Goal: Information Seeking & Learning: Learn about a topic

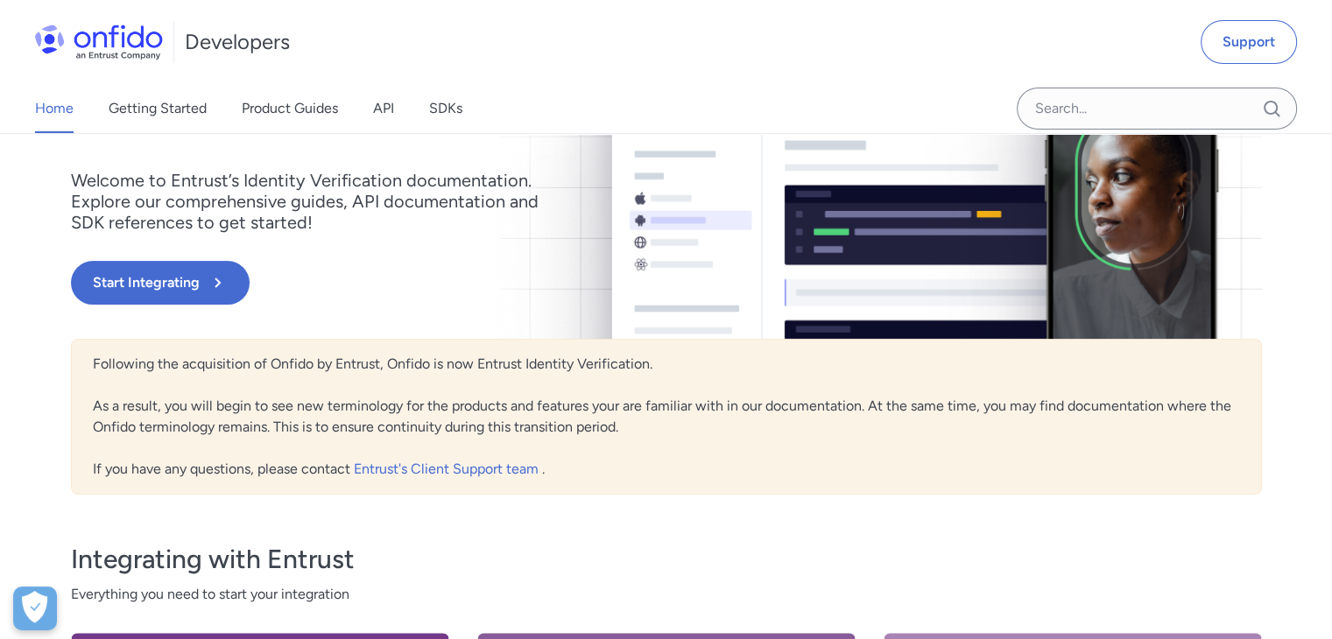
scroll to position [200, 0]
click at [140, 274] on button "Start Integrating" at bounding box center [160, 283] width 179 height 44
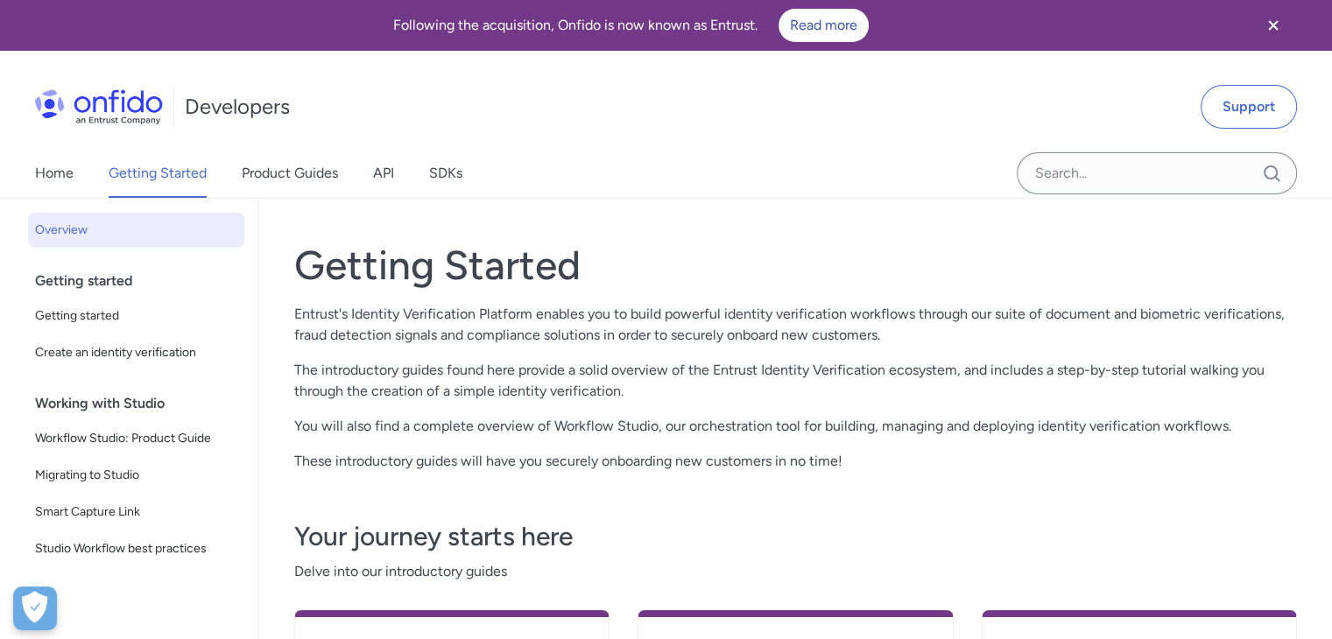
click at [124, 281] on div "Getting started" at bounding box center [143, 281] width 216 height 35
click at [102, 317] on span "Getting started" at bounding box center [136, 316] width 202 height 21
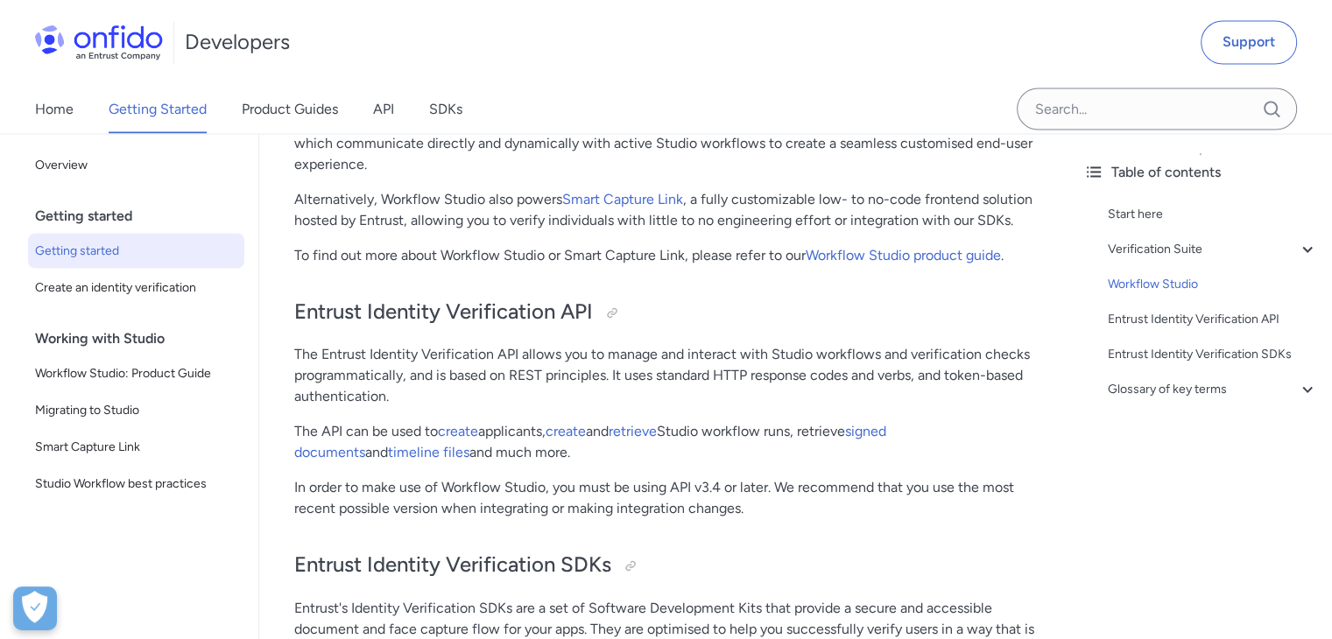
scroll to position [3278, 0]
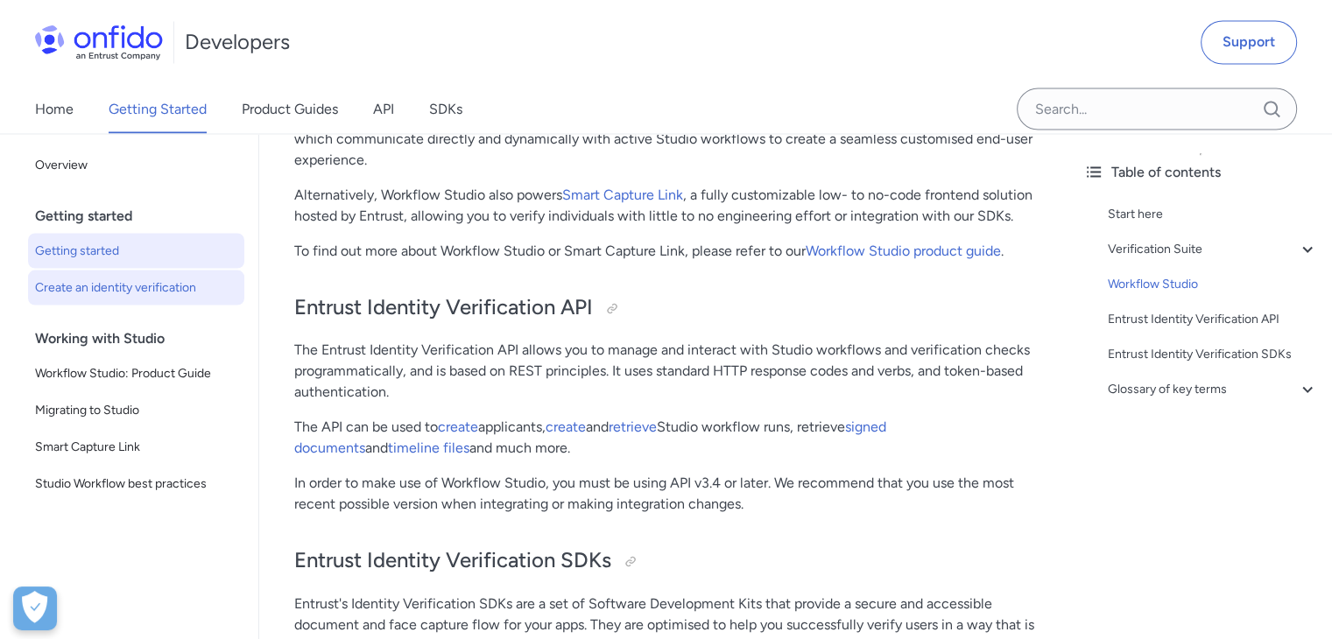
click at [105, 275] on link "Create an identity verification" at bounding box center [136, 287] width 216 height 35
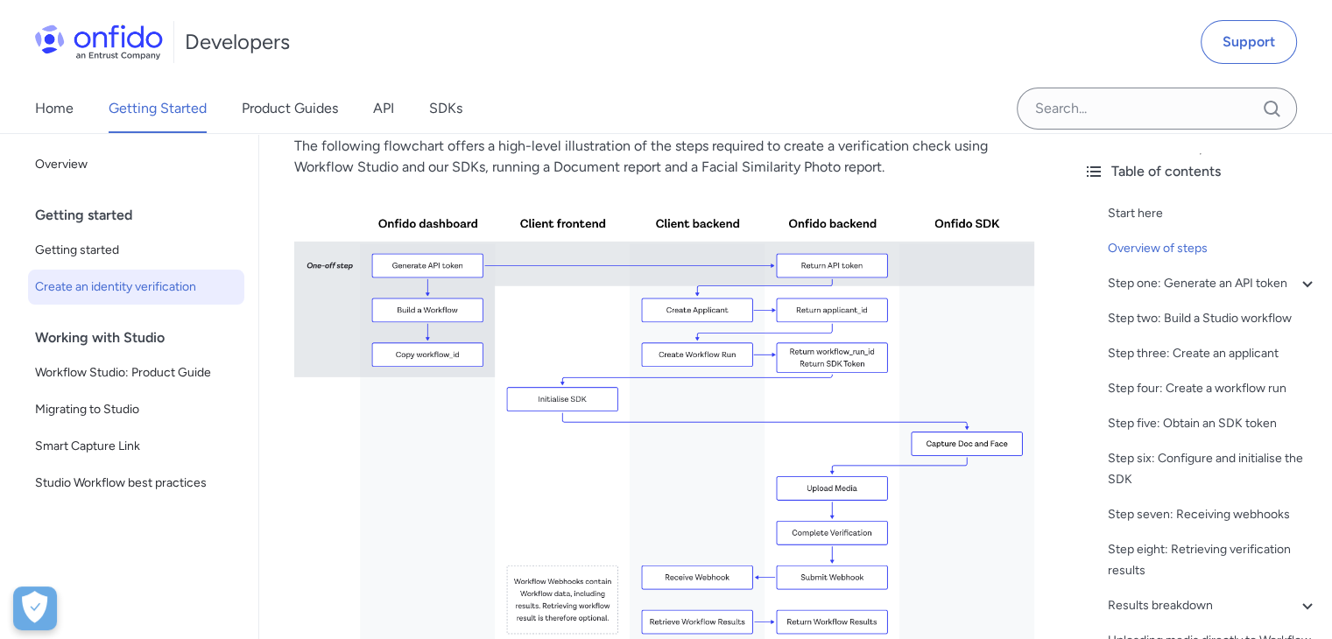
scroll to position [420, 0]
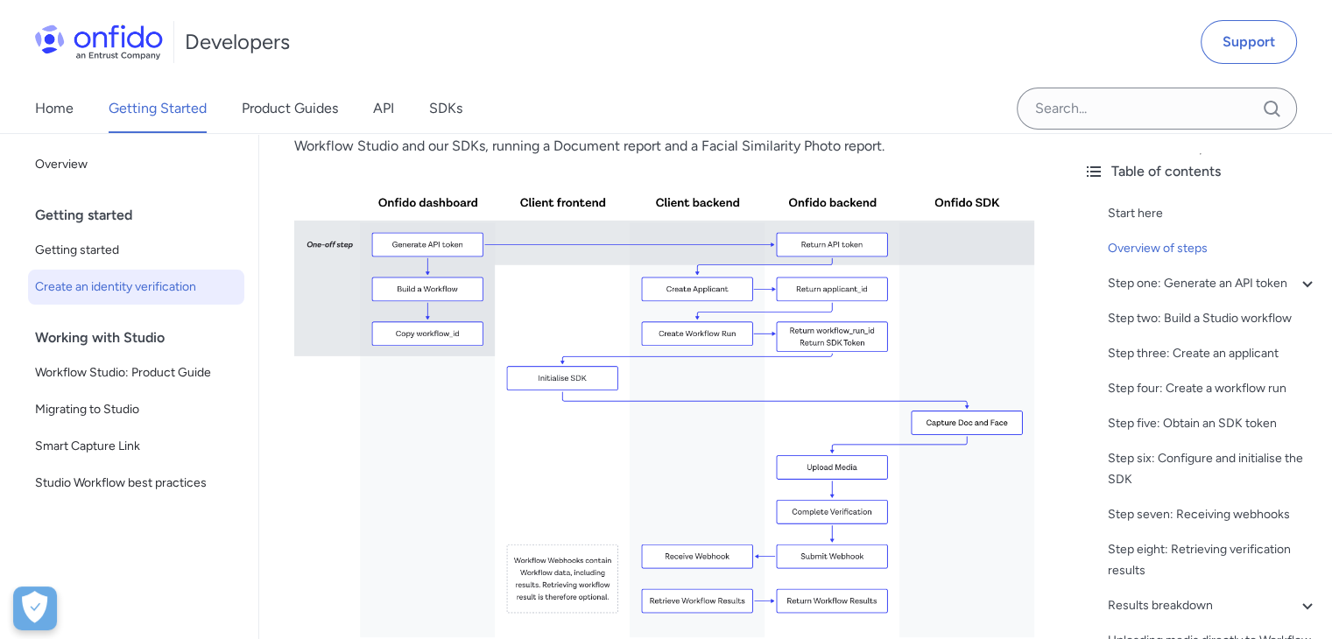
click at [688, 194] on img at bounding box center [664, 405] width 740 height 468
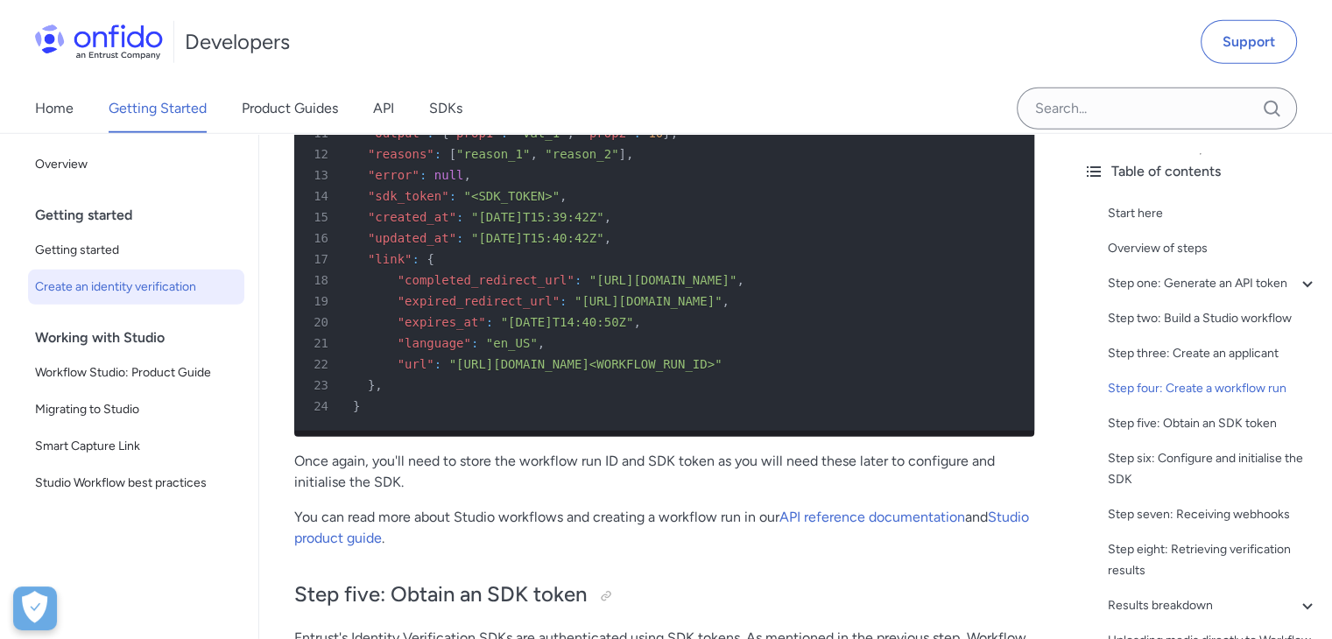
scroll to position [5017, 0]
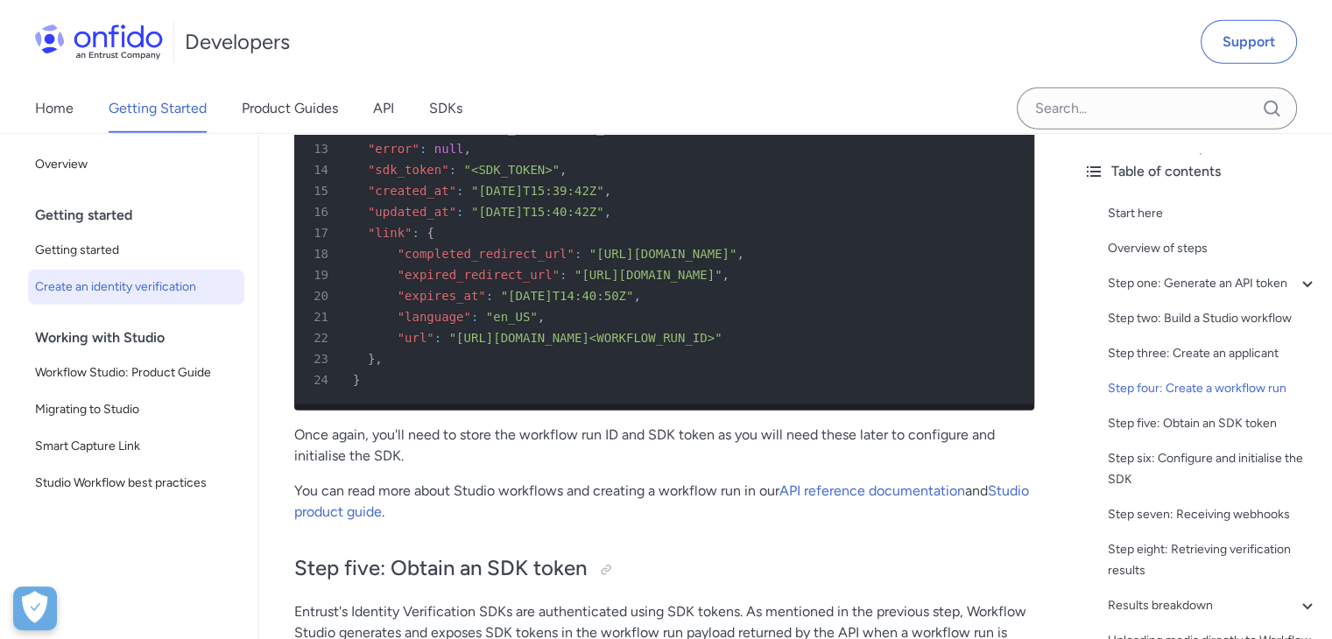
click at [451, 282] on span ""expired_redirect_url"" at bounding box center [479, 275] width 162 height 14
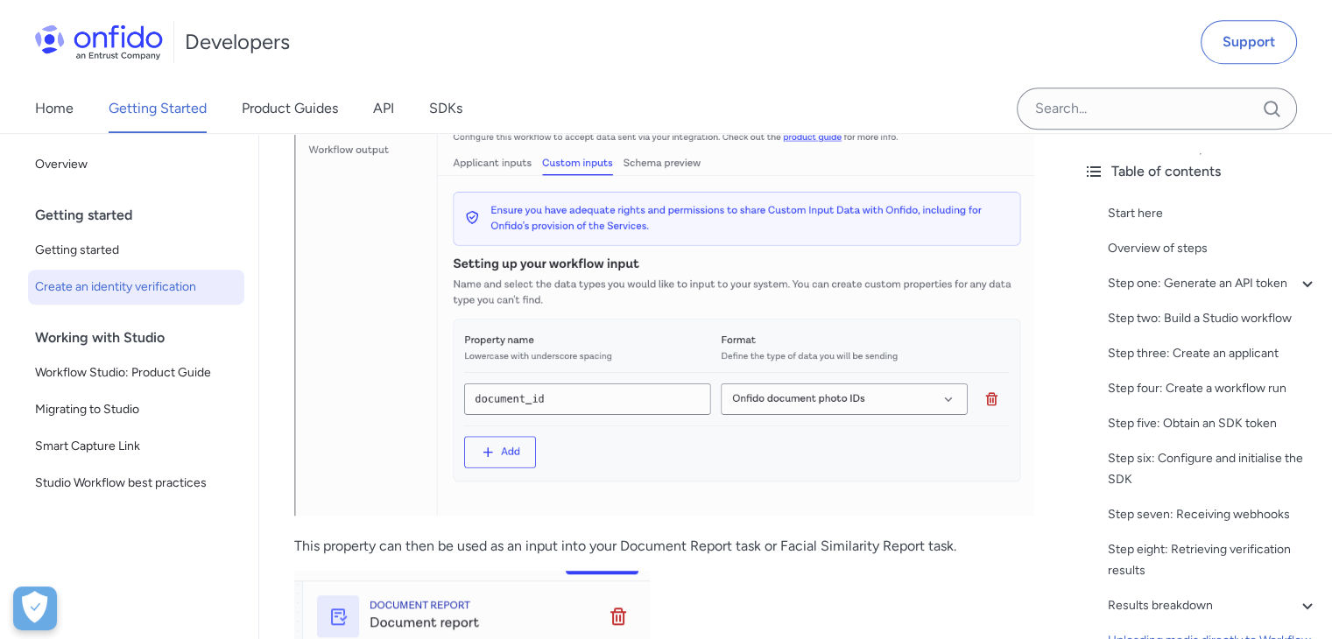
scroll to position [7841, 0]
click at [377, 216] on img at bounding box center [664, 307] width 740 height 419
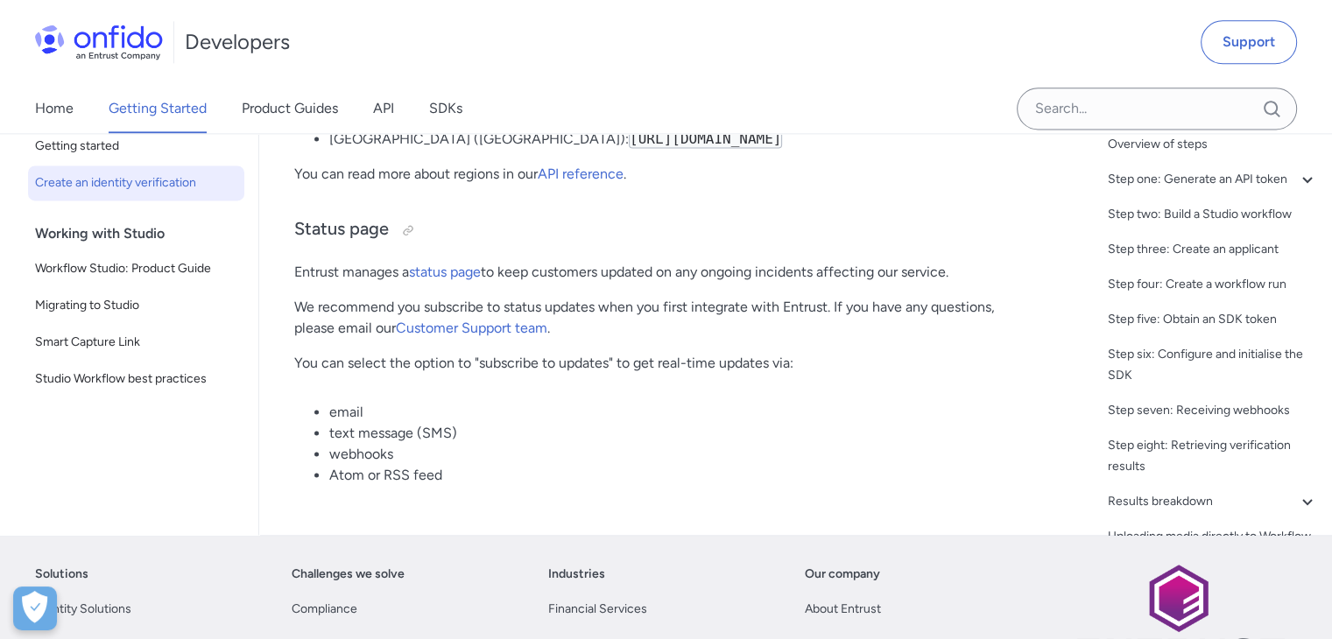
scroll to position [9044, 0]
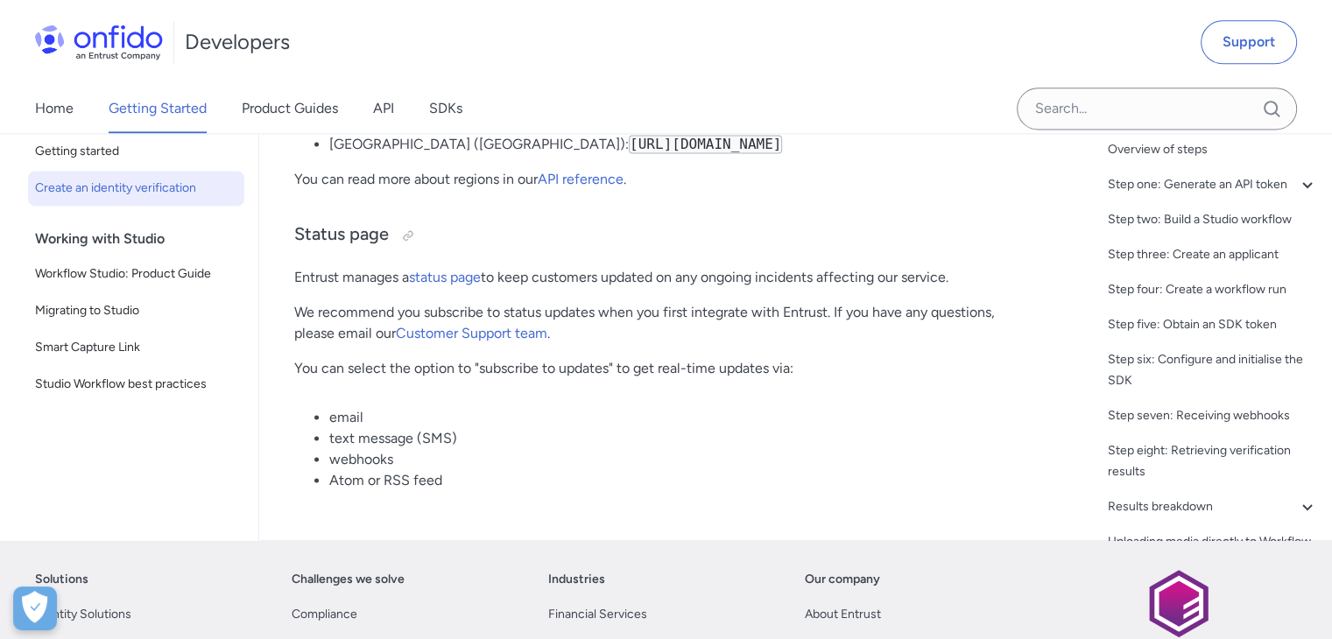
click at [133, 257] on div "Working with Studio" at bounding box center [143, 239] width 216 height 35
click at [149, 285] on span "Workflow Studio: Product Guide" at bounding box center [136, 274] width 202 height 21
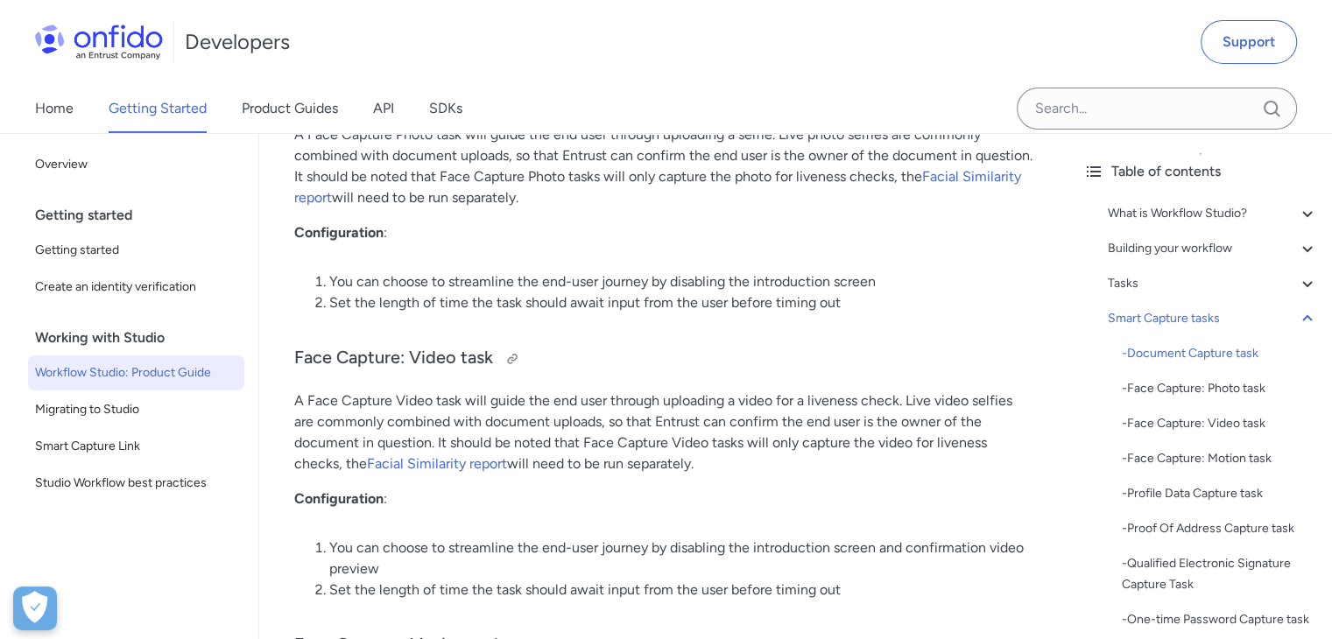
scroll to position [6200, 0]
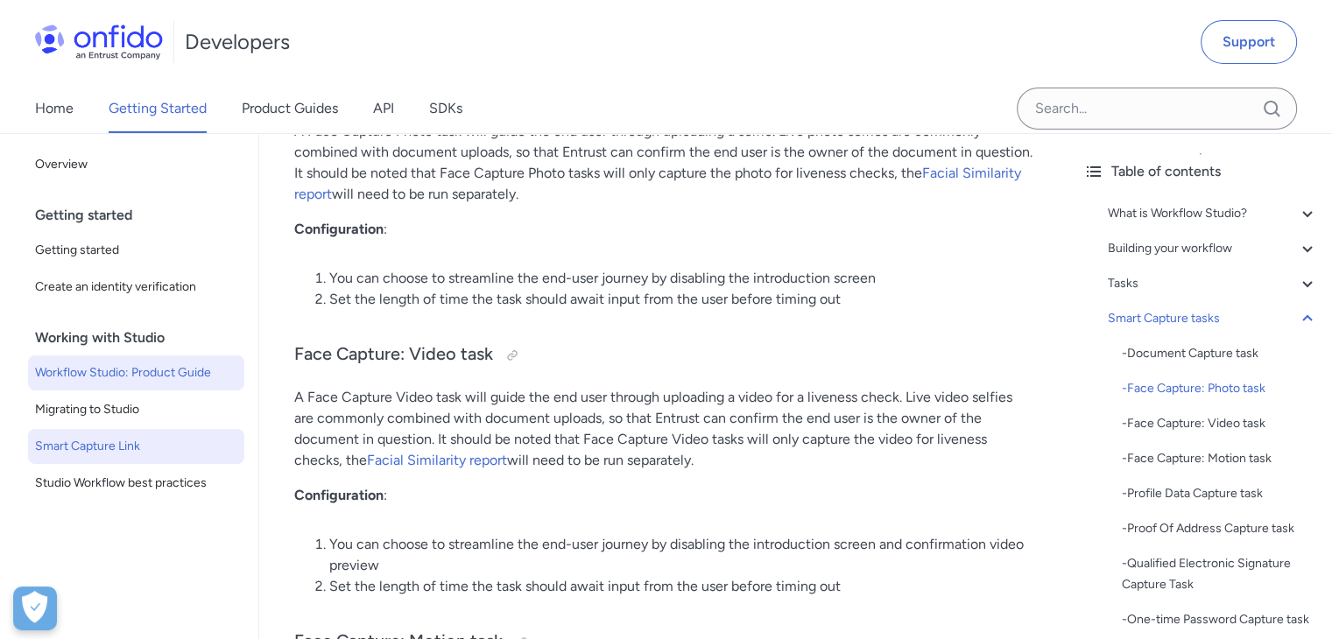
click at [102, 456] on span "Smart Capture Link" at bounding box center [136, 446] width 202 height 21
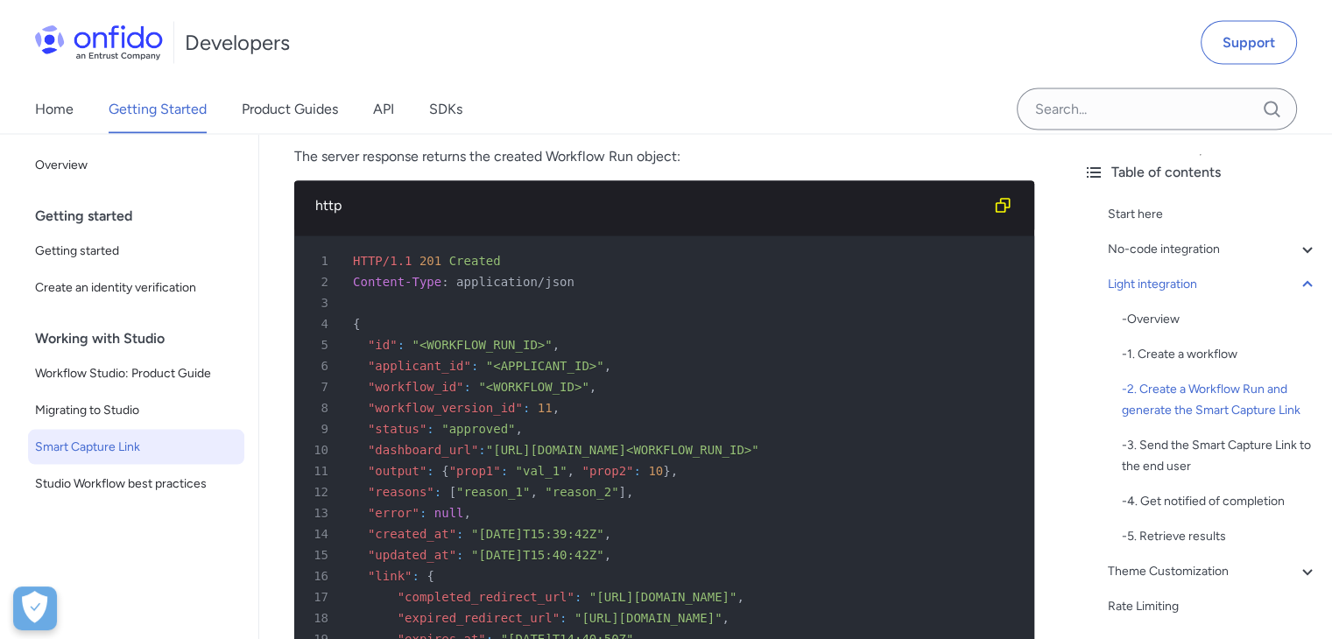
scroll to position [3298, 0]
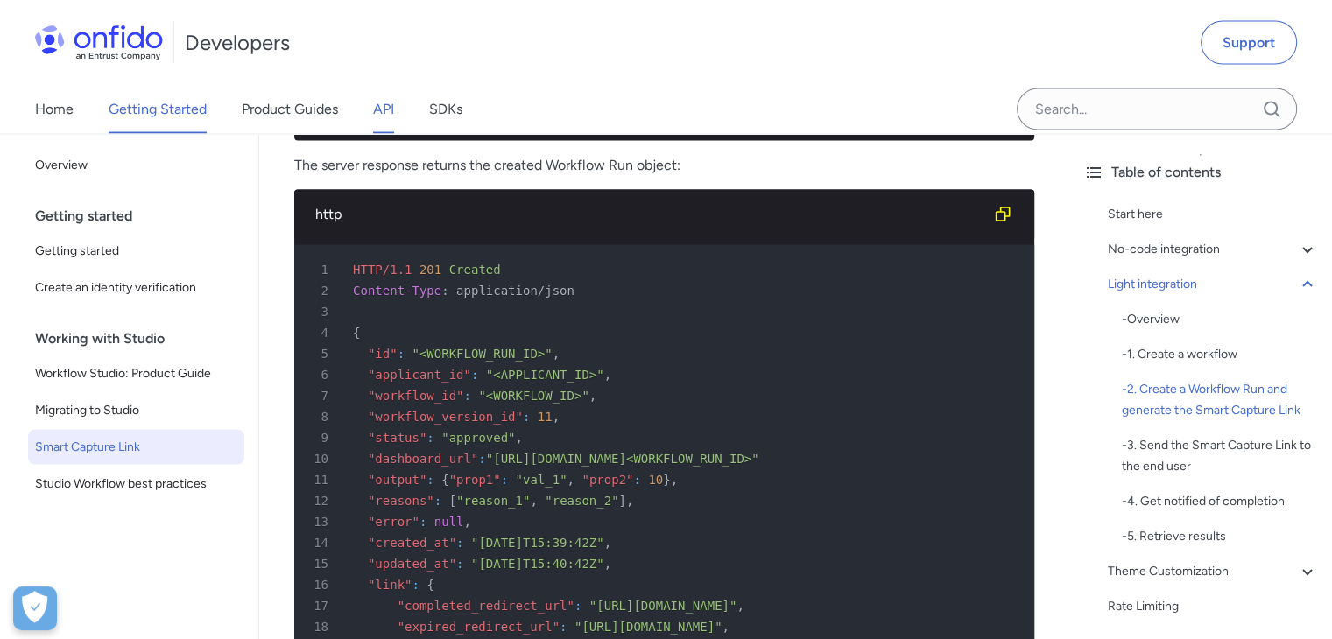
click at [379, 112] on link "API" at bounding box center [383, 108] width 21 height 49
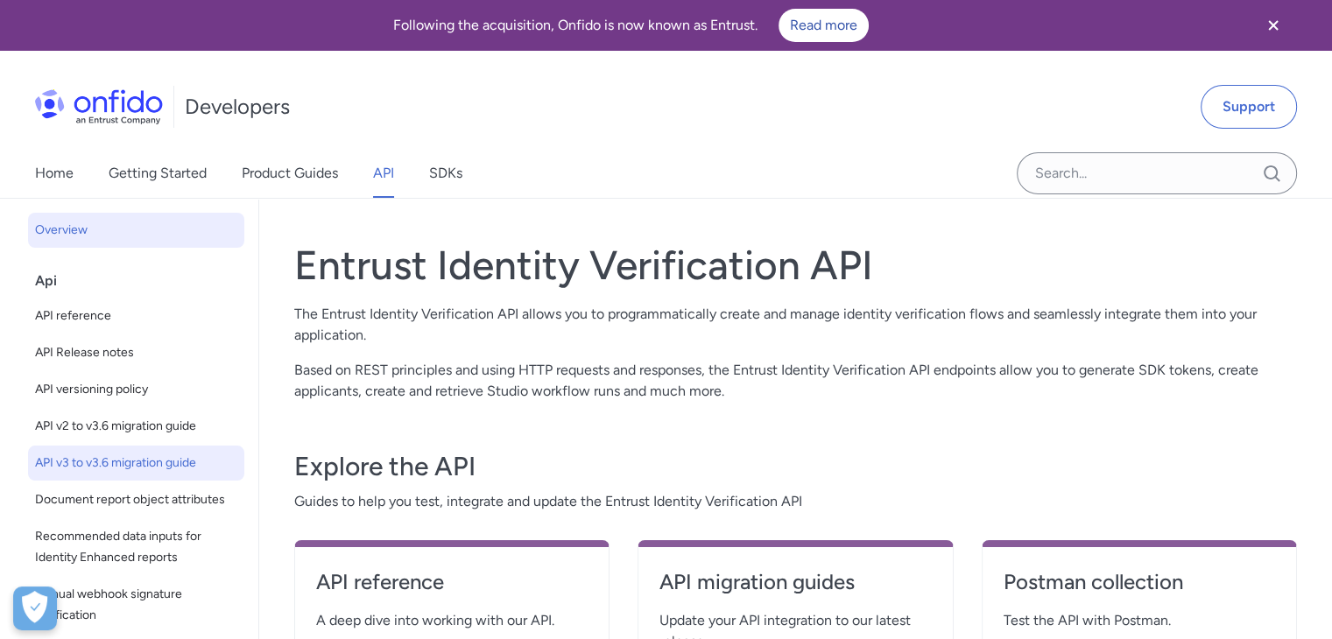
click at [103, 461] on span "API v3 to v3.6 migration guide" at bounding box center [136, 463] width 202 height 21
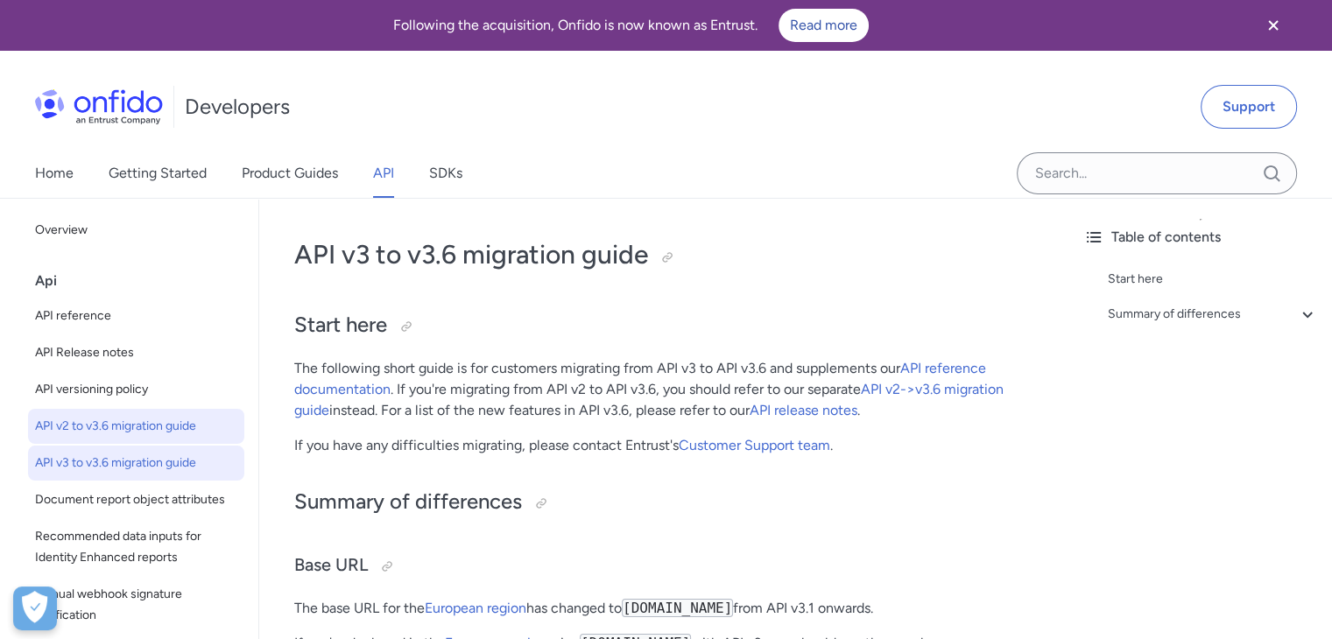
click at [98, 441] on link "API v2 to v3.6 migration guide" at bounding box center [136, 426] width 216 height 35
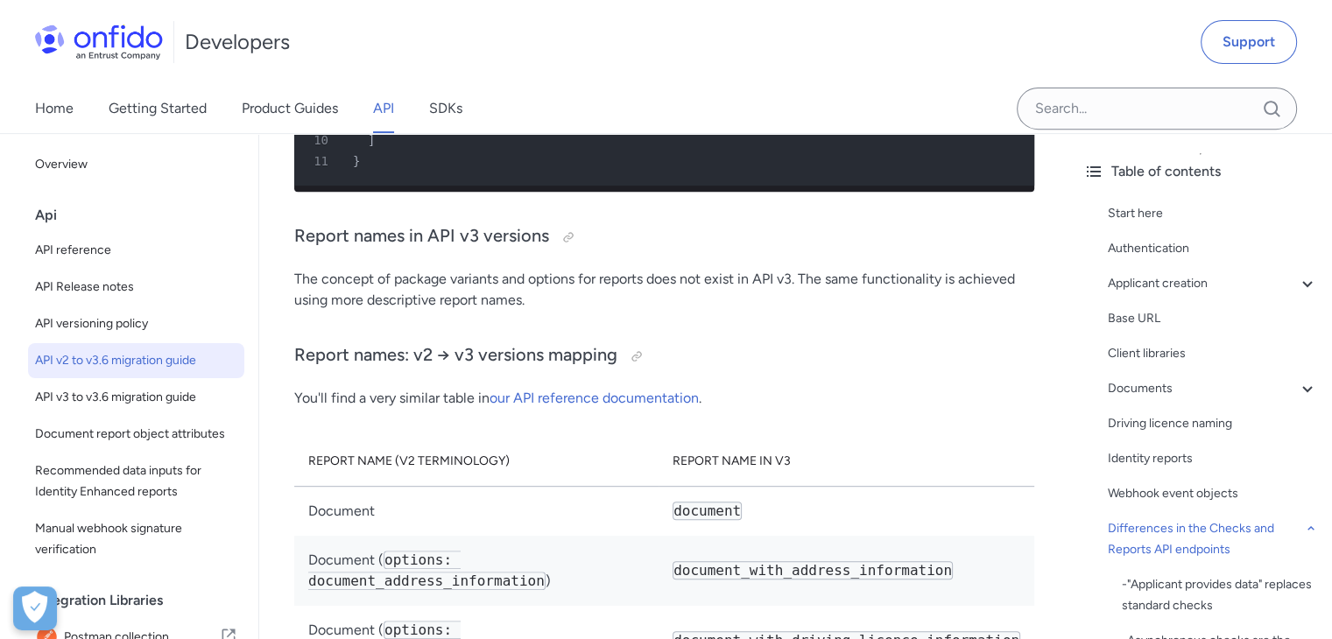
scroll to position [7400, 0]
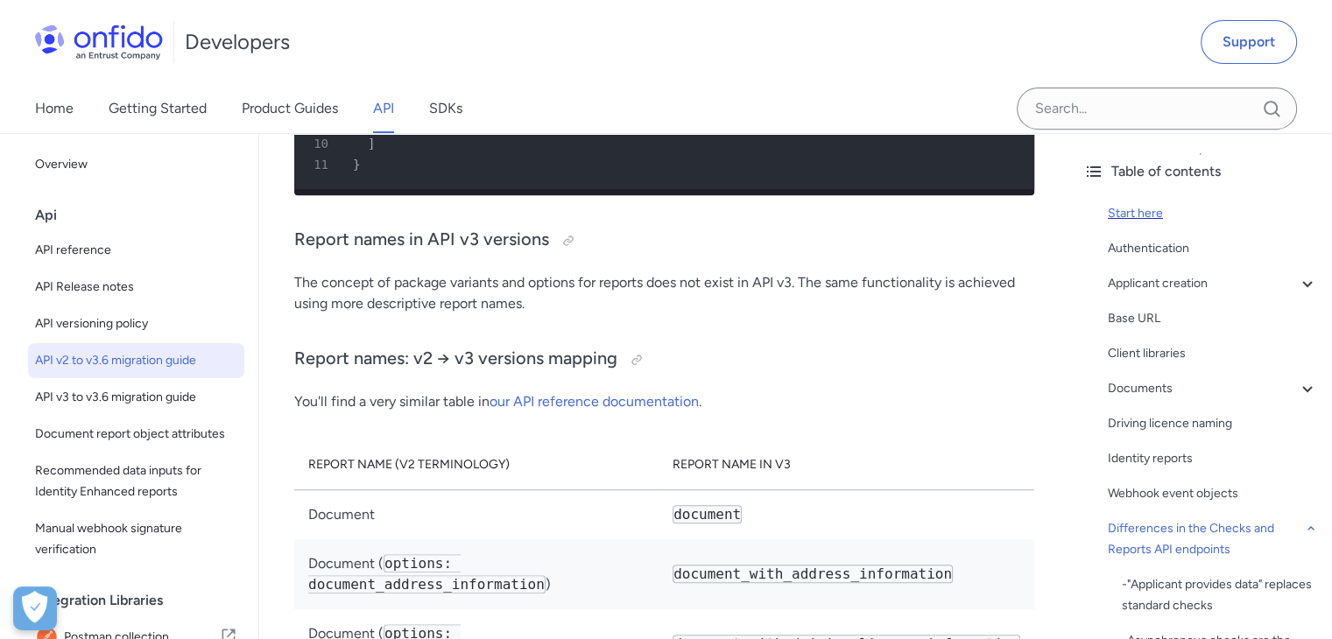
click at [1127, 208] on div "Start here" at bounding box center [1213, 213] width 210 height 21
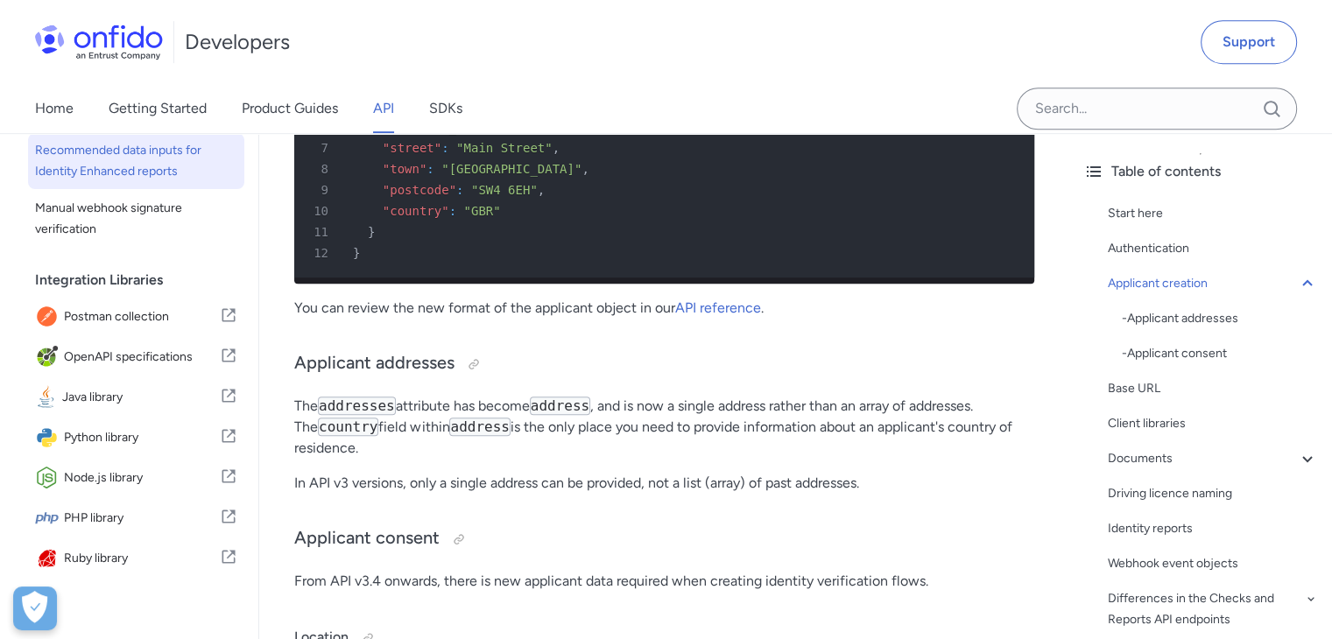
scroll to position [366, 0]
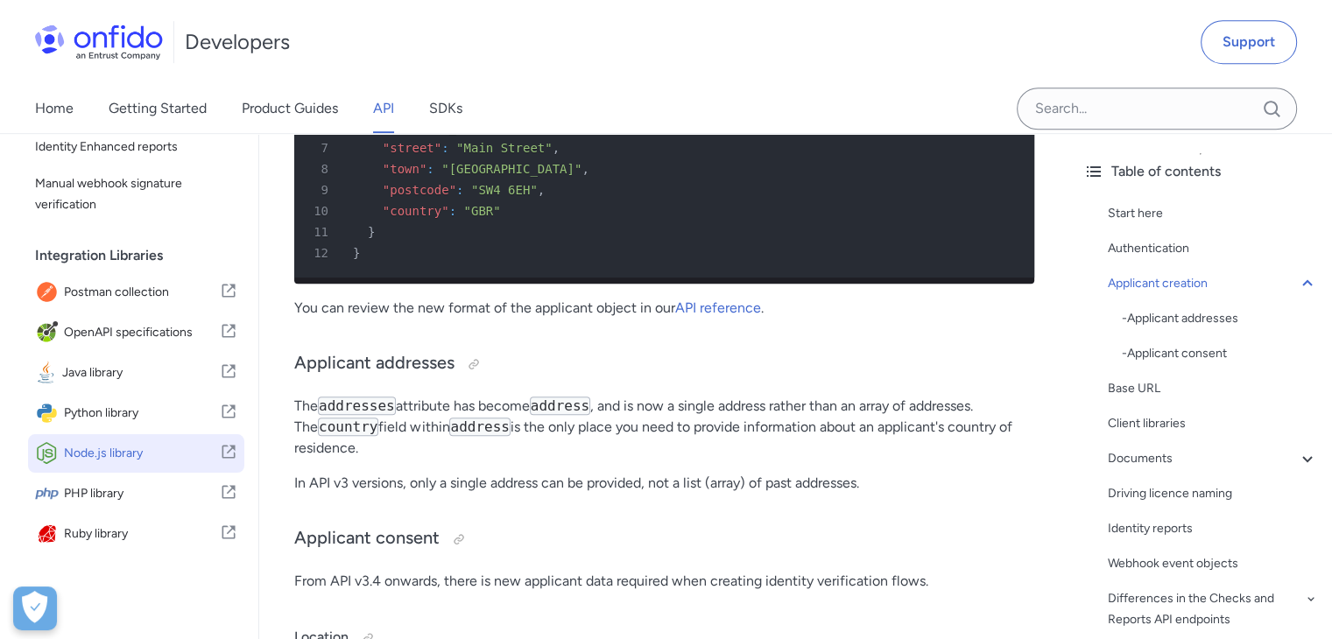
click at [123, 461] on span "Node.js library" at bounding box center [142, 453] width 156 height 25
click at [95, 459] on span "Node.js library" at bounding box center [142, 453] width 156 height 25
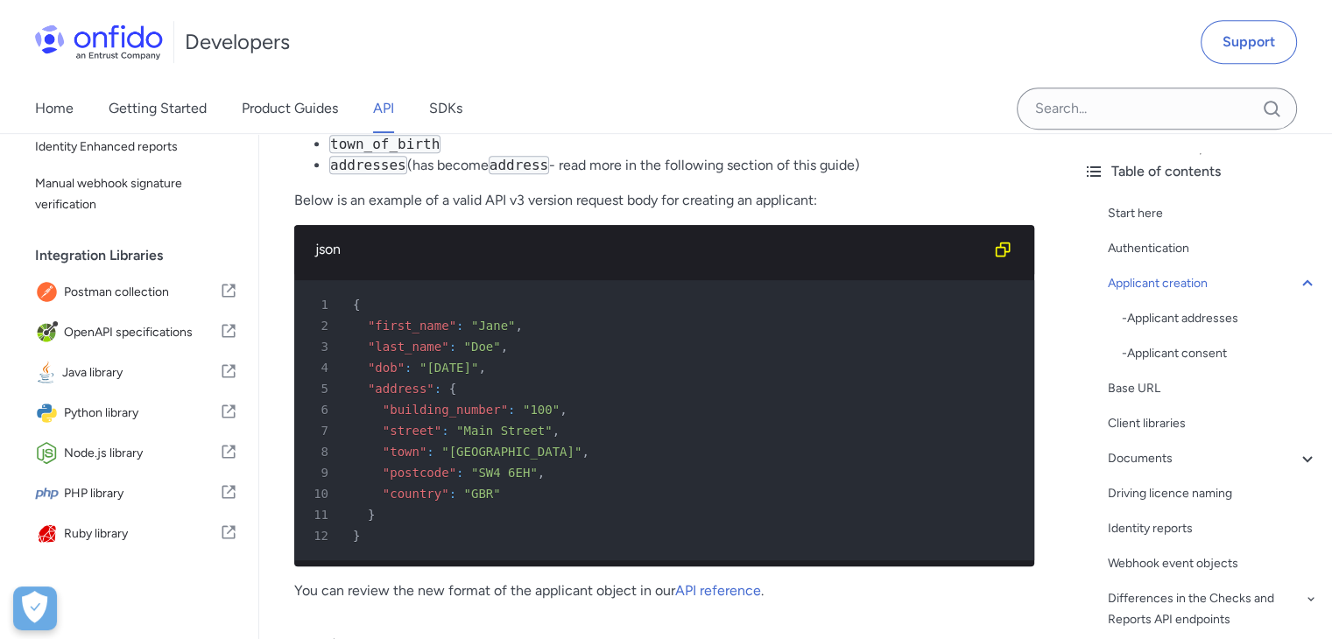
scroll to position [891, 0]
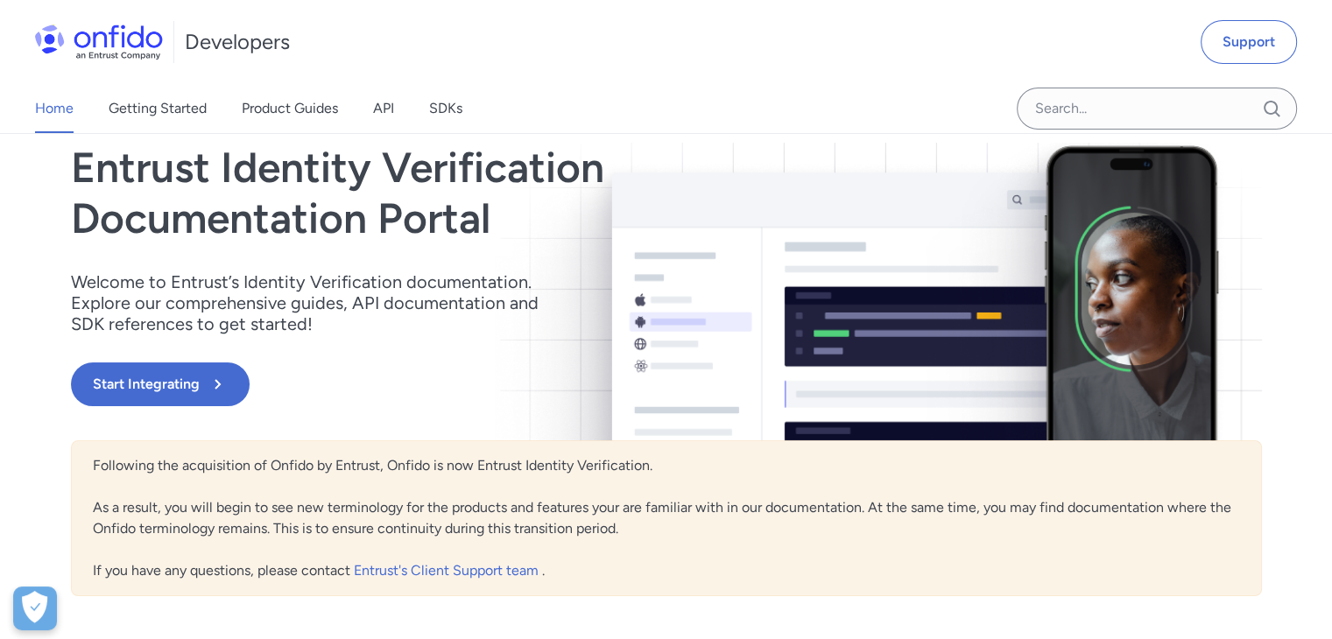
scroll to position [89, 0]
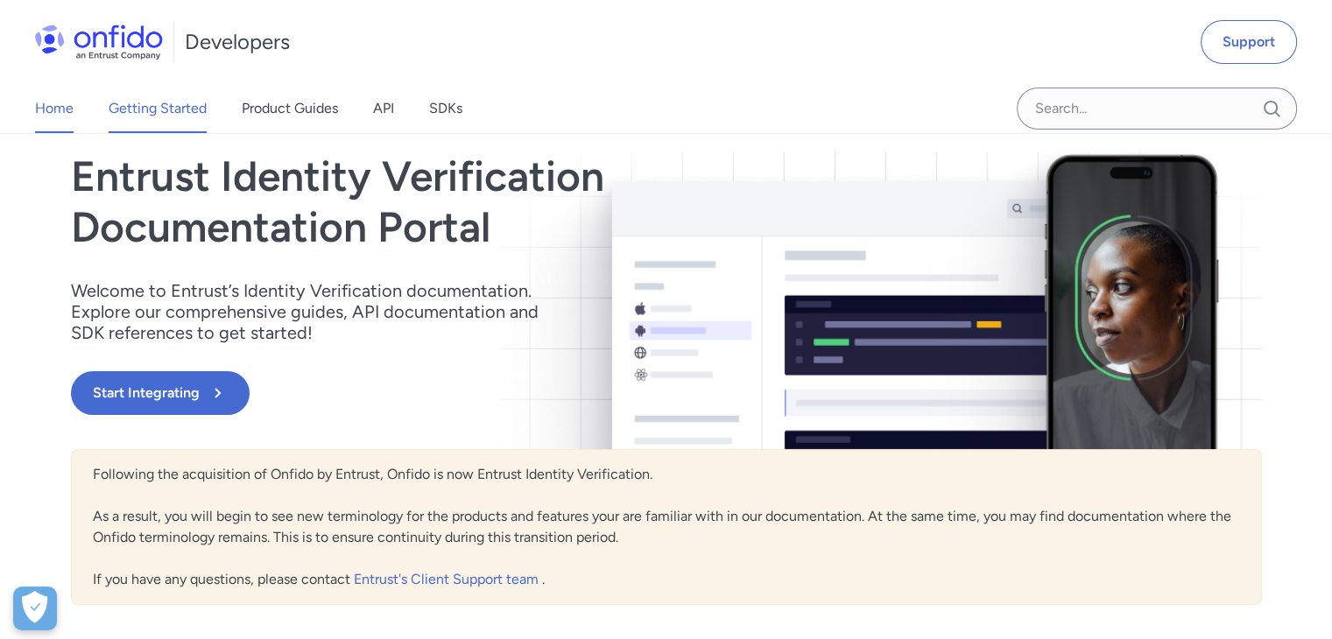
click at [190, 115] on link "Getting Started" at bounding box center [158, 108] width 98 height 49
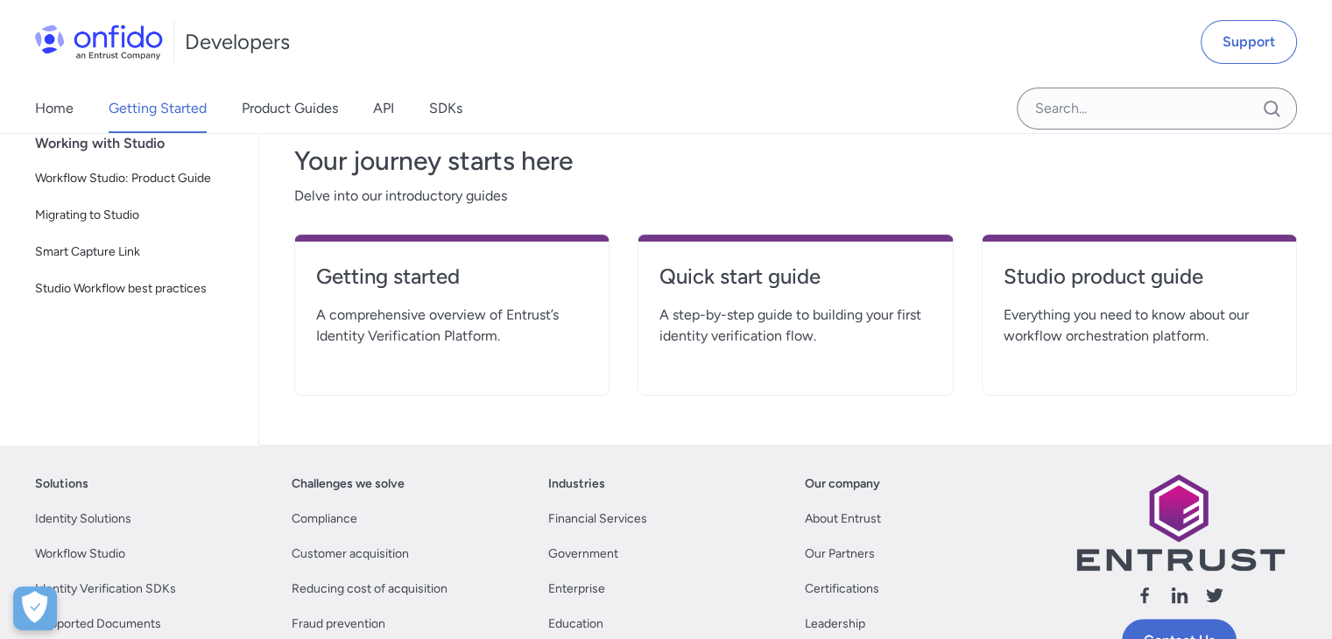
scroll to position [372, 0]
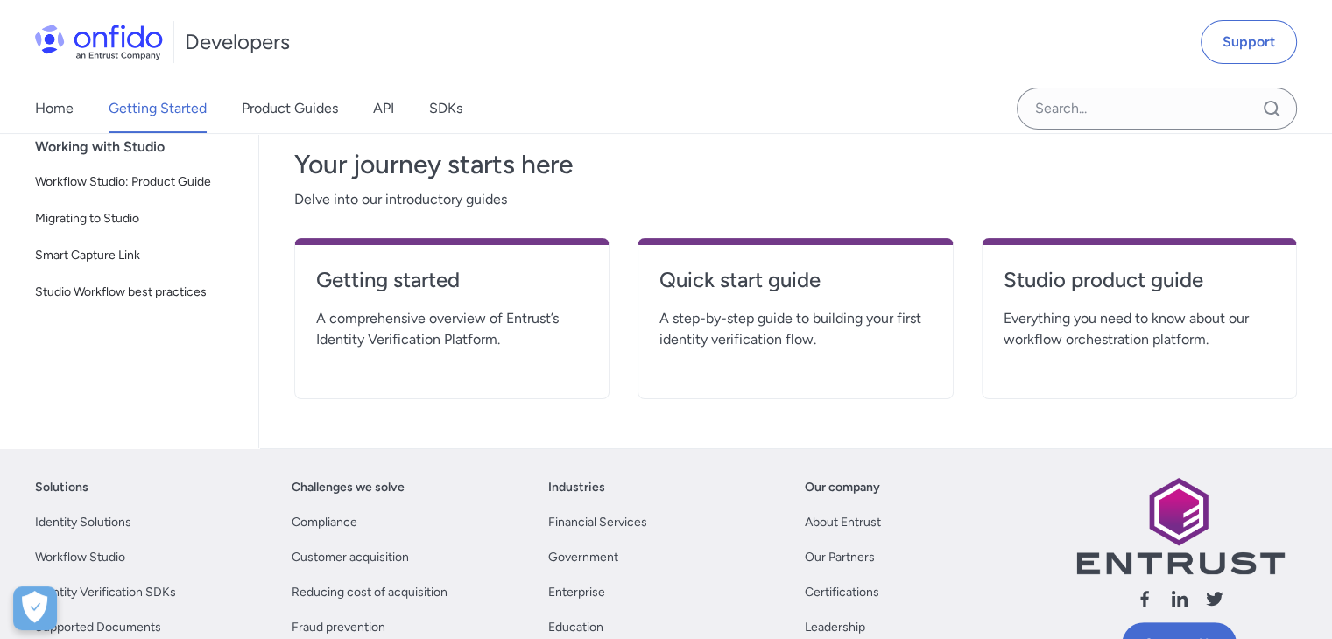
click at [399, 306] on link "Getting started" at bounding box center [451, 287] width 271 height 42
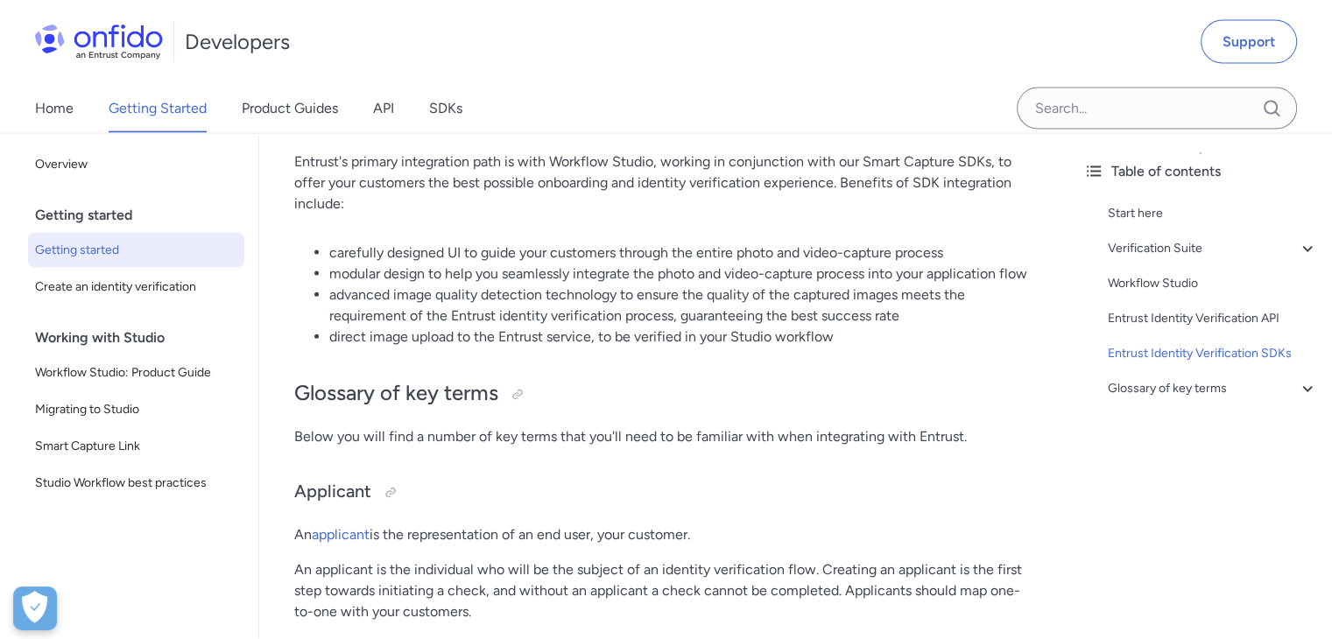
scroll to position [3874, 0]
click at [61, 102] on link "Home" at bounding box center [54, 108] width 39 height 49
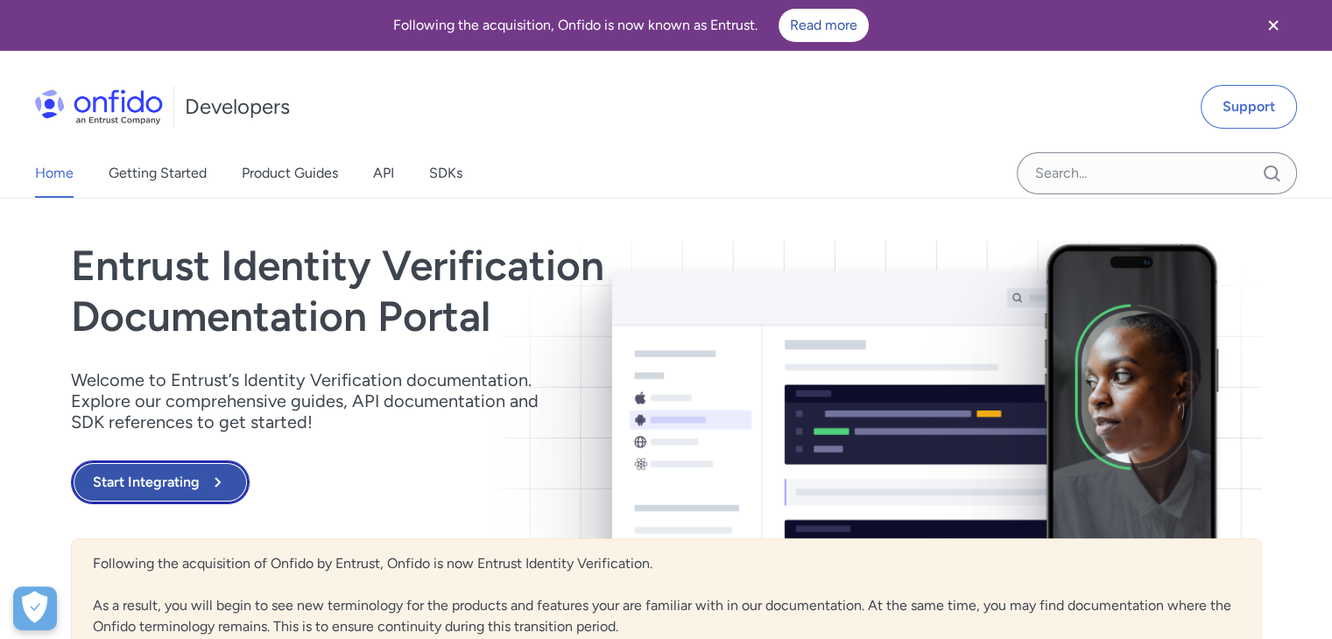
click at [156, 491] on button "Start Integrating" at bounding box center [160, 483] width 179 height 44
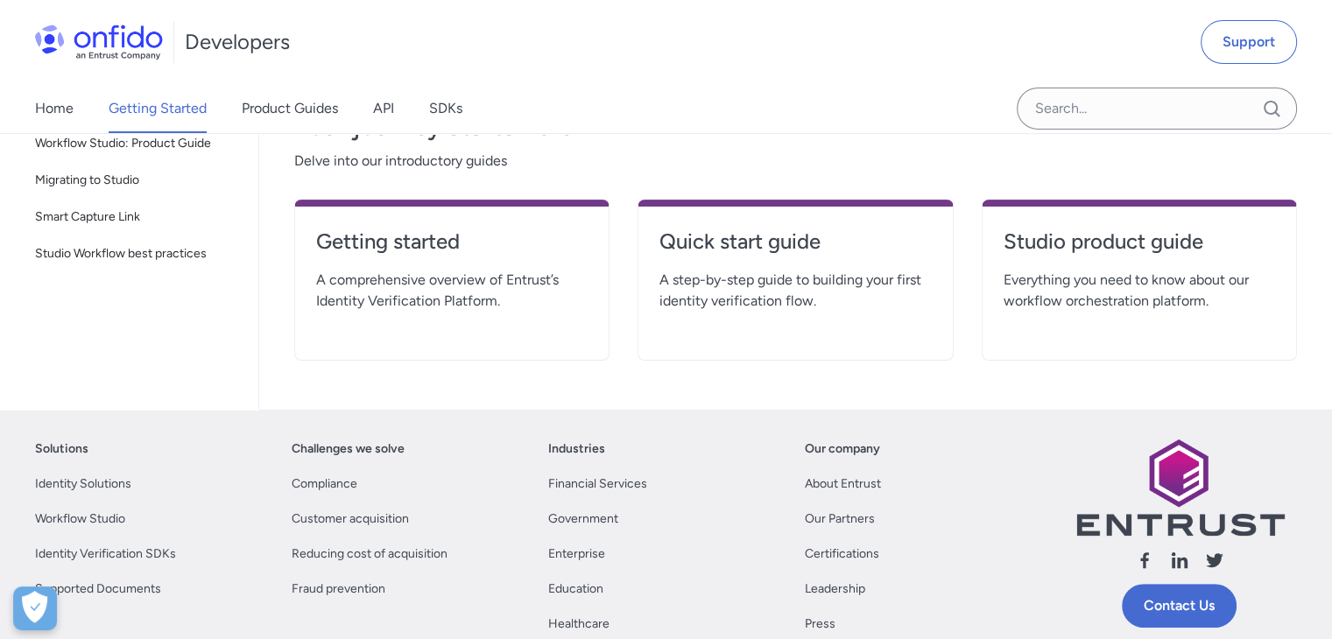
scroll to position [415, 0]
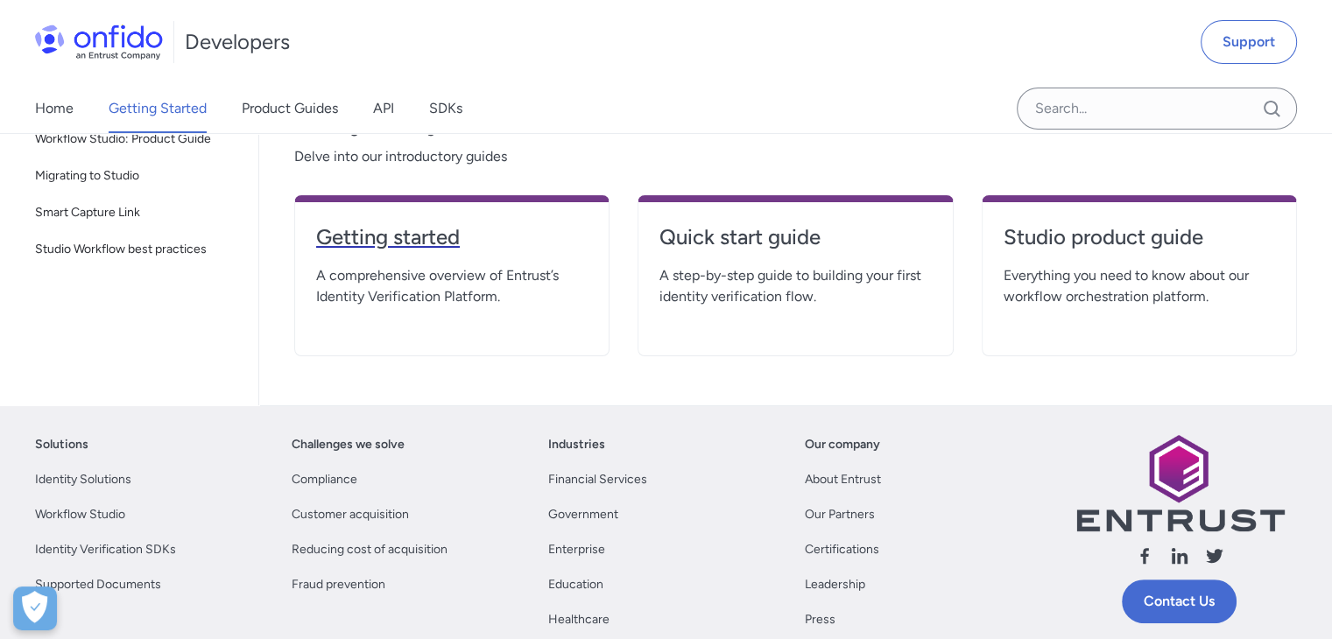
click at [425, 229] on h4 "Getting started" at bounding box center [451, 237] width 271 height 28
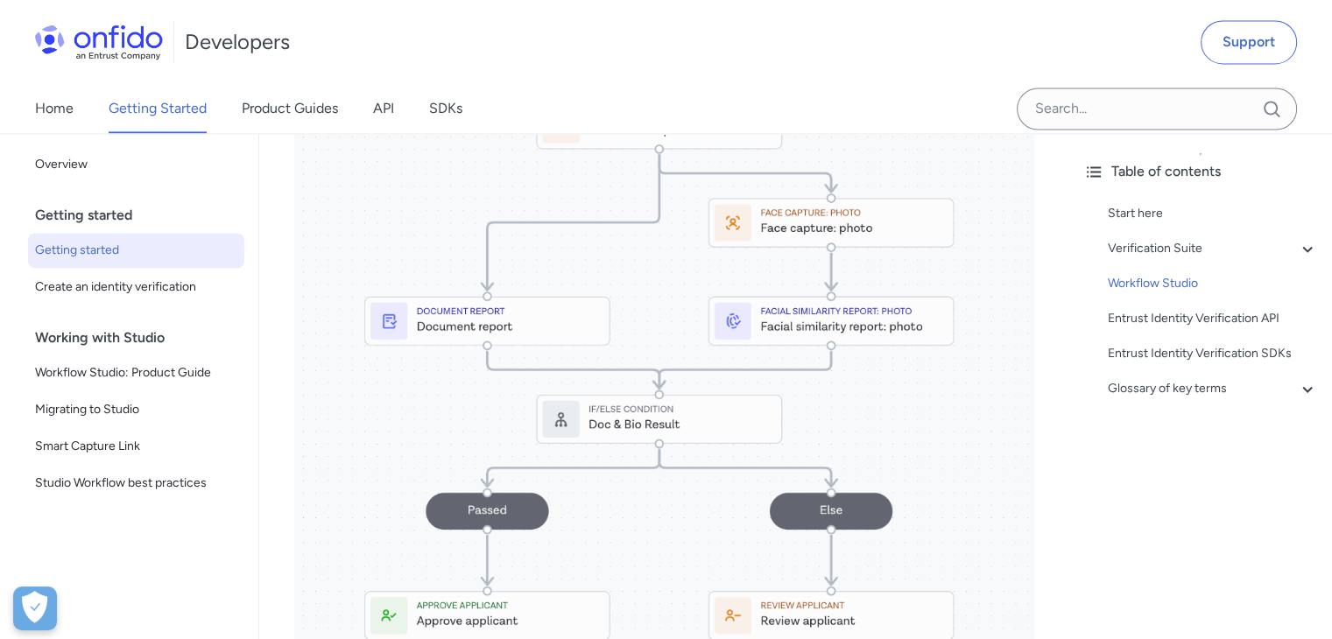
scroll to position [2688, 0]
click at [151, 290] on span "Create an identity verification" at bounding box center [136, 287] width 202 height 21
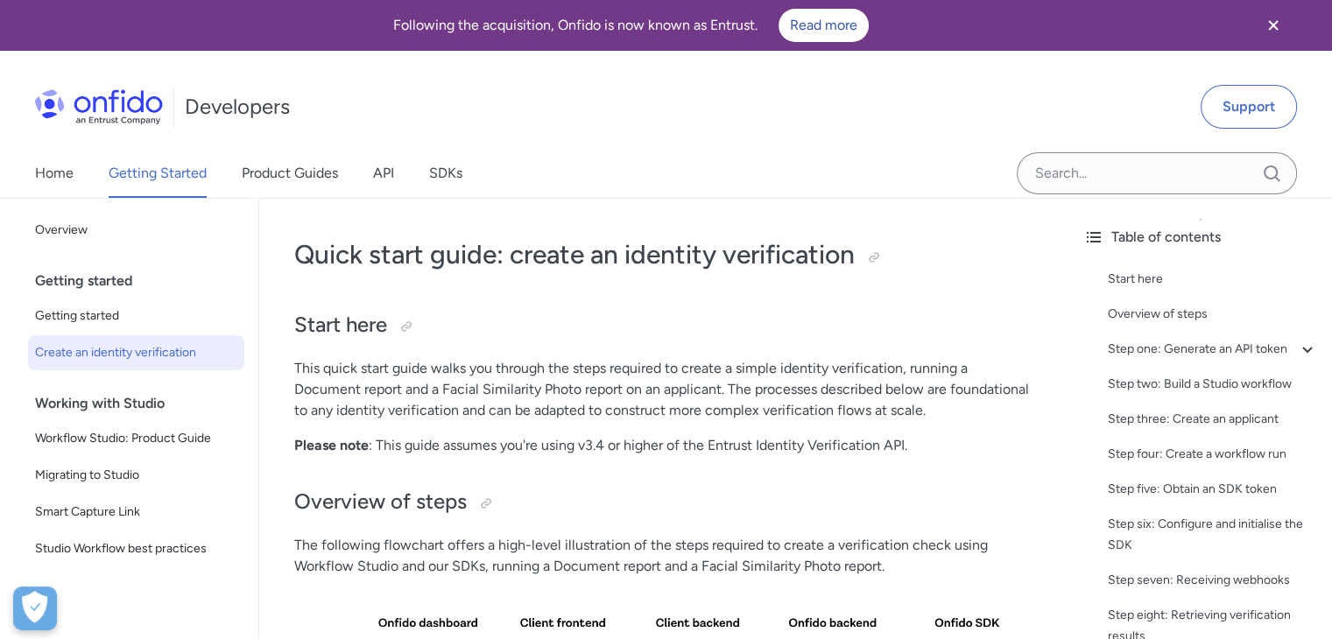
click at [1282, 24] on icon "Close banner" at bounding box center [1273, 25] width 21 height 21
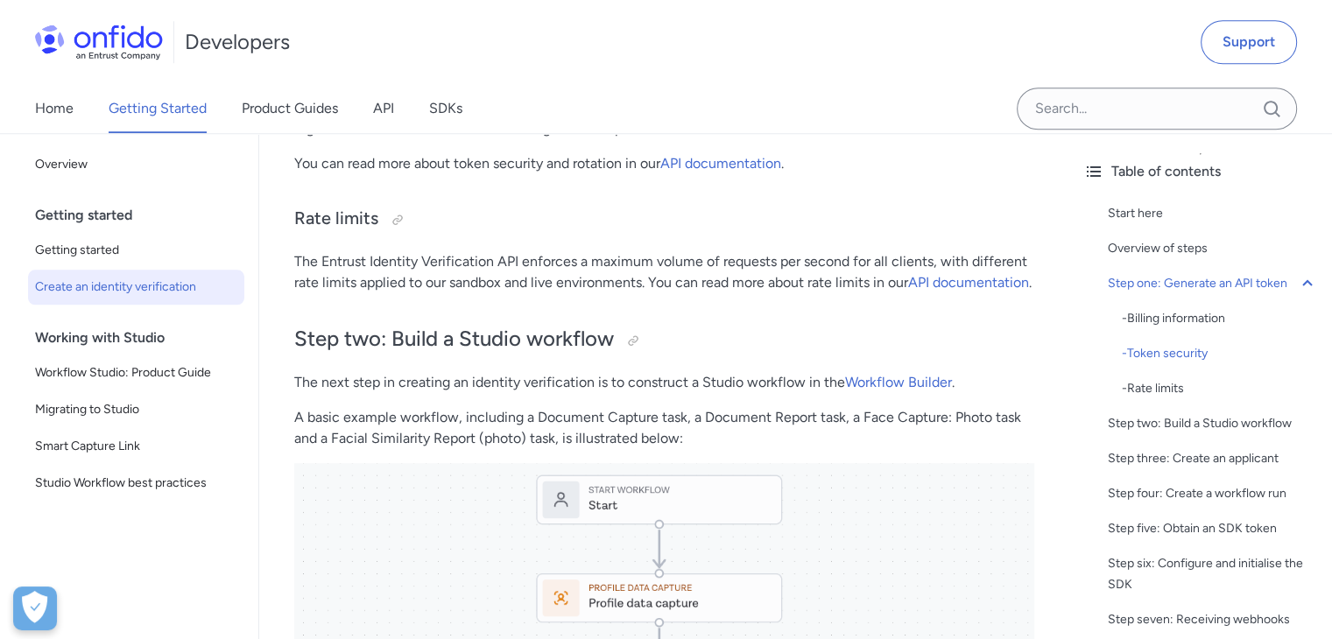
scroll to position [1727, 0]
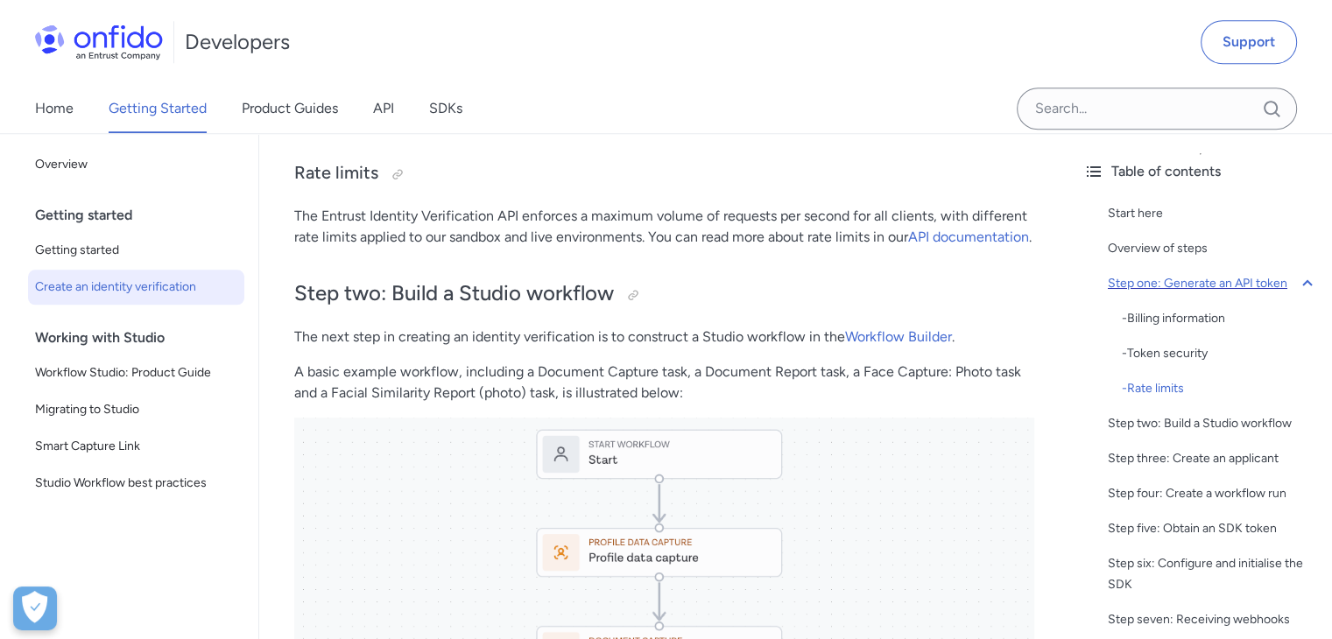
click at [1165, 285] on div "Step one: Generate an API token" at bounding box center [1213, 283] width 210 height 21
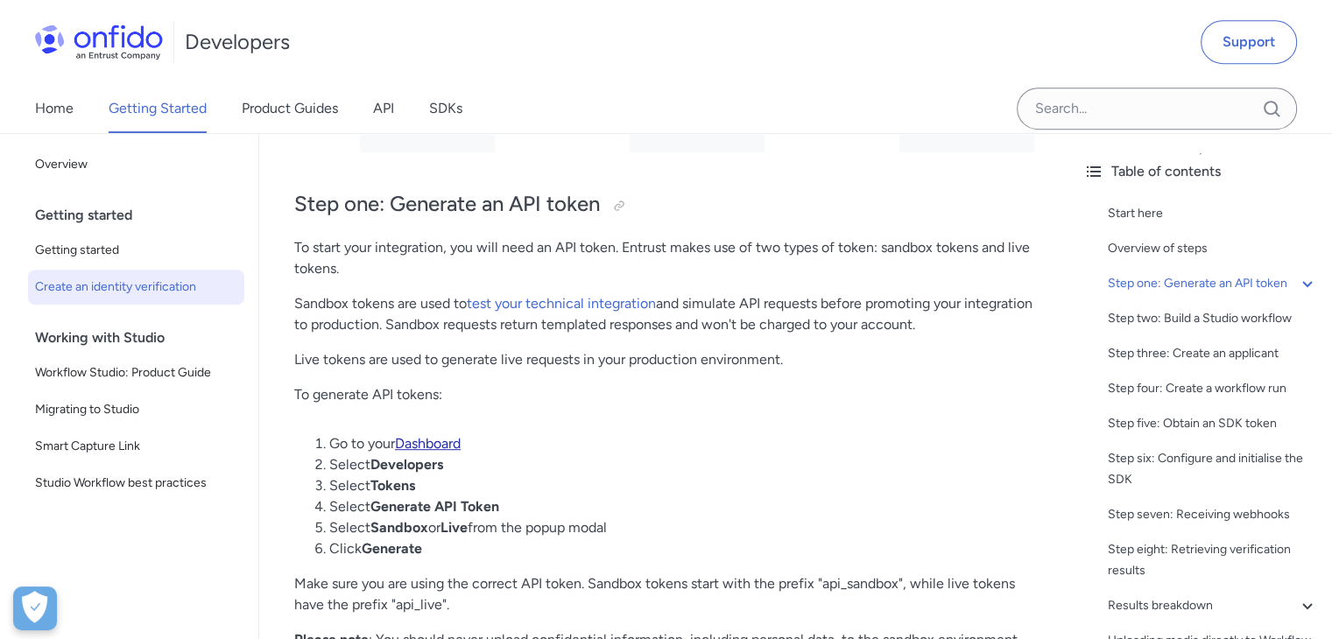
click at [427, 444] on link "Dashboard" at bounding box center [428, 443] width 66 height 17
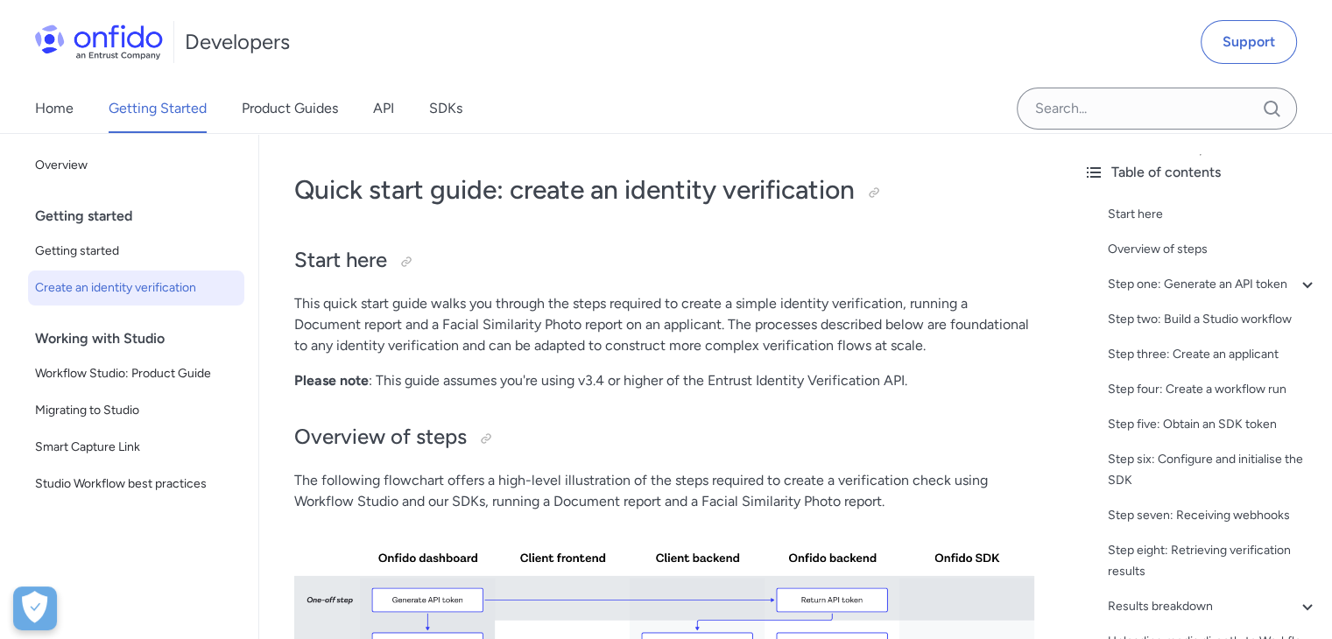
click at [402, 102] on div "Home Getting Started Product Guides API SDKs" at bounding box center [266, 108] width 532 height 49
click at [390, 106] on link "API" at bounding box center [383, 108] width 21 height 49
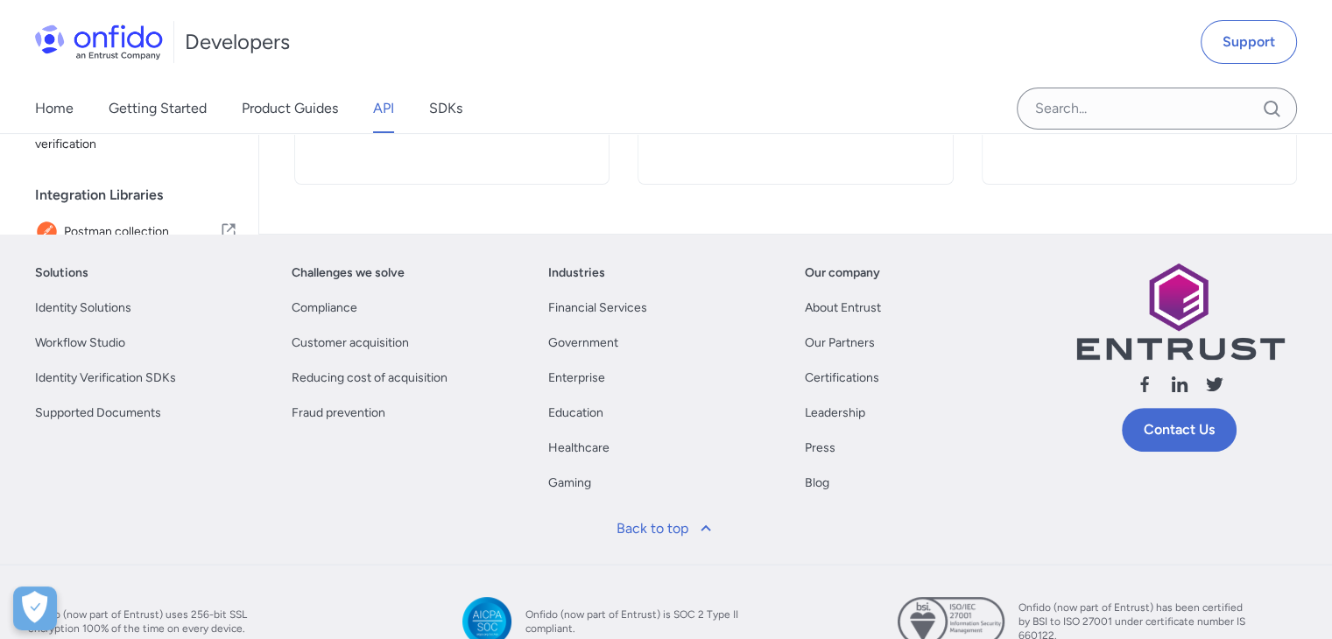
scroll to position [454, 0]
click at [652, 530] on link "Back to top" at bounding box center [666, 527] width 121 height 42
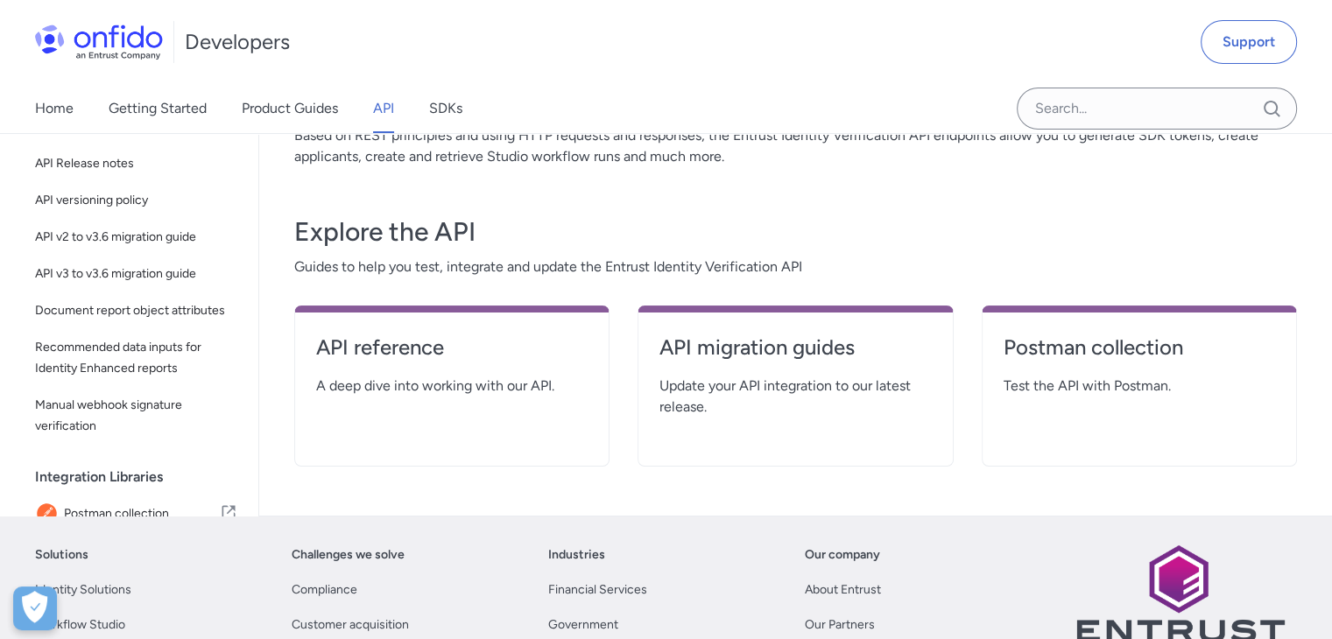
scroll to position [171, 0]
click at [1029, 354] on h4 "Postman collection" at bounding box center [1138, 347] width 271 height 28
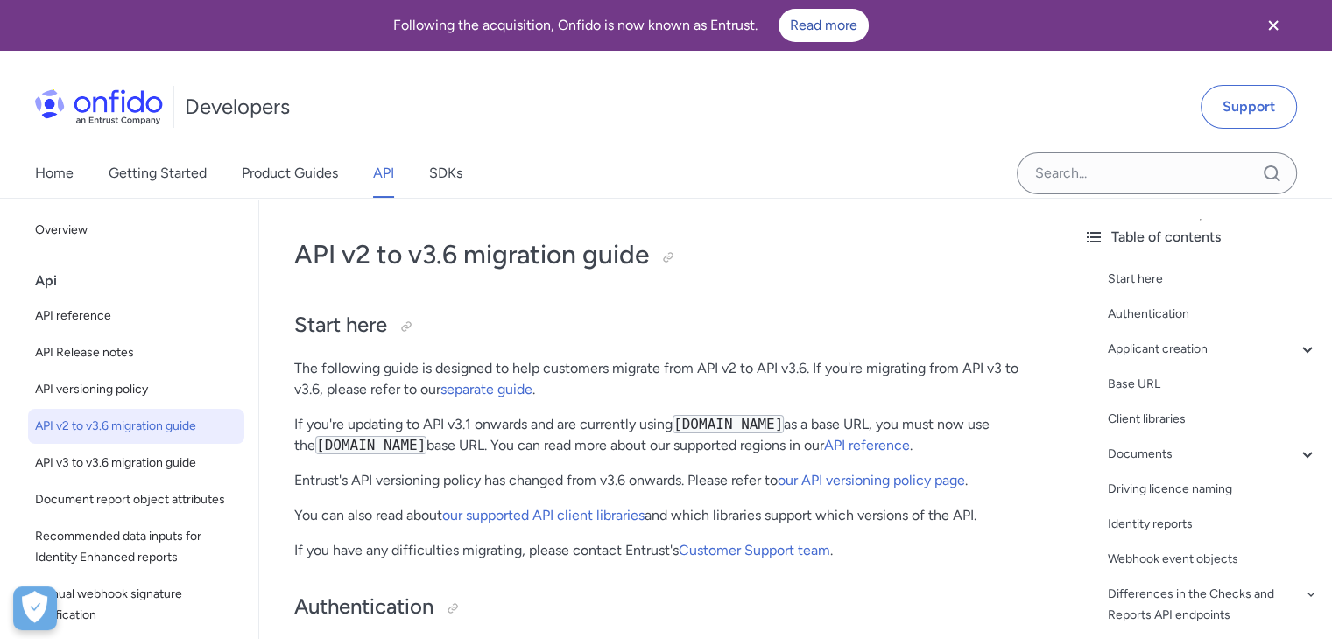
click at [77, 292] on div "Api" at bounding box center [143, 281] width 216 height 35
click at [55, 228] on span "Overview" at bounding box center [136, 230] width 202 height 21
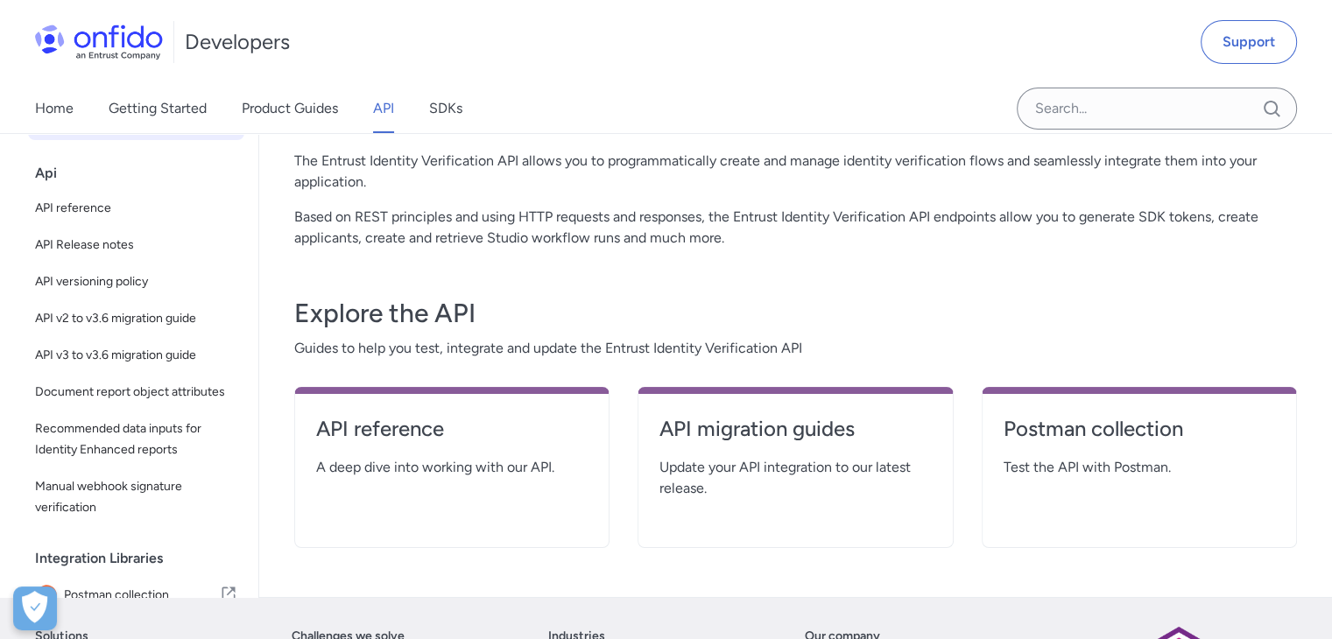
scroll to position [152, 0]
click at [403, 477] on div "API reference A deep dive into working with our API." at bounding box center [451, 468] width 315 height 161
click at [389, 435] on h4 "API reference" at bounding box center [451, 430] width 271 height 28
select select "http"
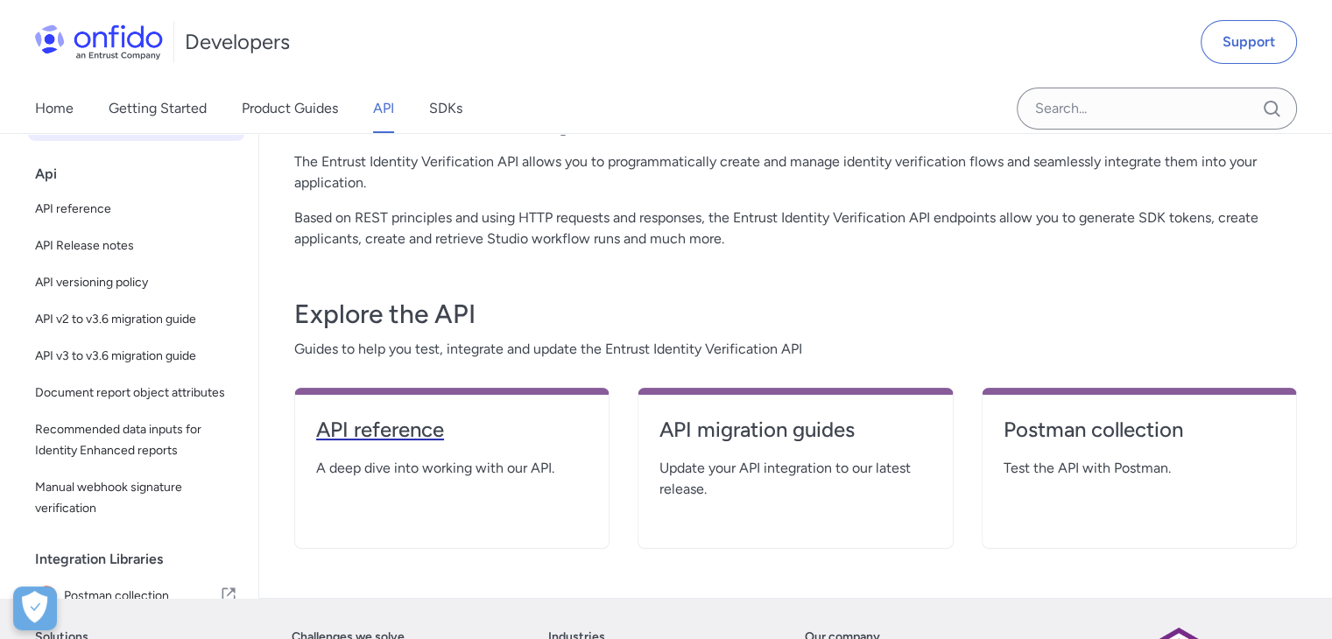
select select "http"
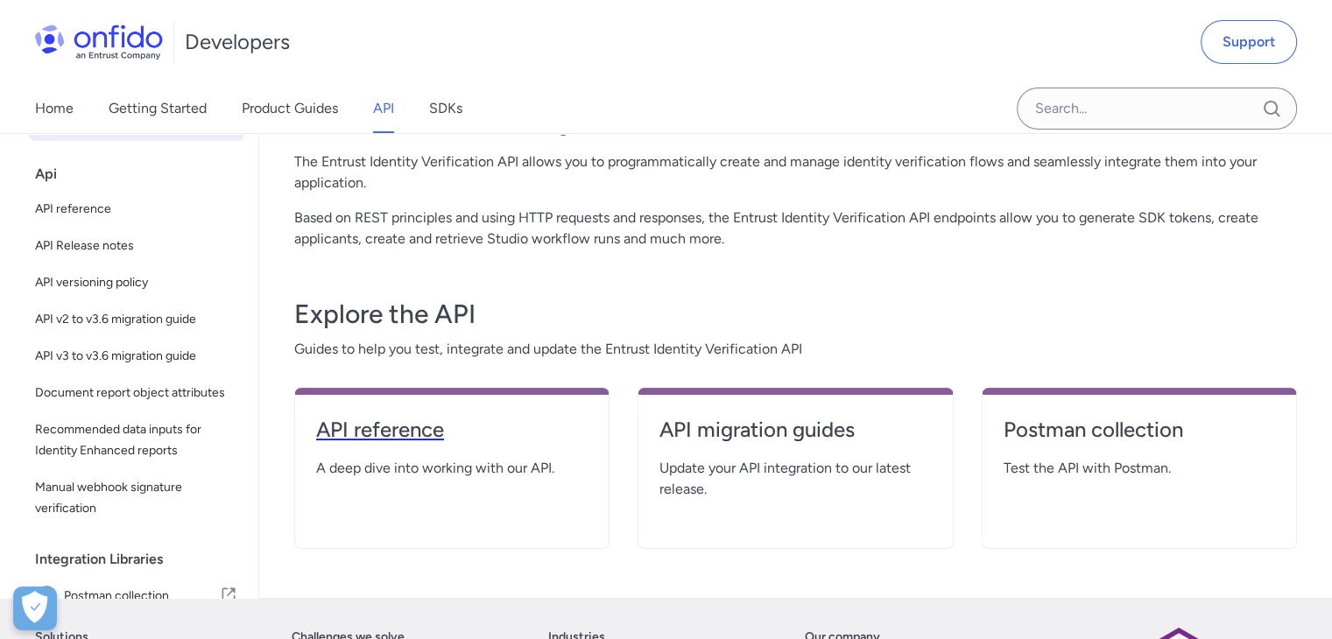
select select "http"
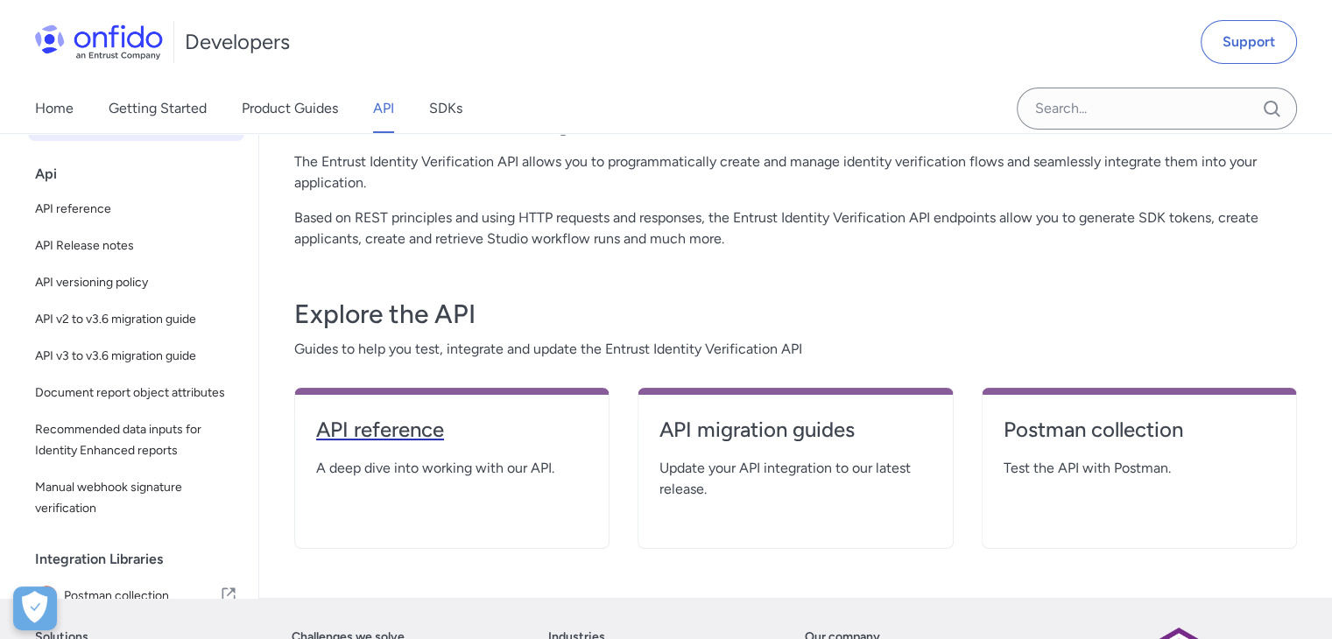
select select "http"
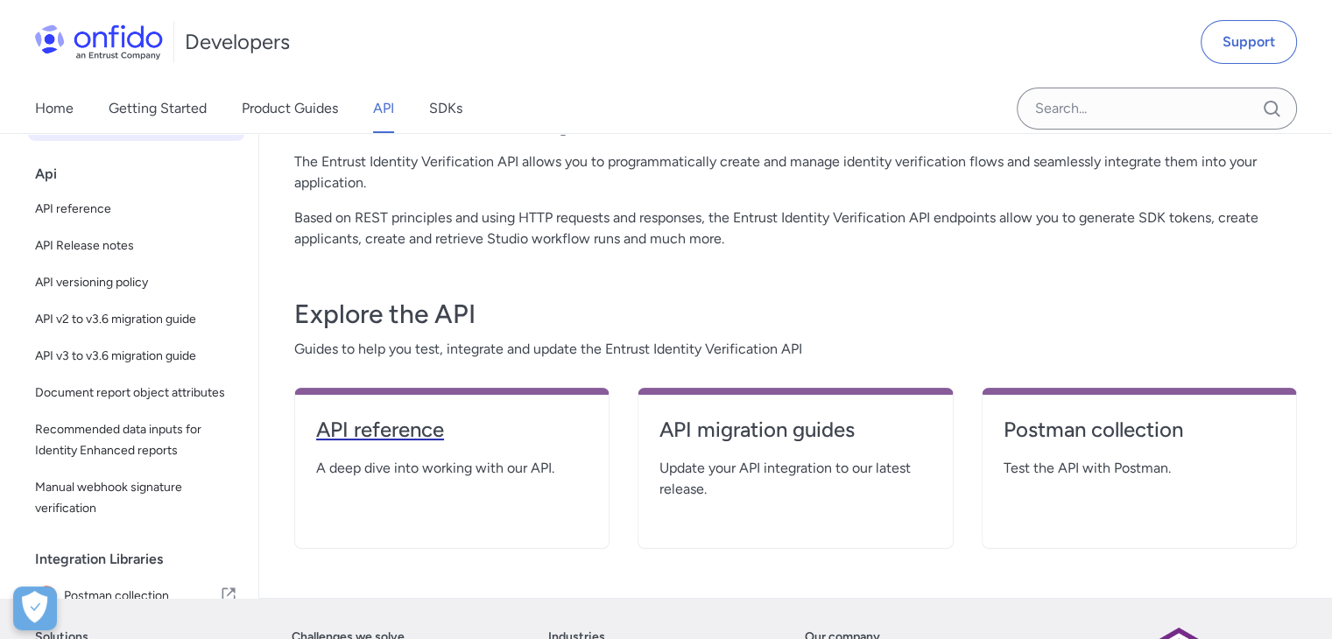
select select "http"
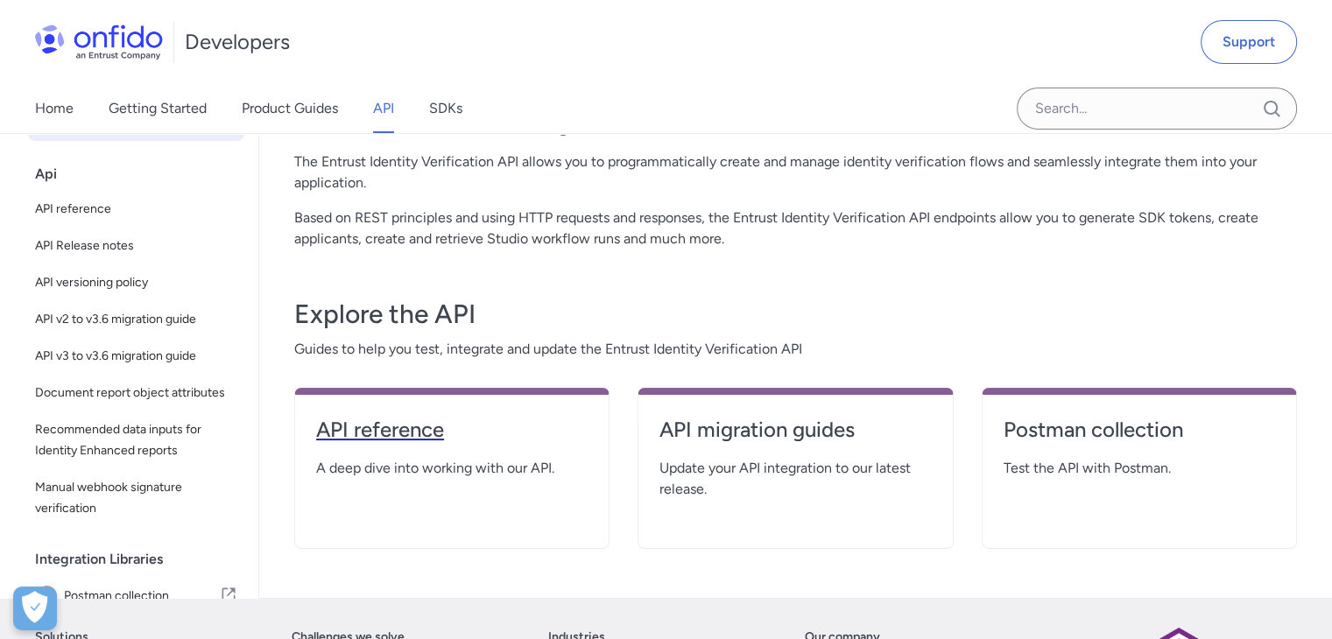
select select "http"
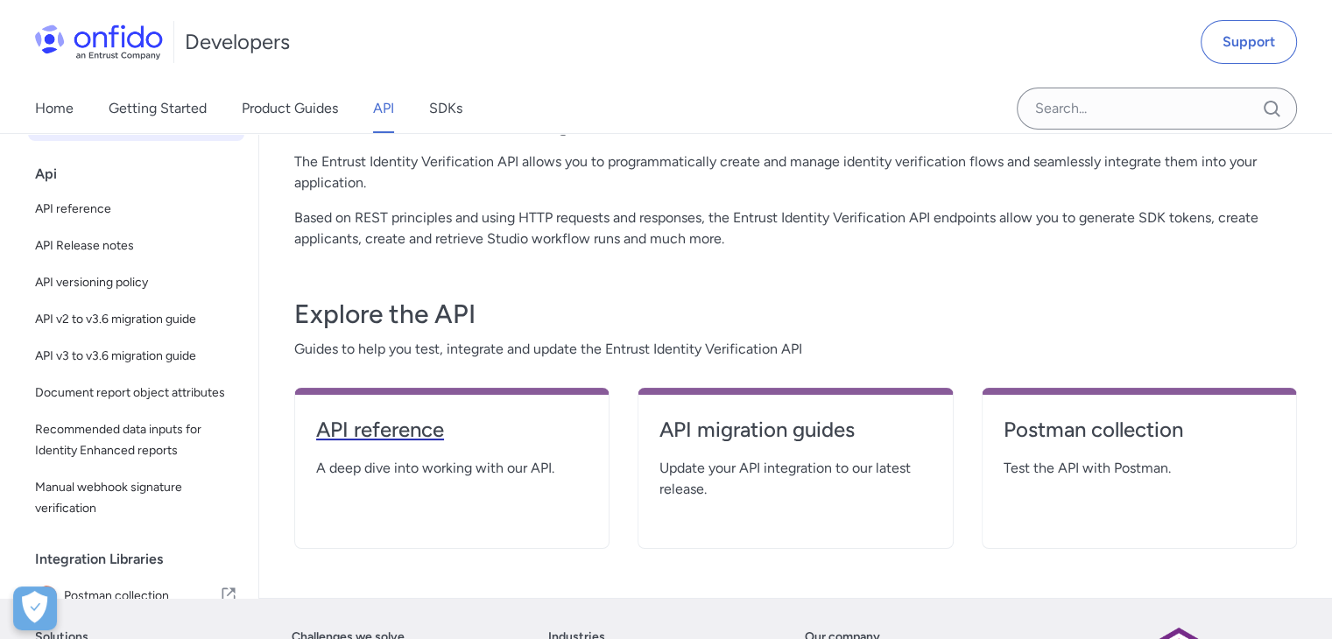
select select "http"
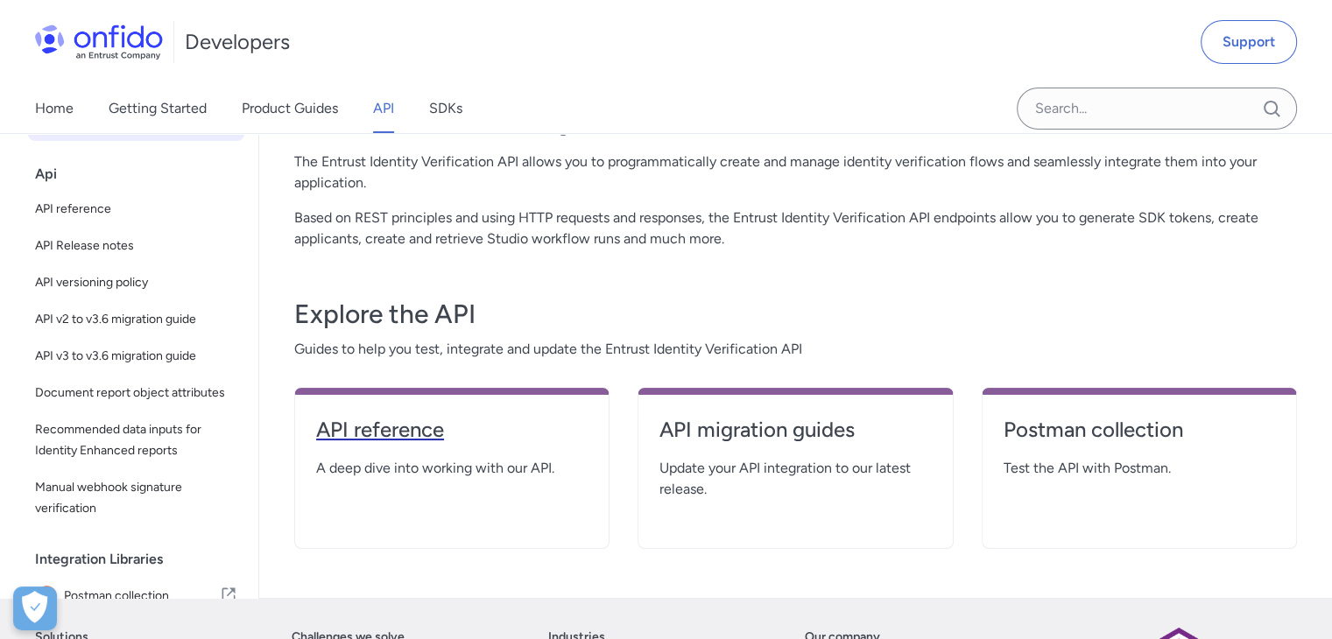
select select "http"
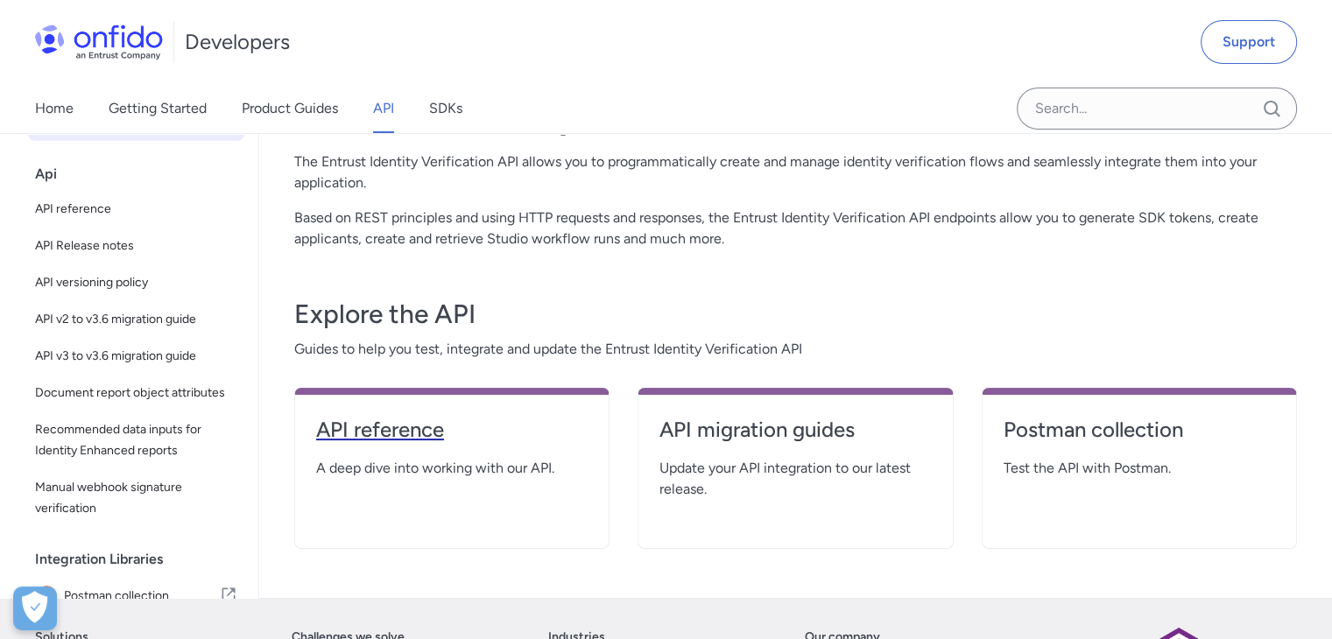
select select "http"
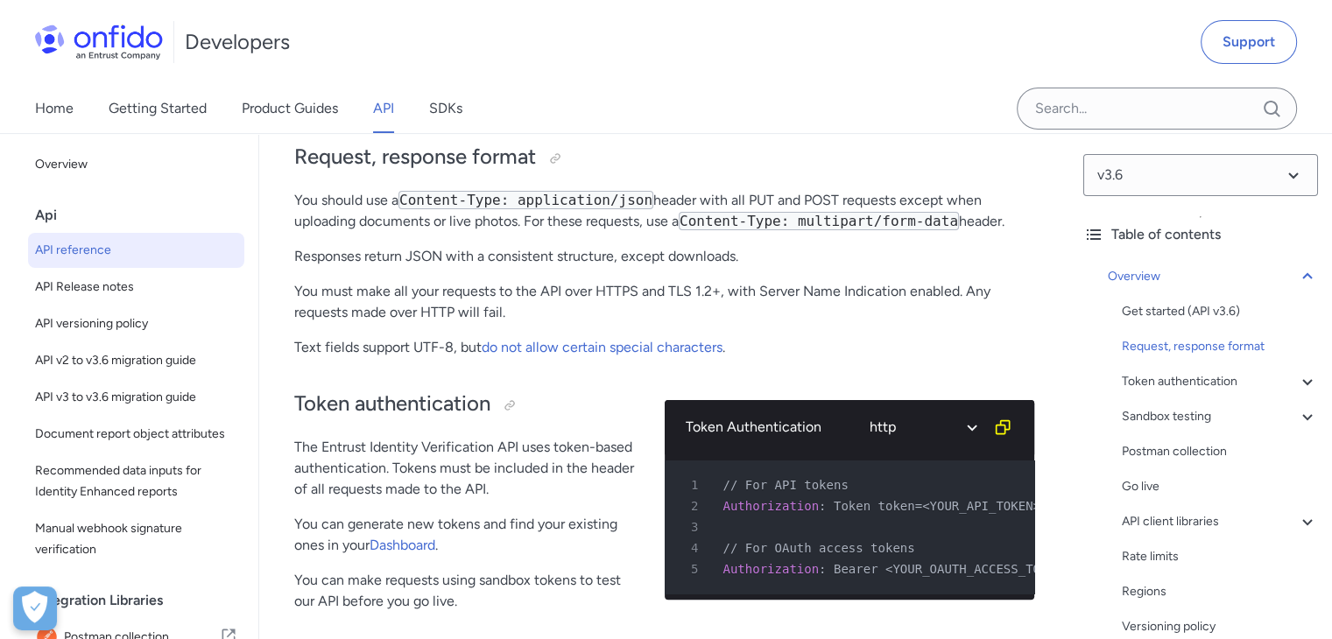
click at [753, 426] on div "Token Authentication" at bounding box center [770, 427] width 169 height 21
click at [944, 426] on select "ruby python php javascript java http bash" at bounding box center [921, 427] width 131 height 40
select select "javascript"
click at [856, 408] on select "ruby python php javascript java http bash" at bounding box center [921, 427] width 131 height 40
select select "javascript"
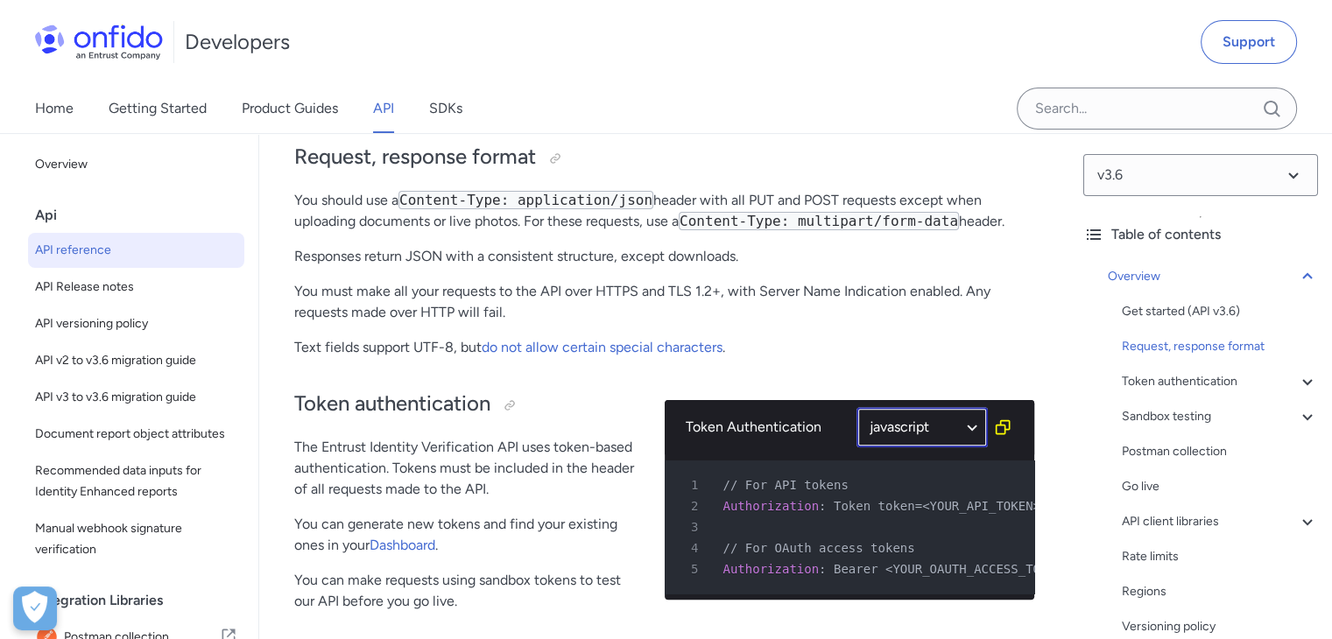
select select "javascript"
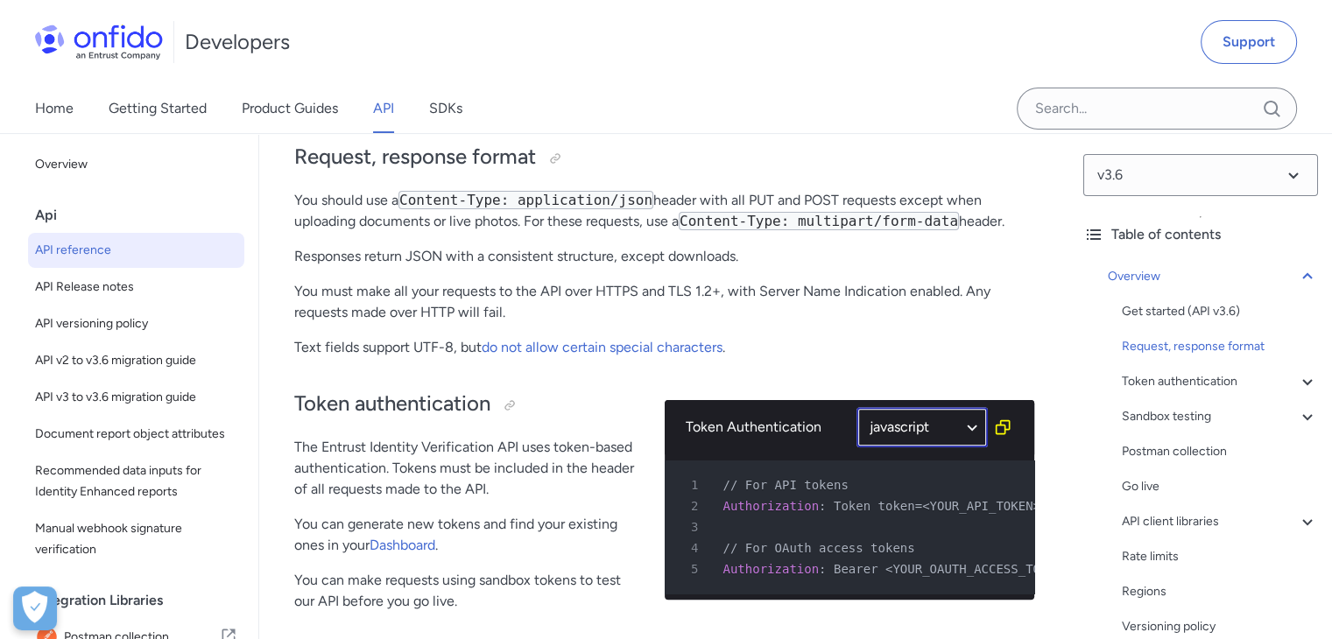
select select "javascript"
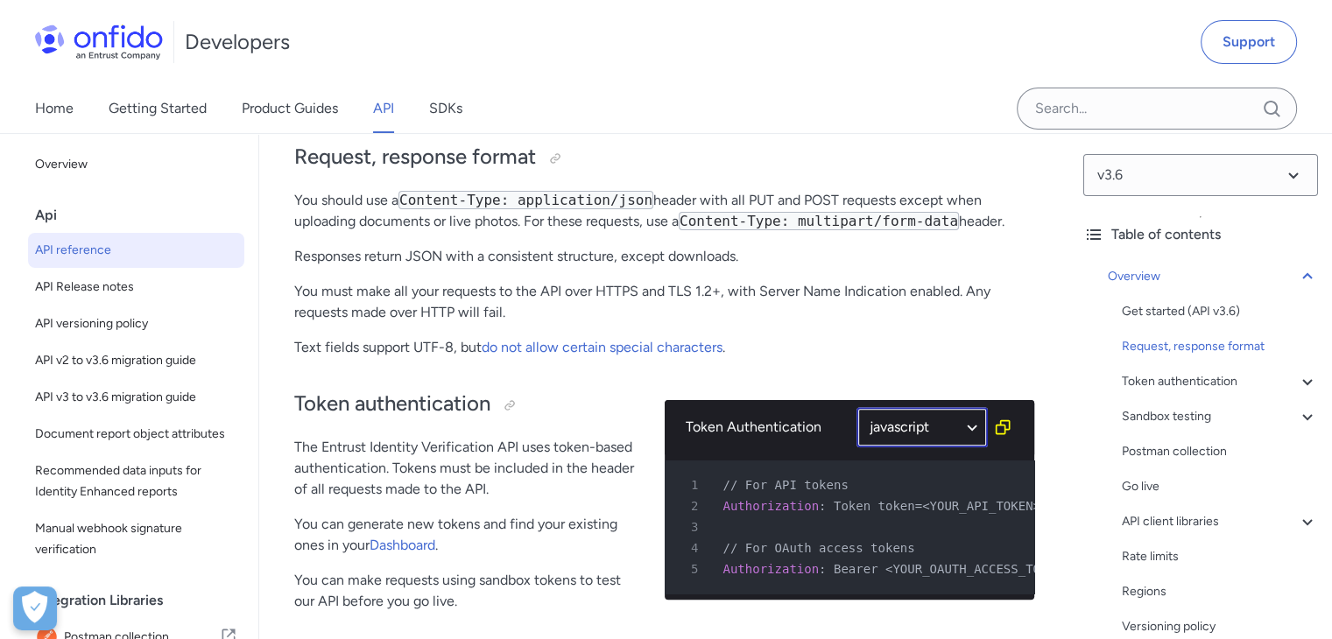
select select "javascript"
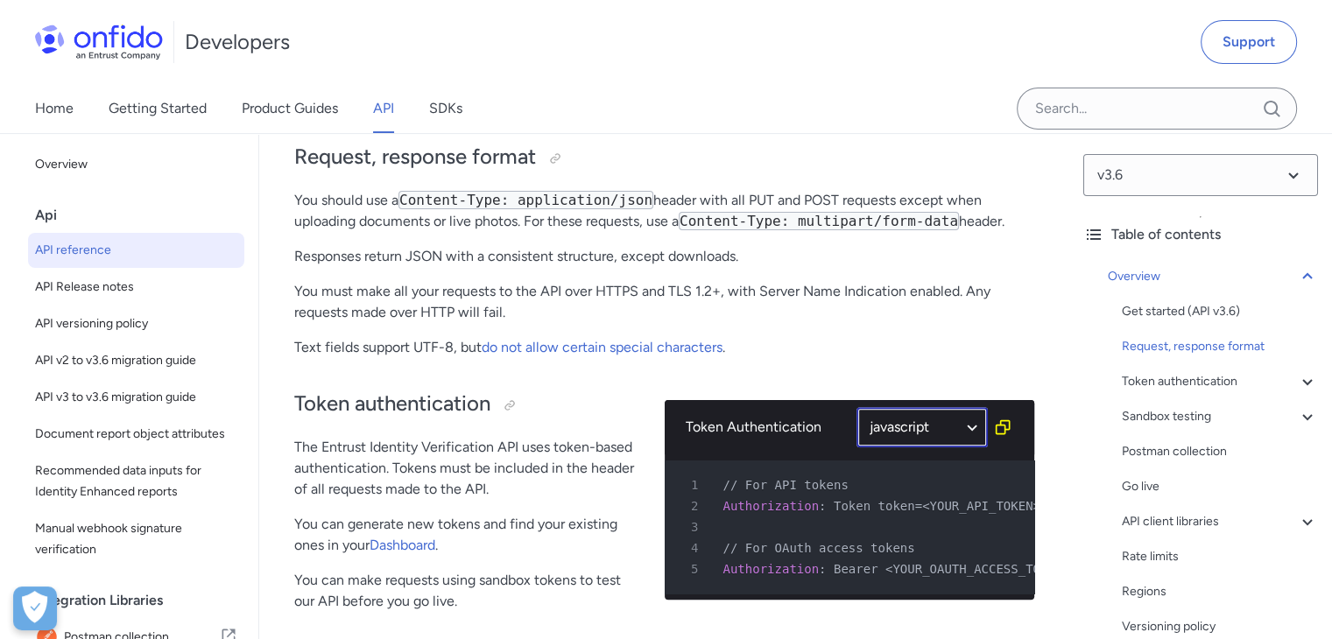
select select "javascript"
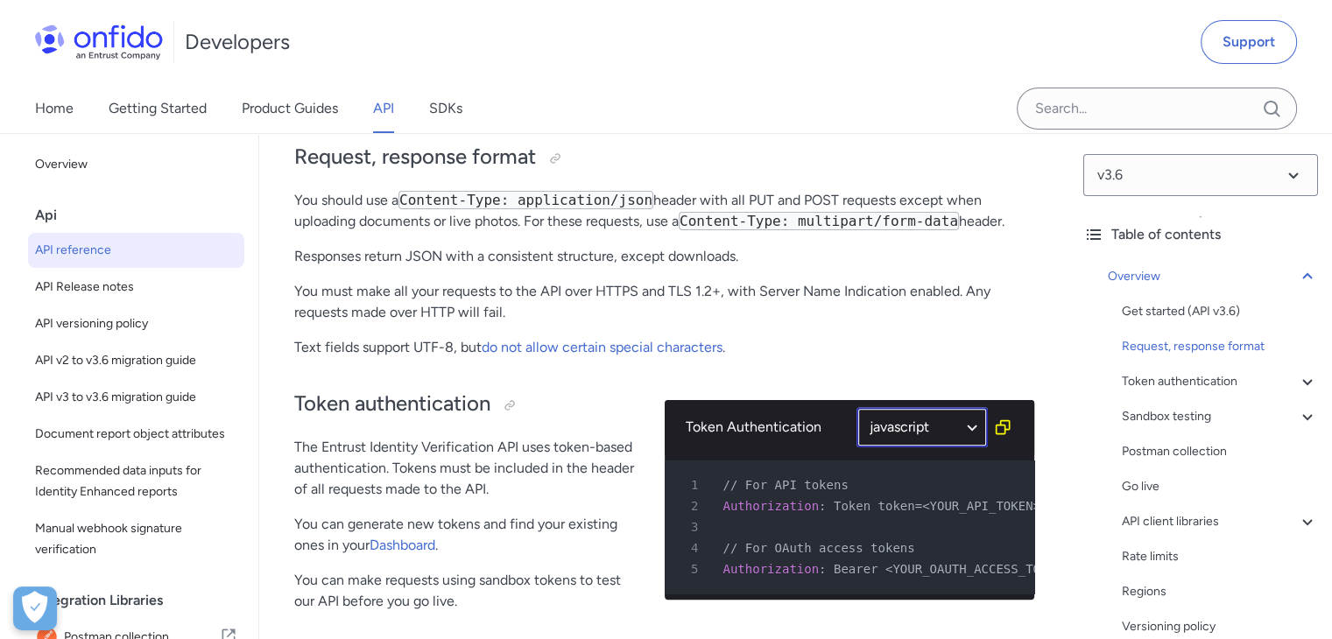
select select "javascript"
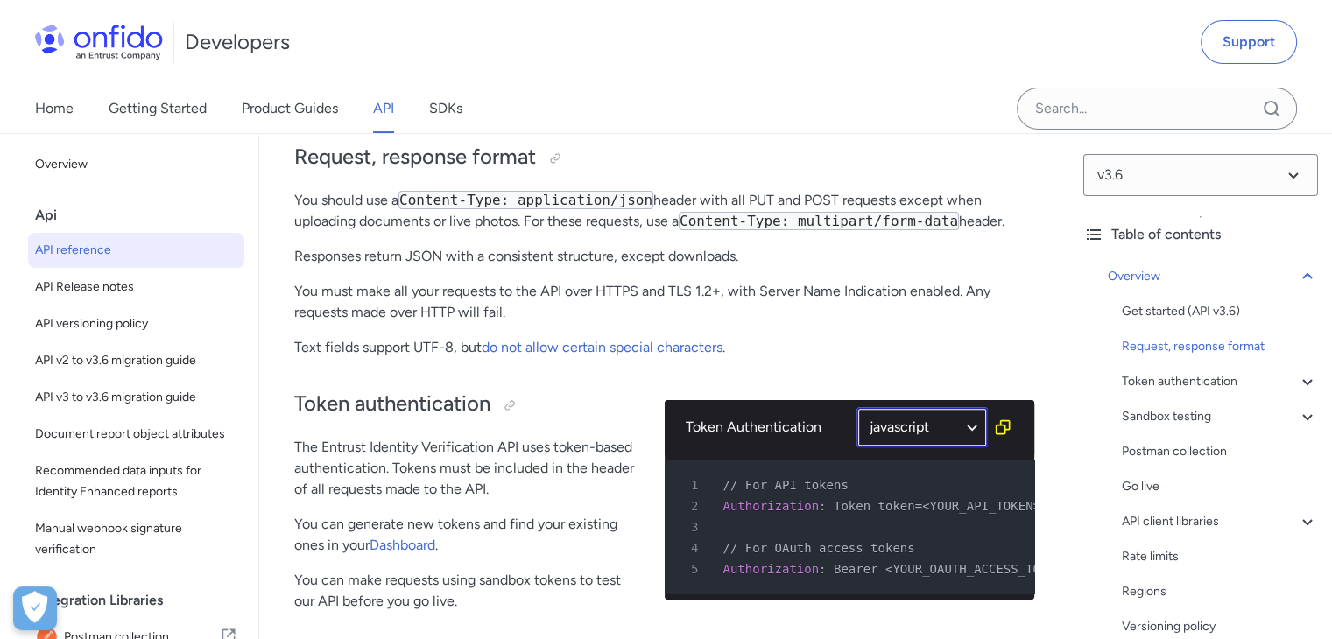
select select "javascript"
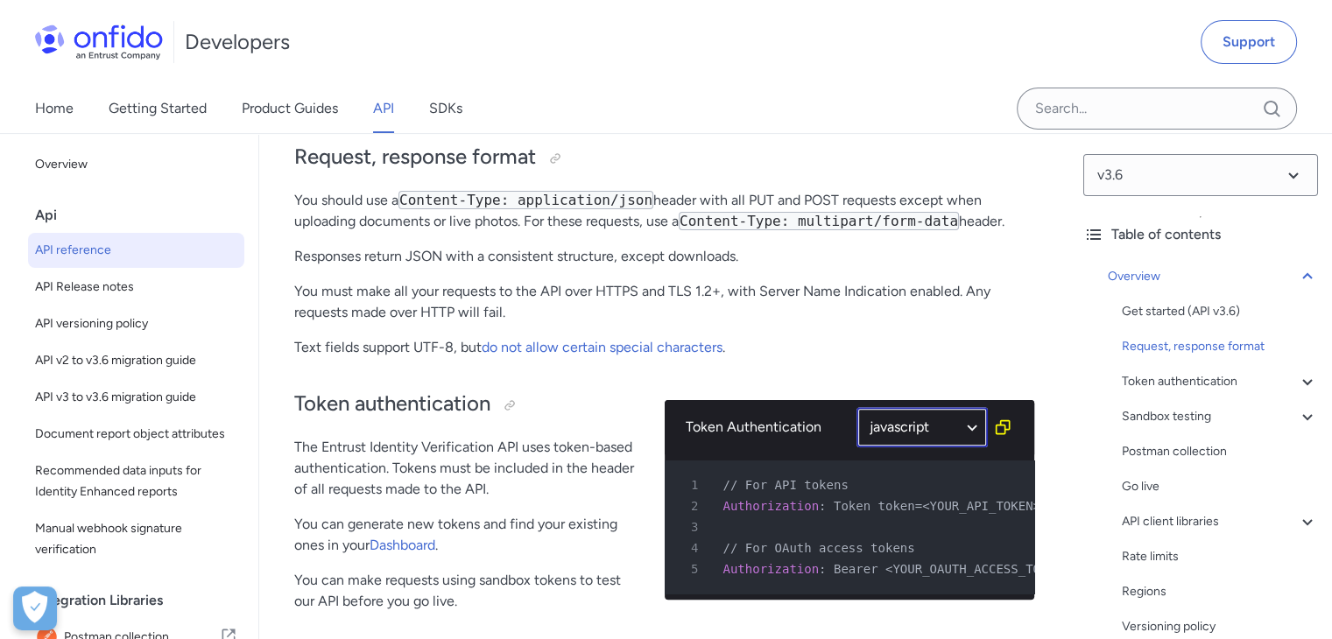
select select "javascript"
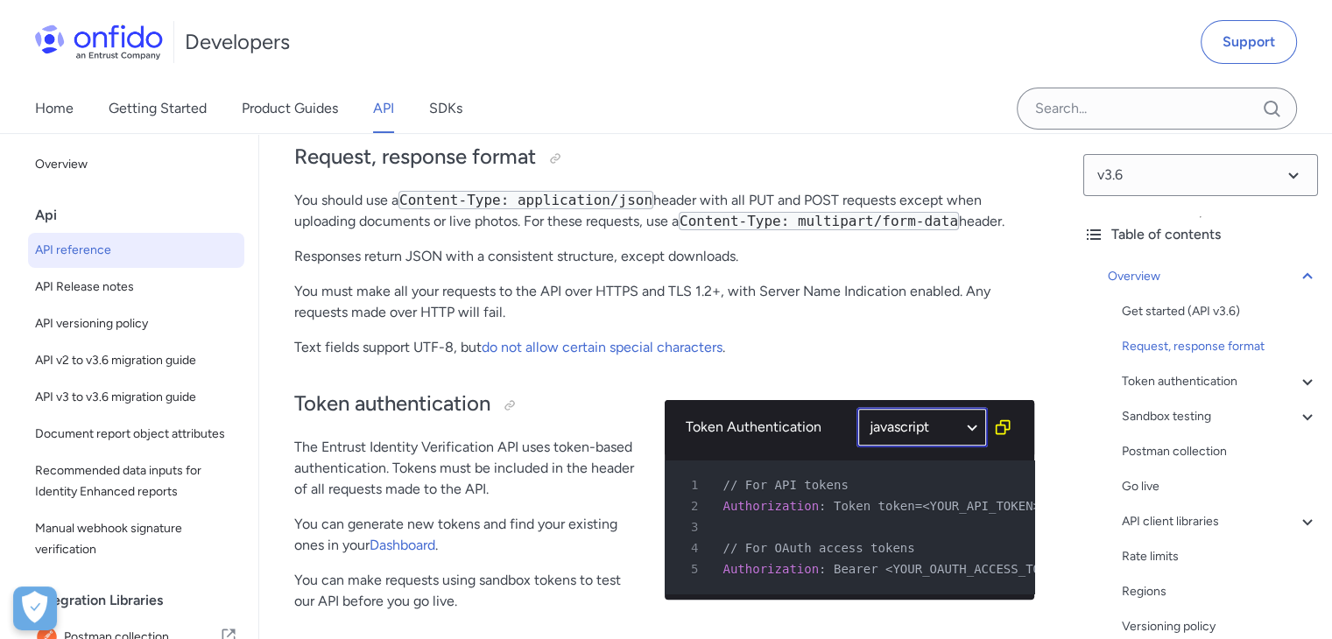
select select "javascript"
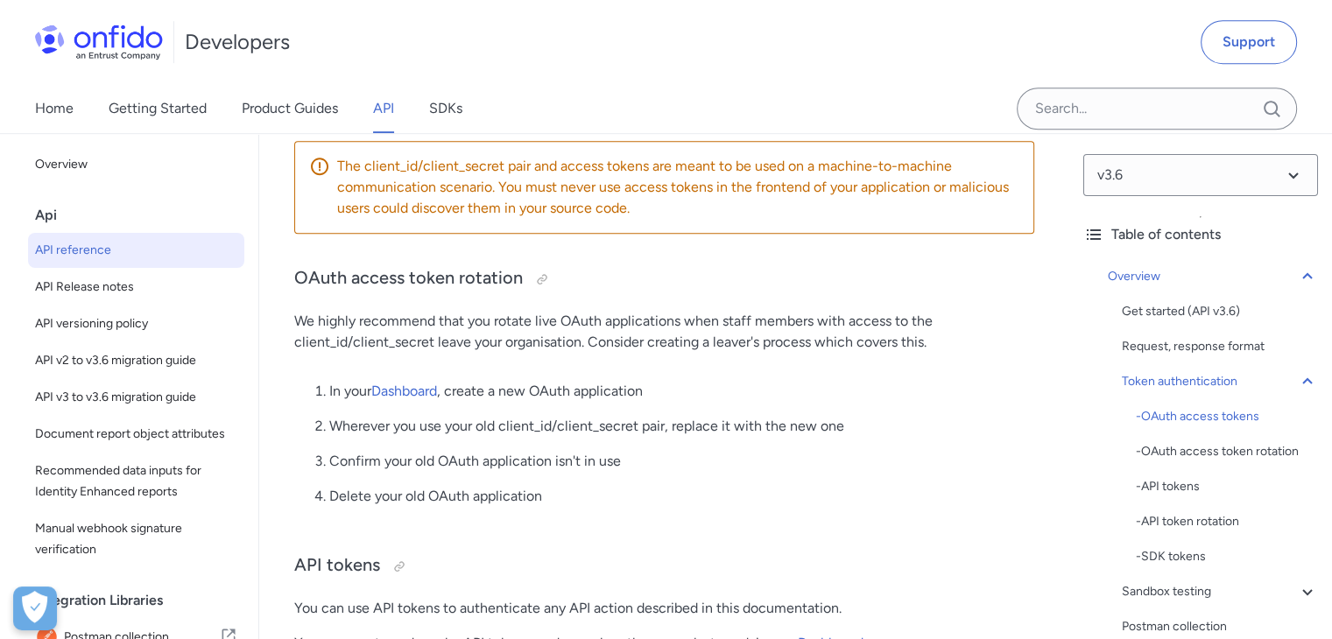
scroll to position [1229, 0]
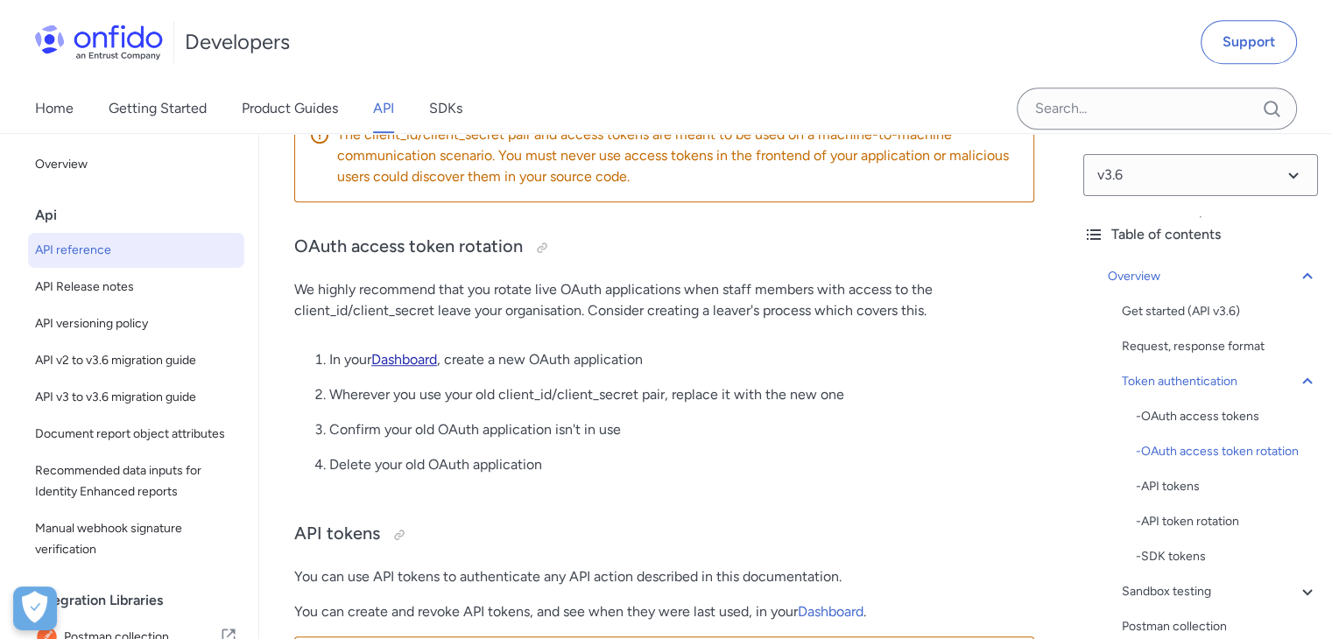
click at [419, 368] on link "Dashboard" at bounding box center [404, 359] width 66 height 17
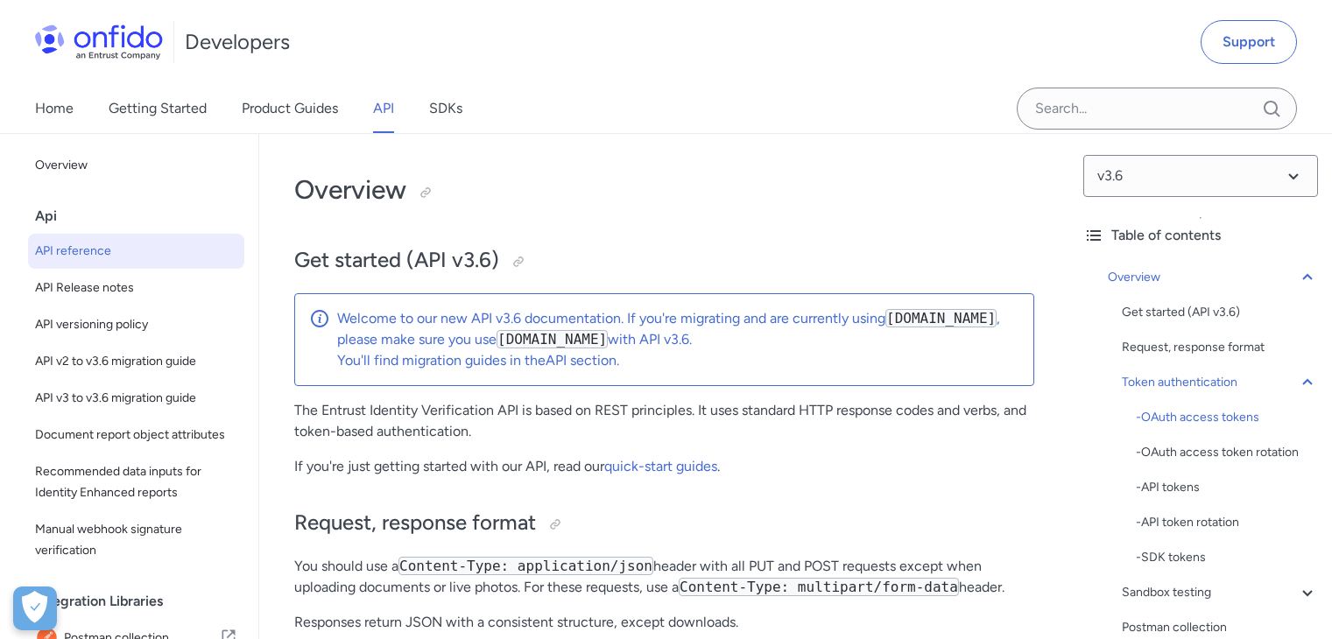
select select "javascript"
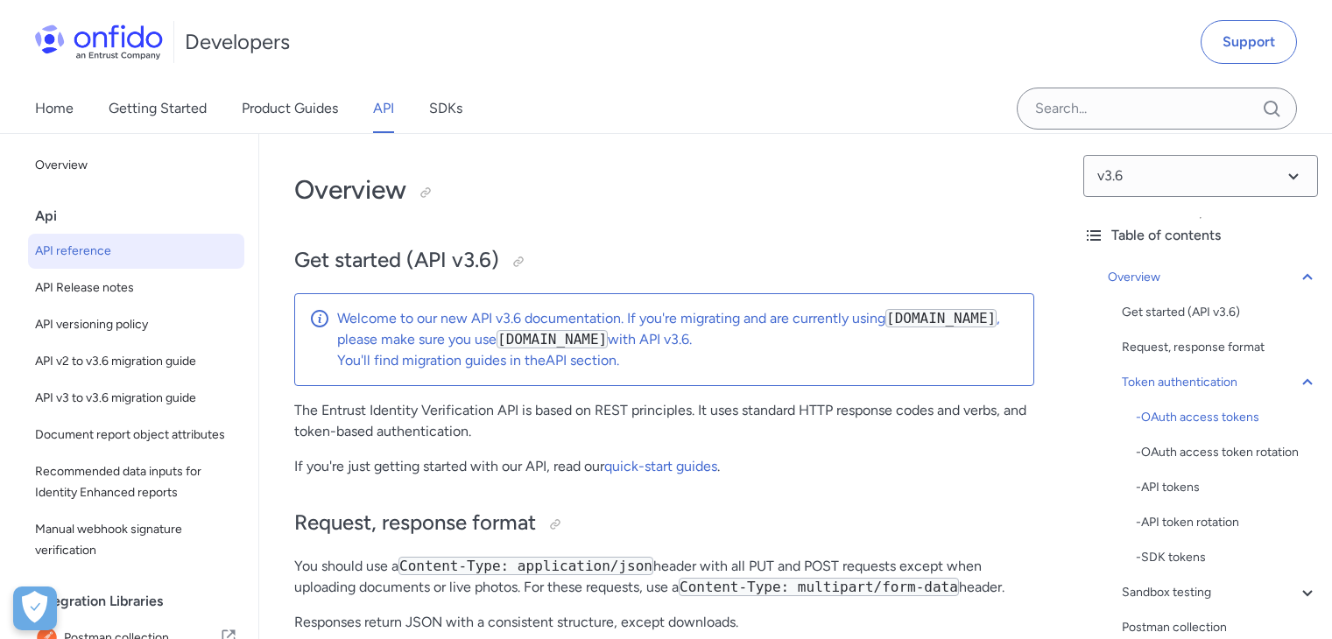
select select "javascript"
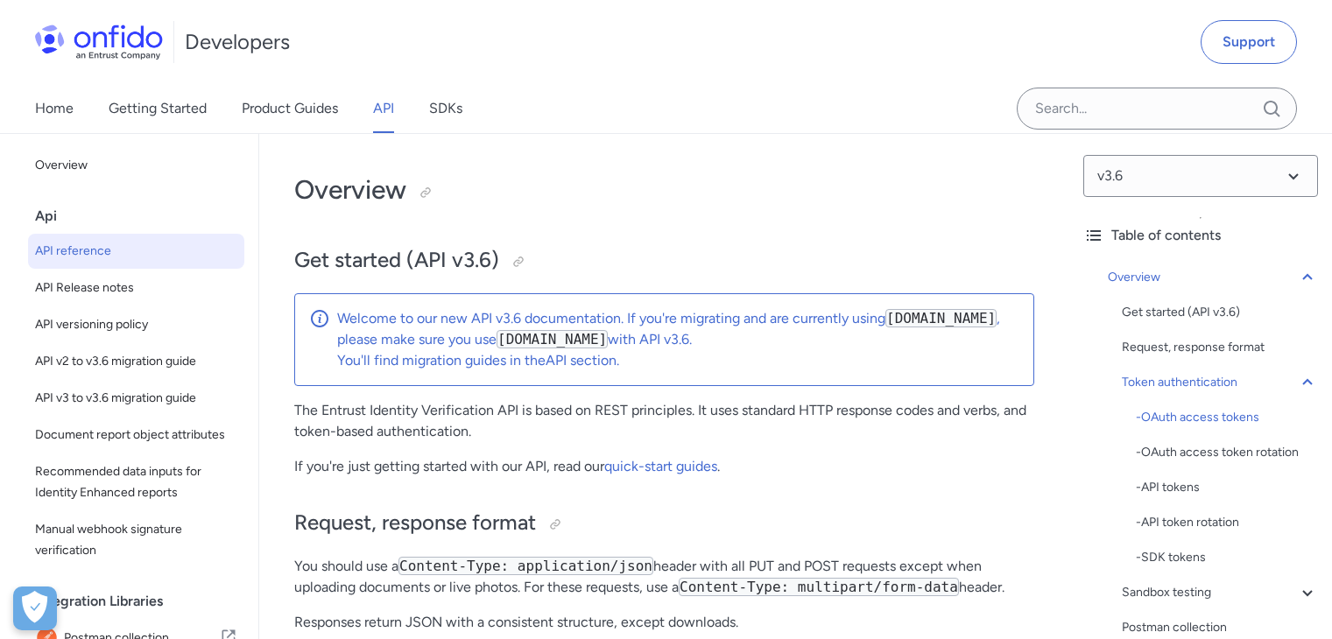
select select "javascript"
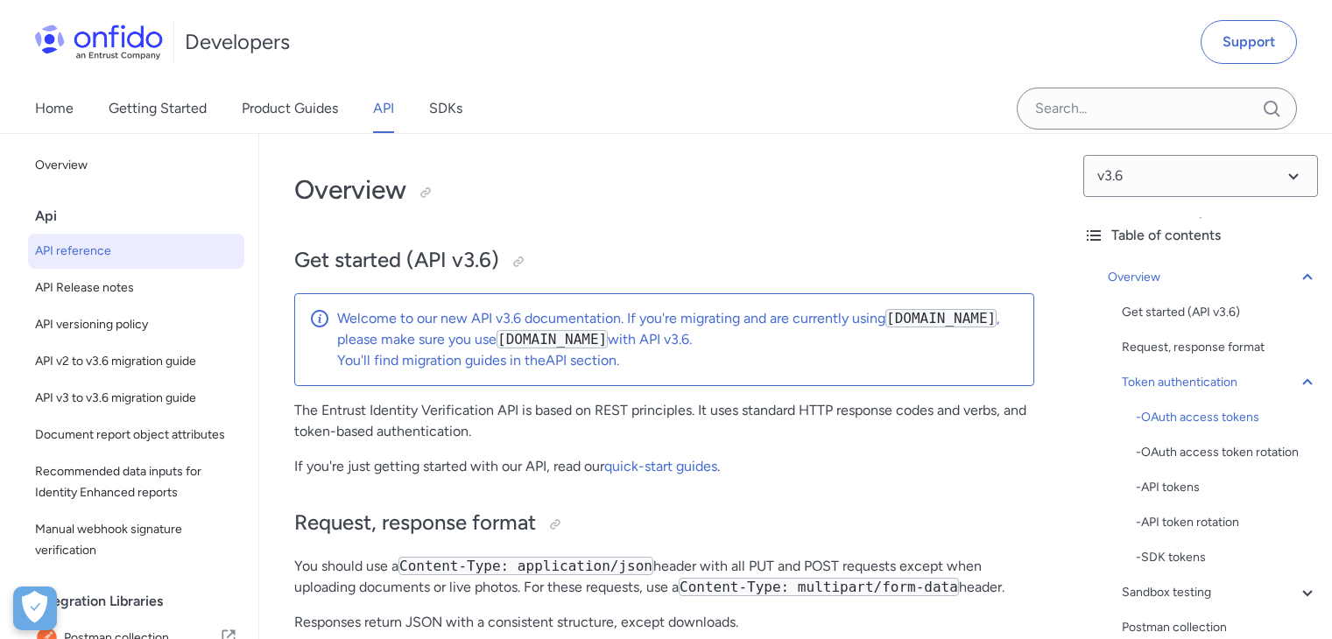
select select "javascript"
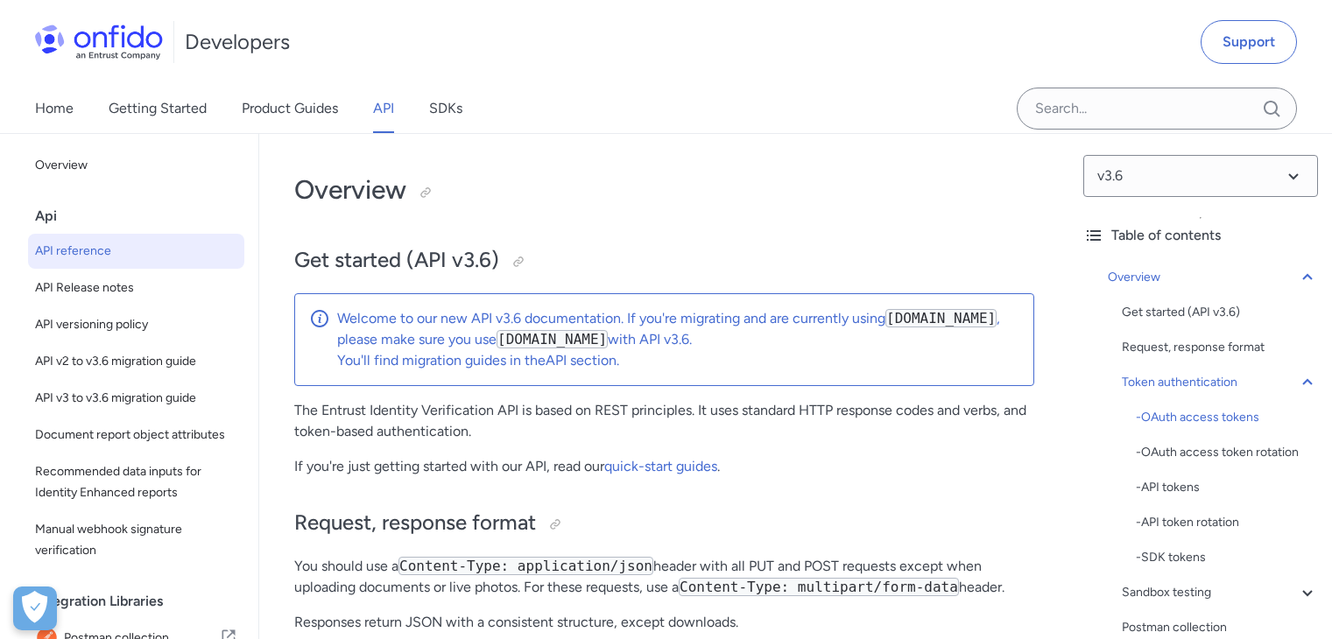
select select "javascript"
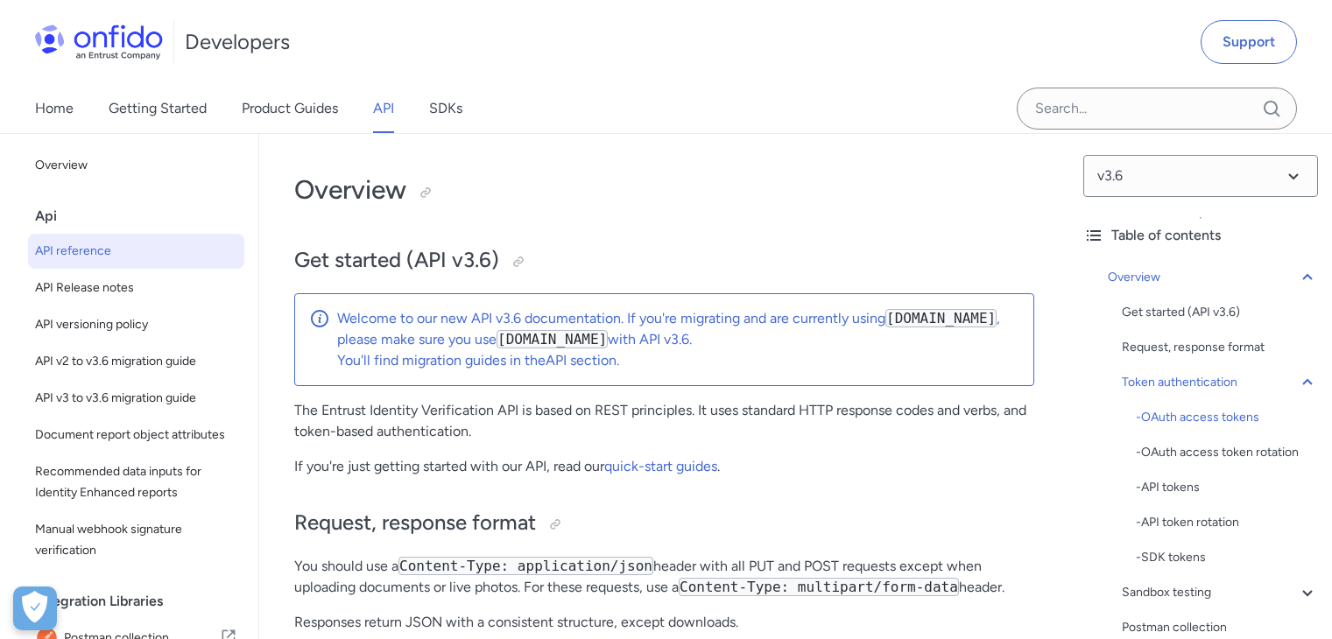
select select "javascript"
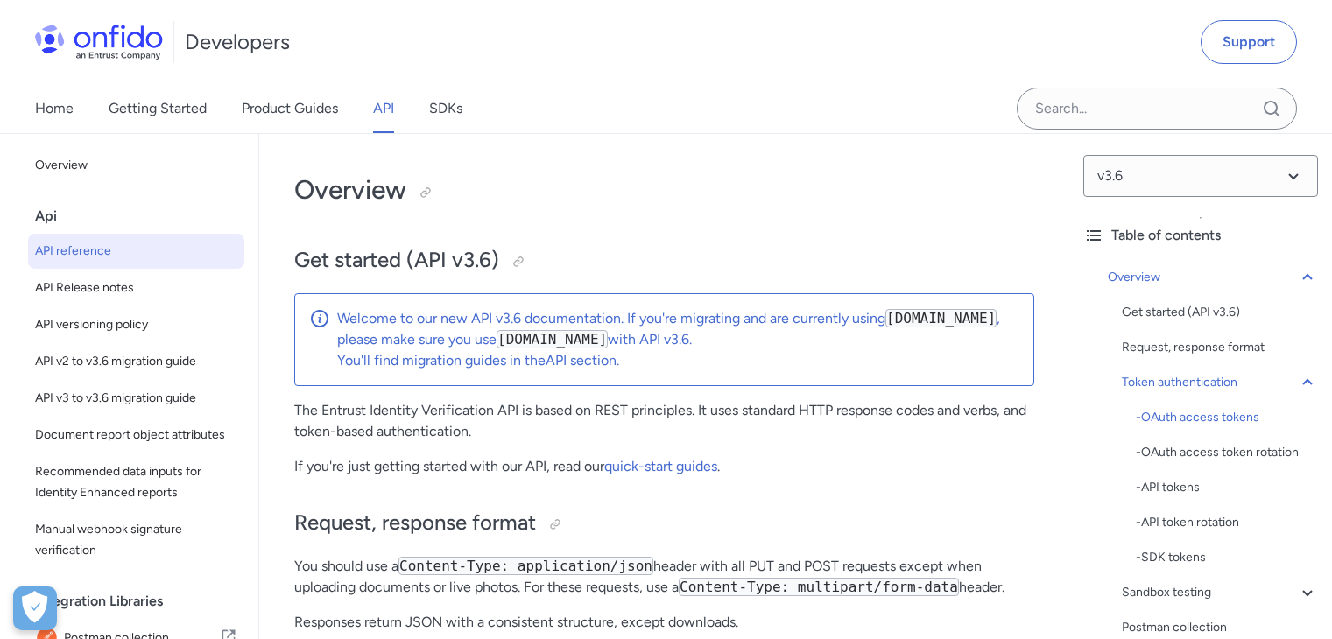
select select "javascript"
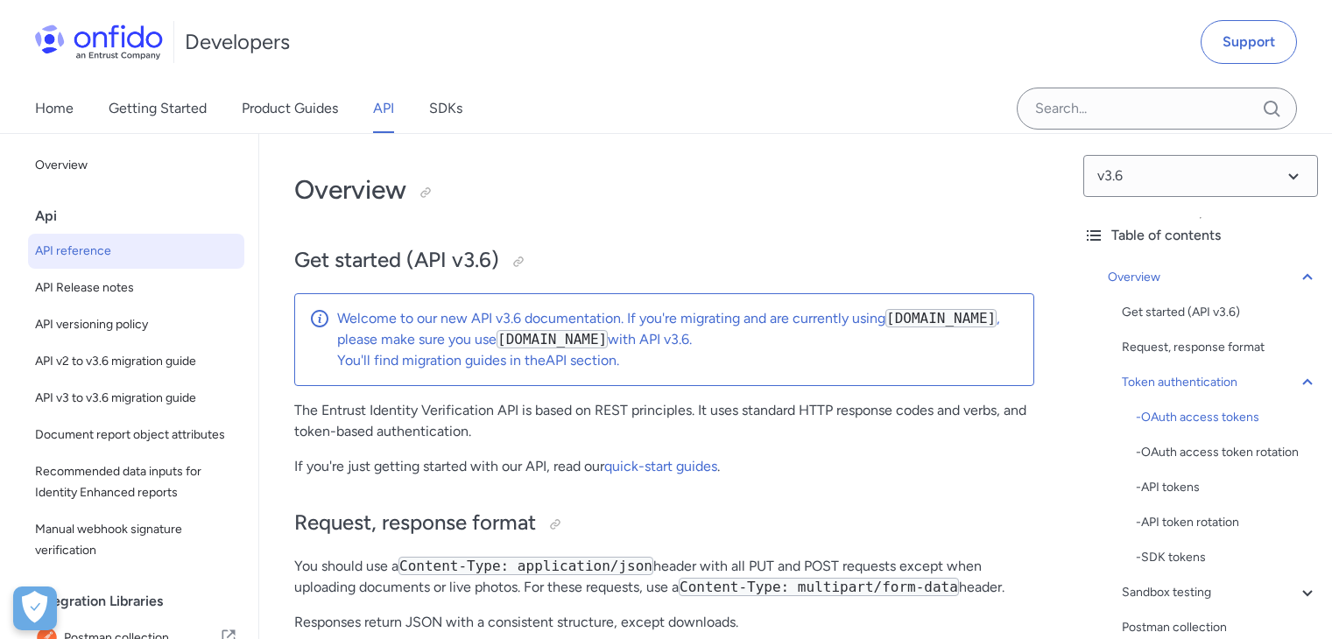
select select "javascript"
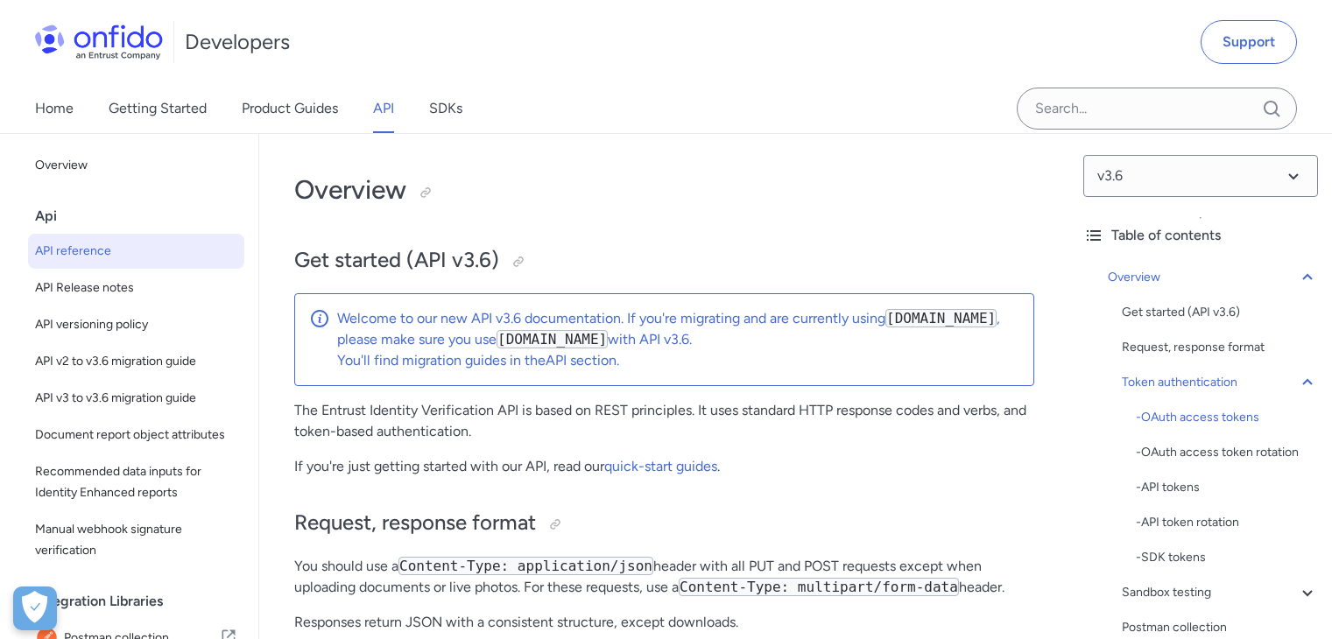
select select "javascript"
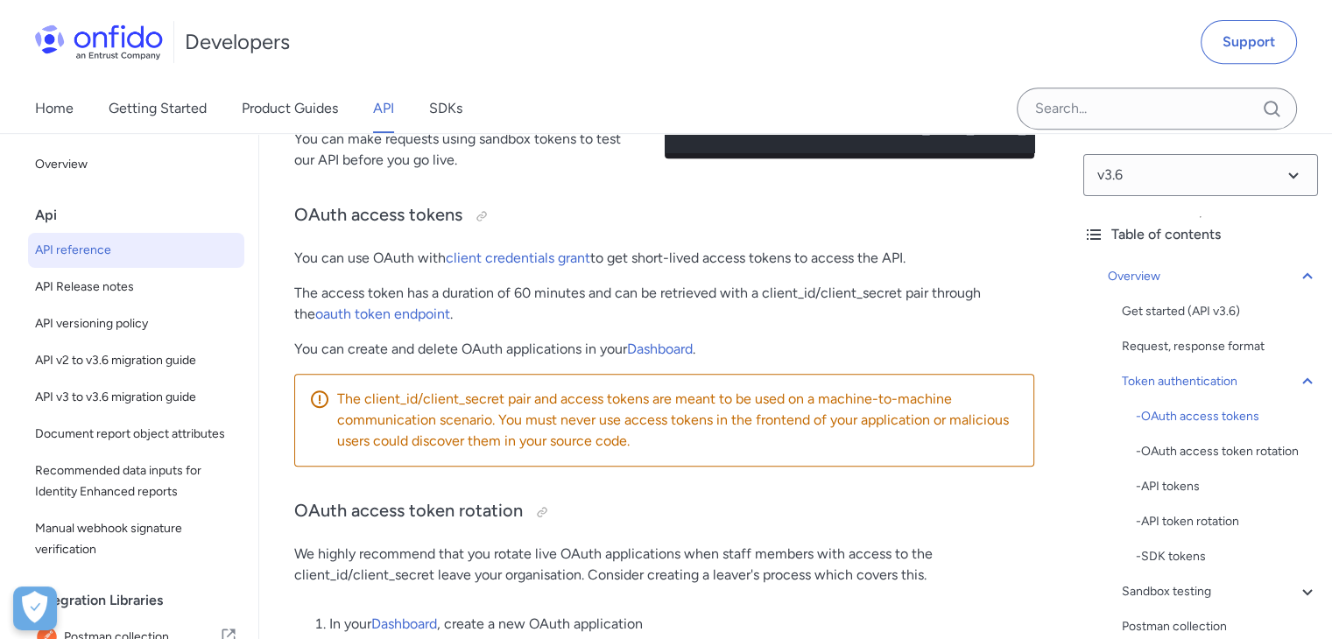
scroll to position [804, 0]
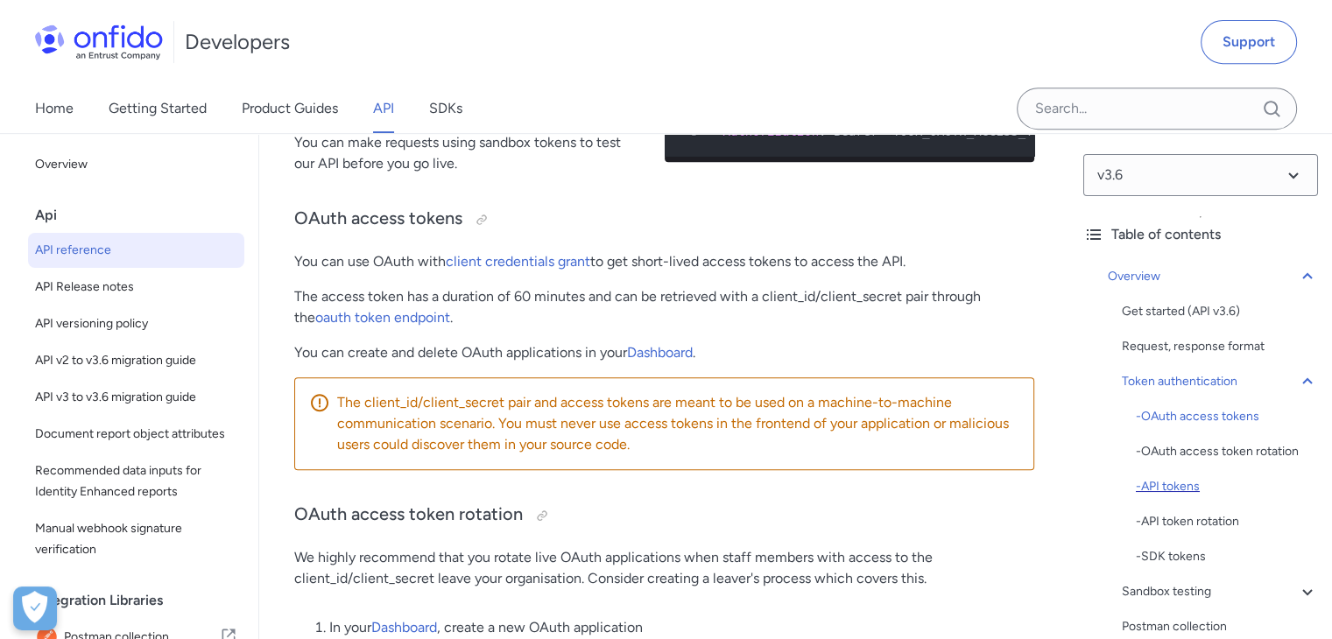
click at [1172, 489] on div "- API tokens" at bounding box center [1227, 486] width 182 height 21
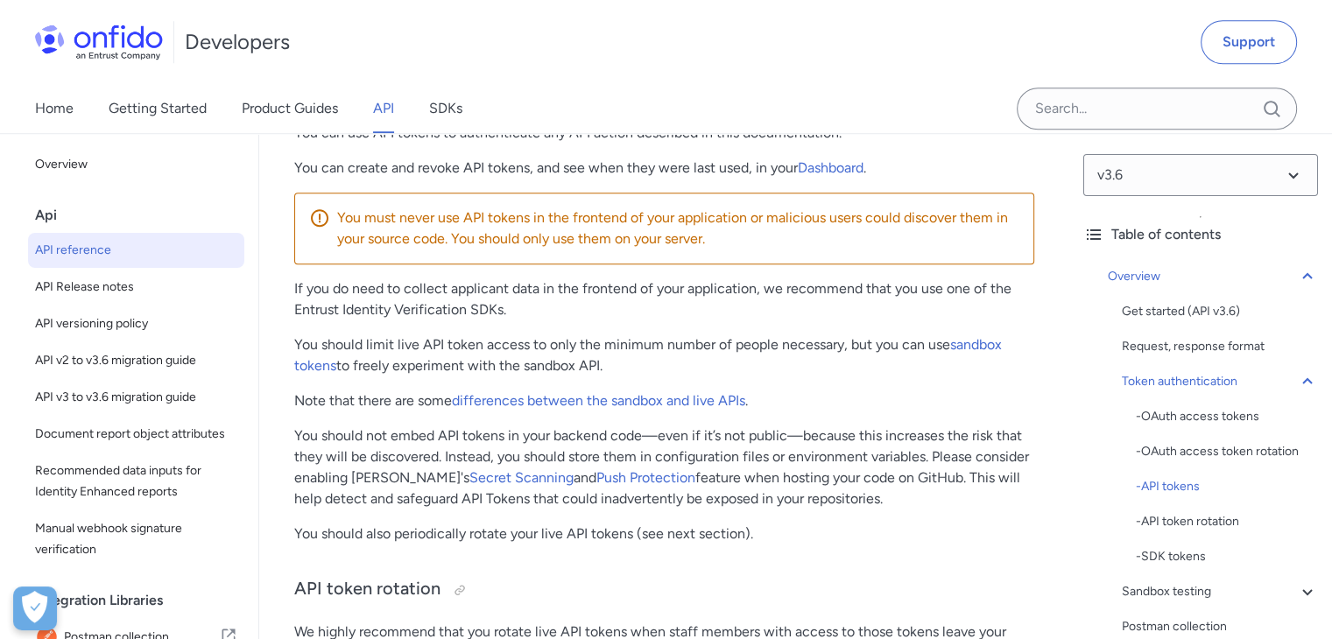
scroll to position [1518, 0]
click at [967, 346] on link "sandbox tokens" at bounding box center [648, 353] width 708 height 38
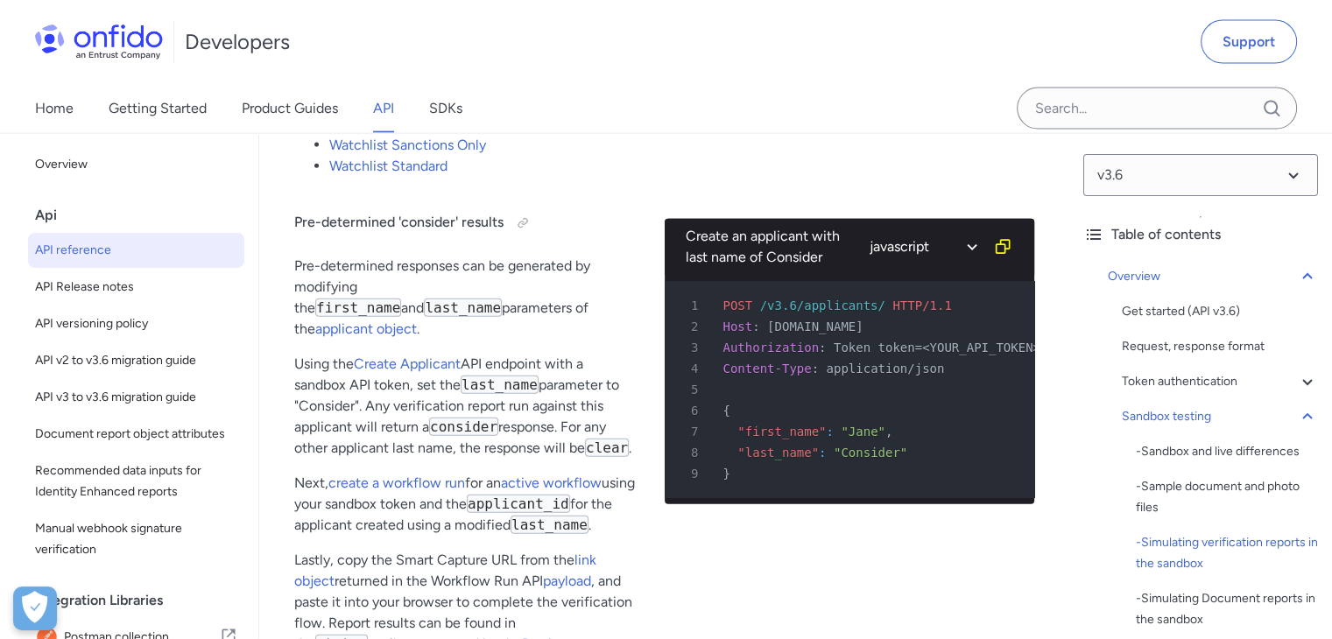
scroll to position [4025, 0]
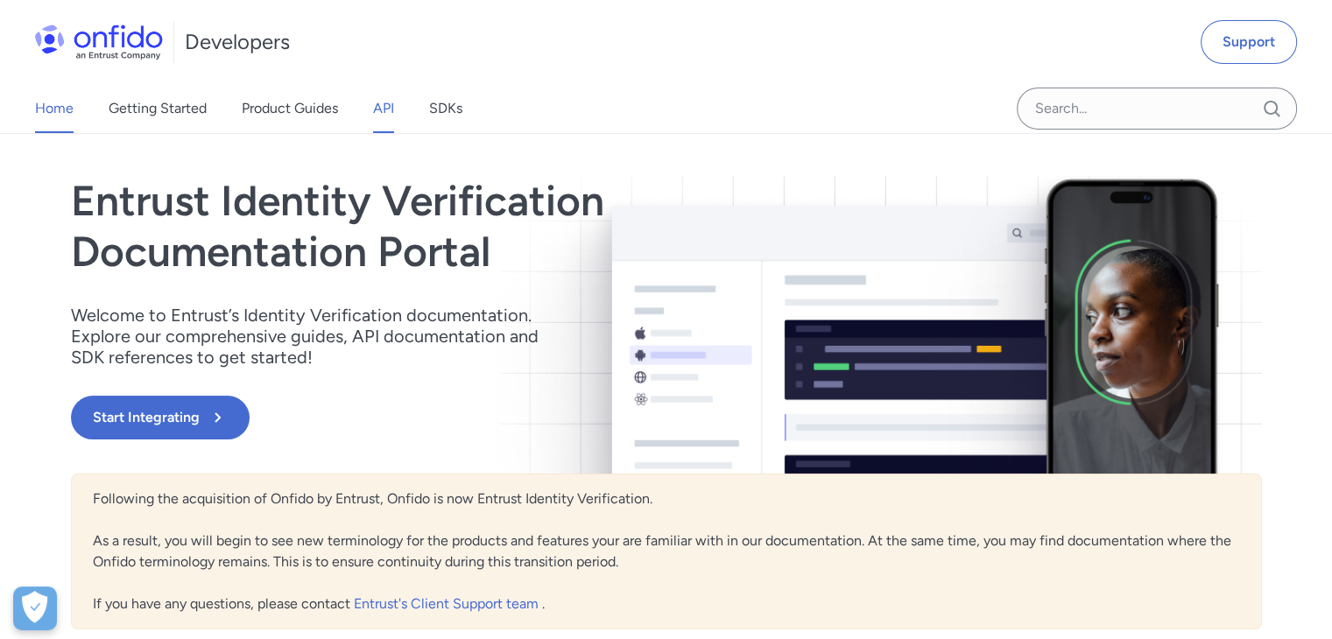
click at [382, 99] on link "API" at bounding box center [383, 108] width 21 height 49
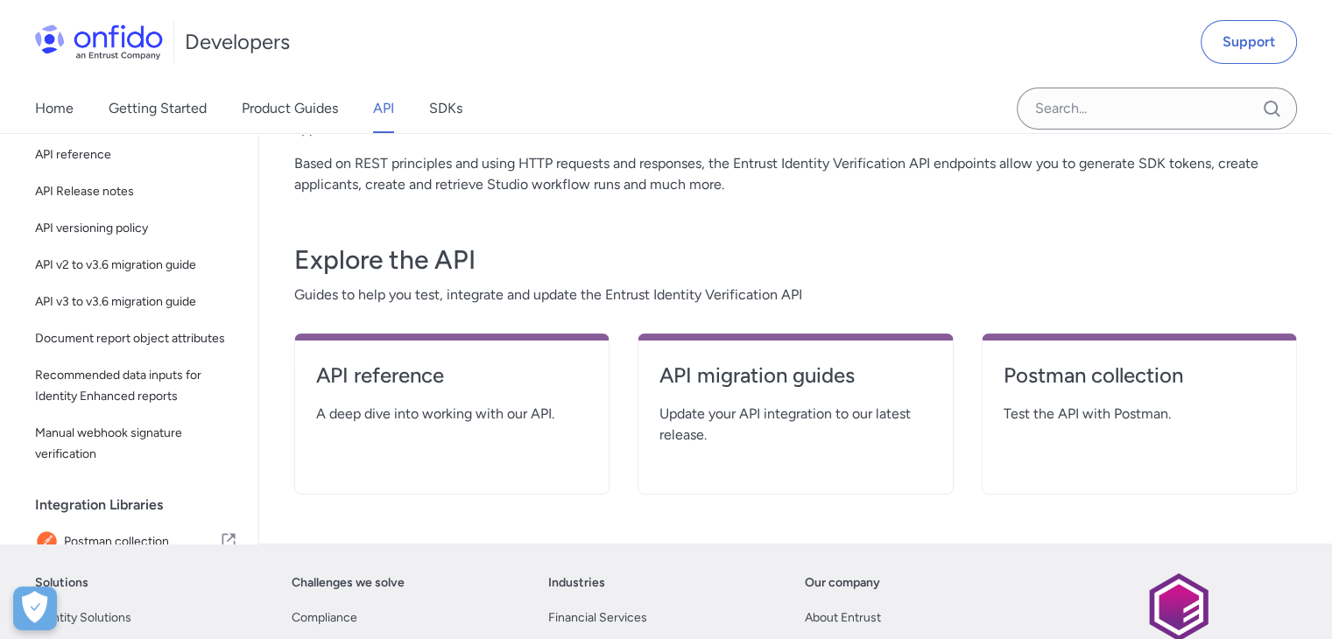
scroll to position [144, 0]
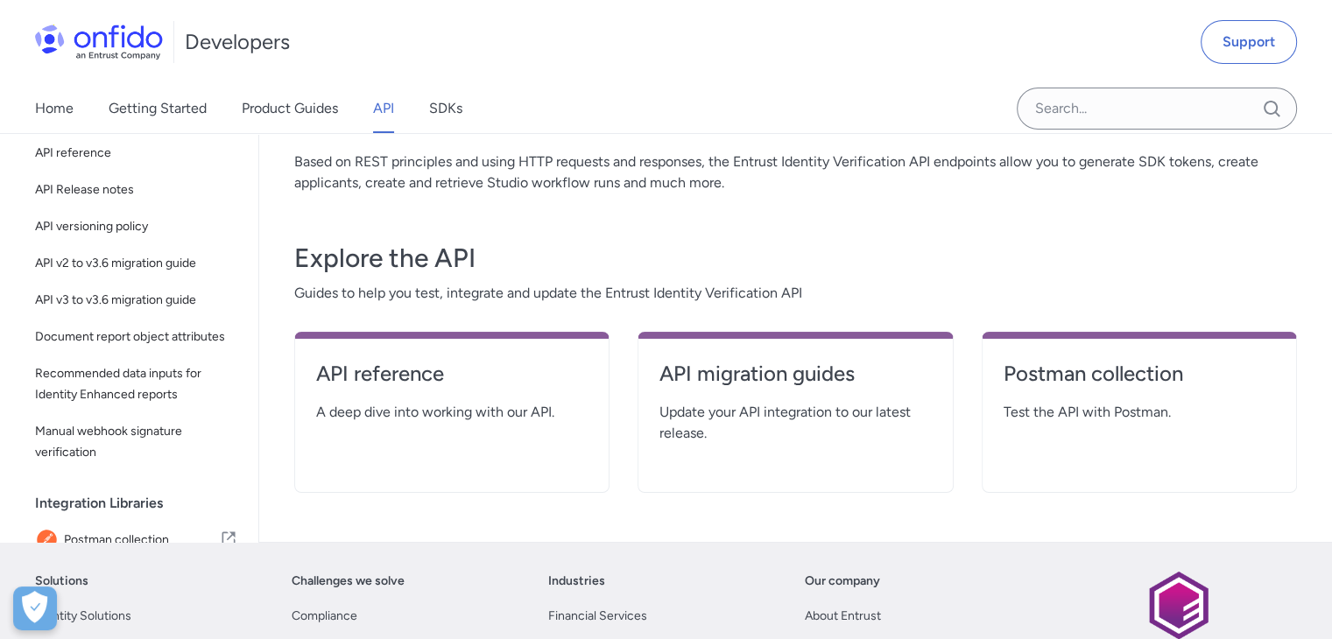
click at [472, 457] on div "API reference A deep dive into working with our API." at bounding box center [451, 412] width 315 height 161
click at [500, 442] on div "API reference A deep dive into working with our API." at bounding box center [451, 412] width 315 height 161
click at [452, 390] on link "API reference" at bounding box center [451, 381] width 271 height 42
select select "http"
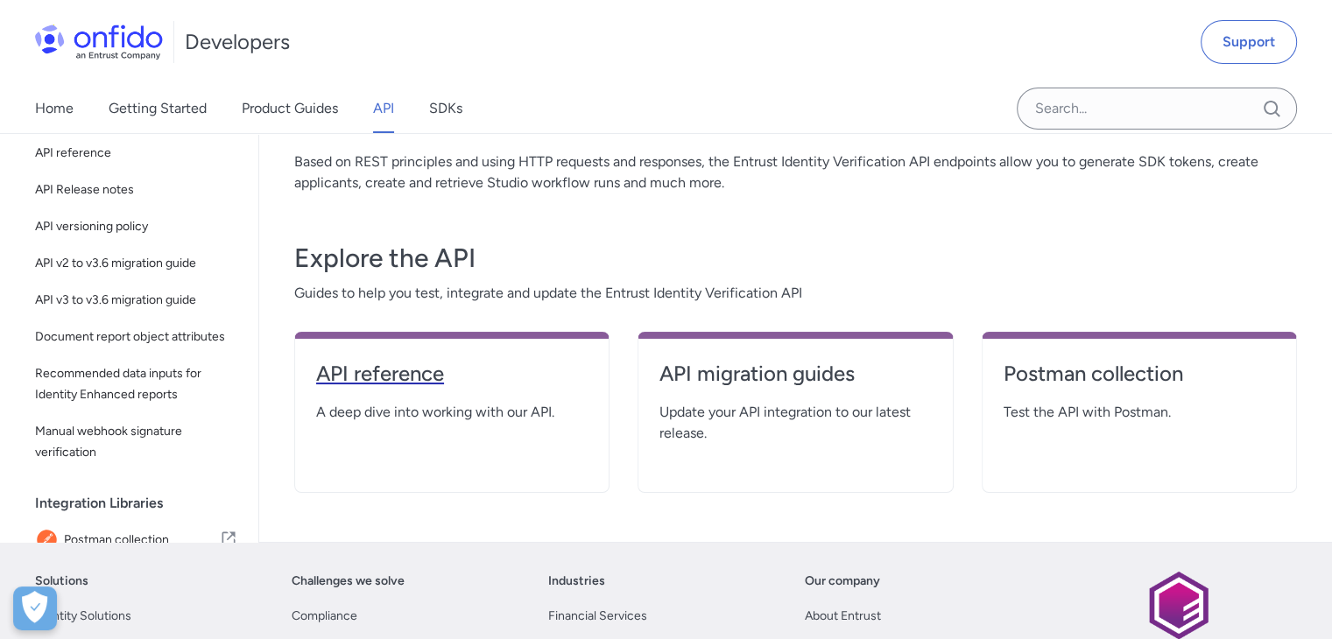
select select "http"
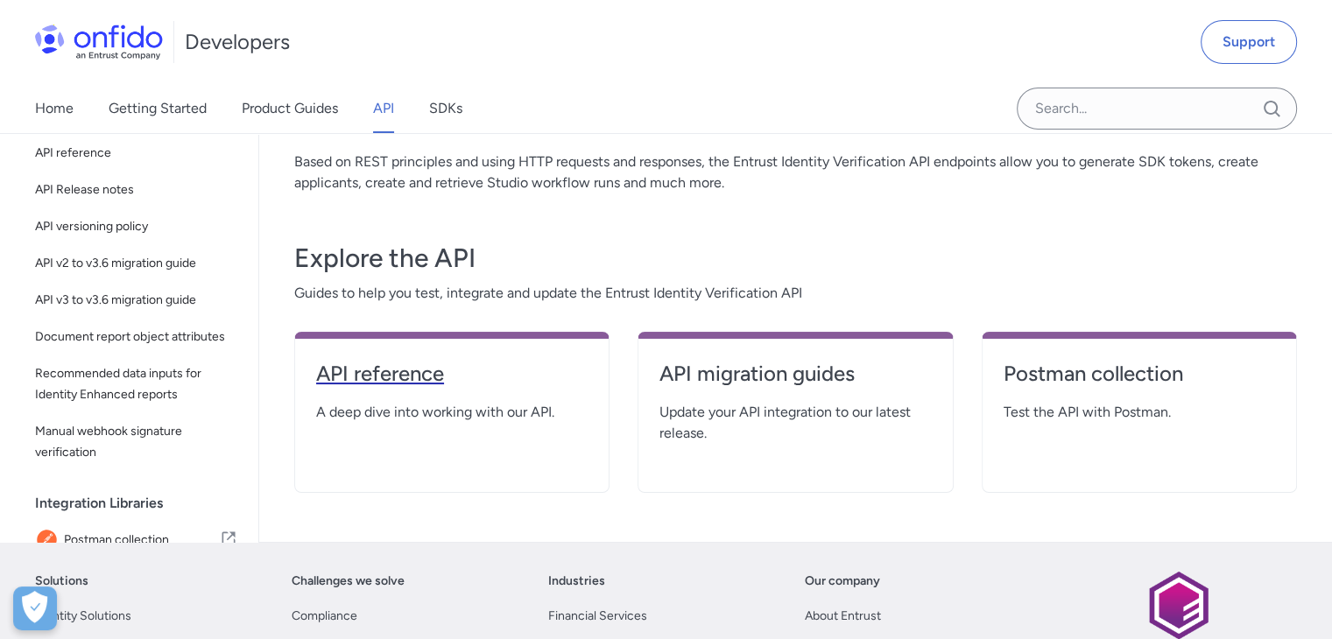
select select "http"
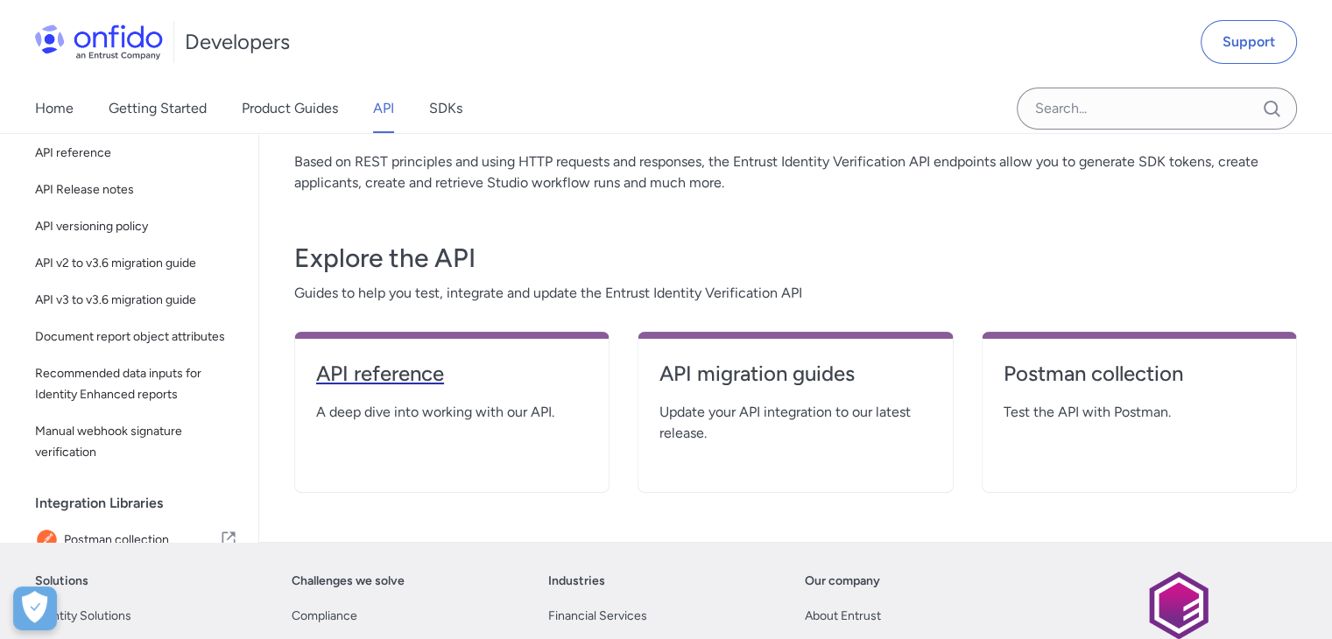
select select "http"
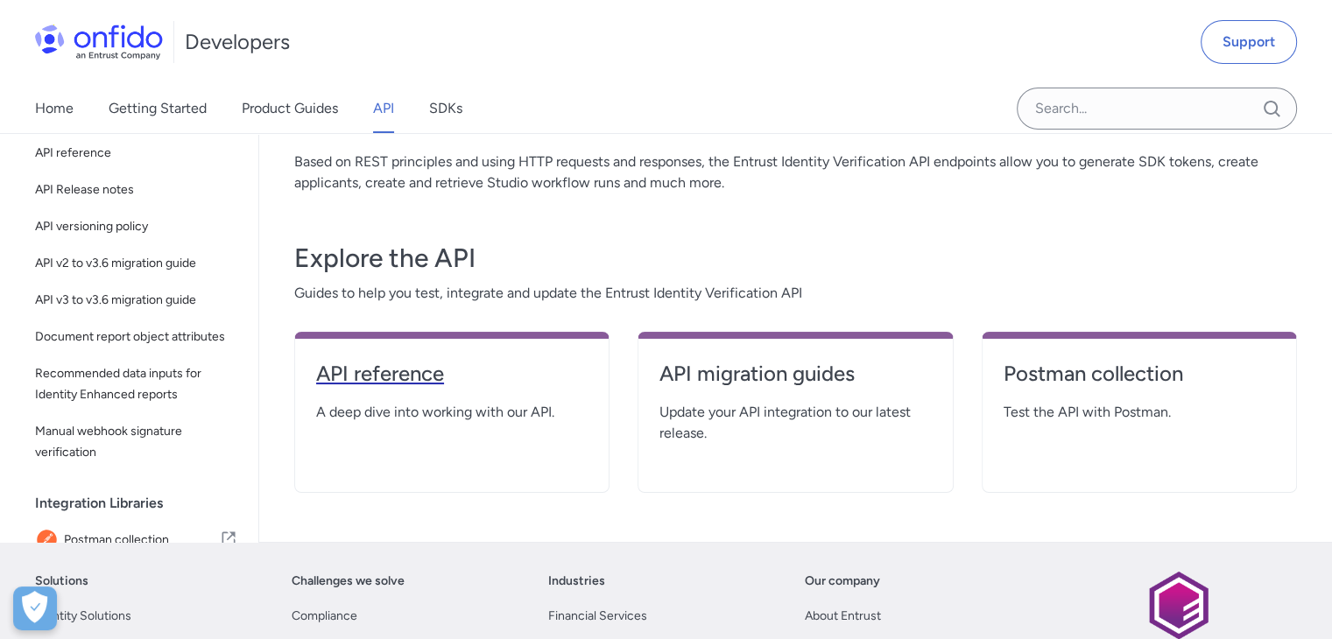
select select "http"
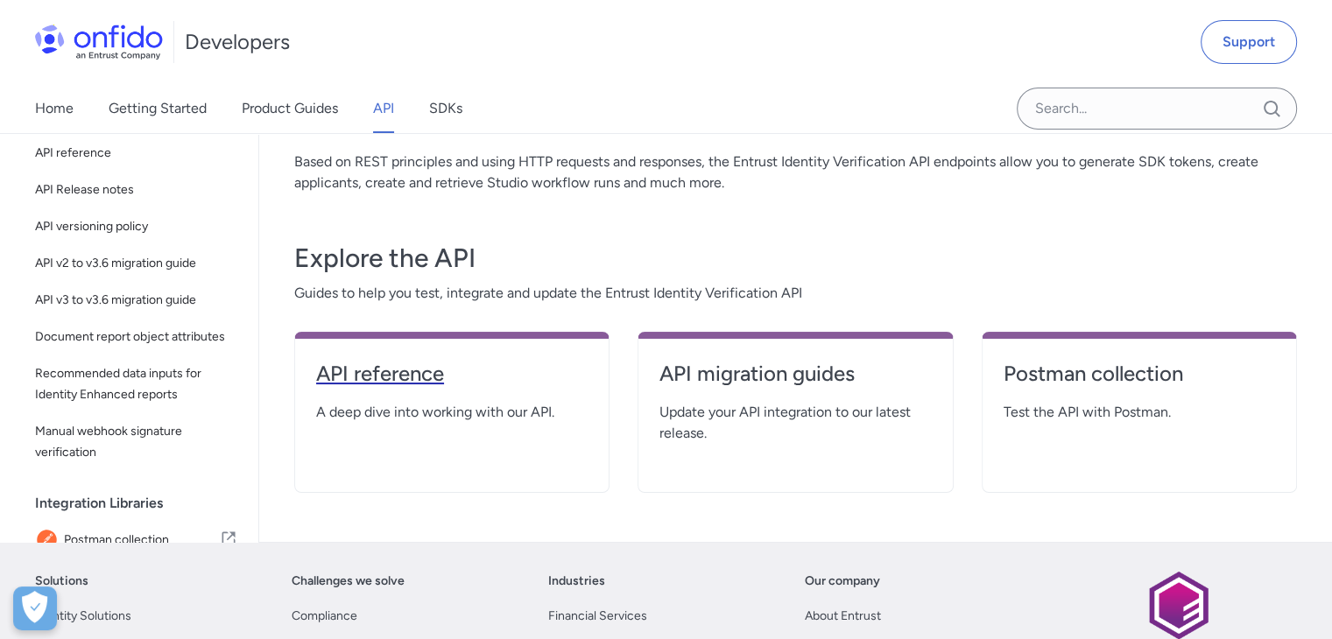
select select "http"
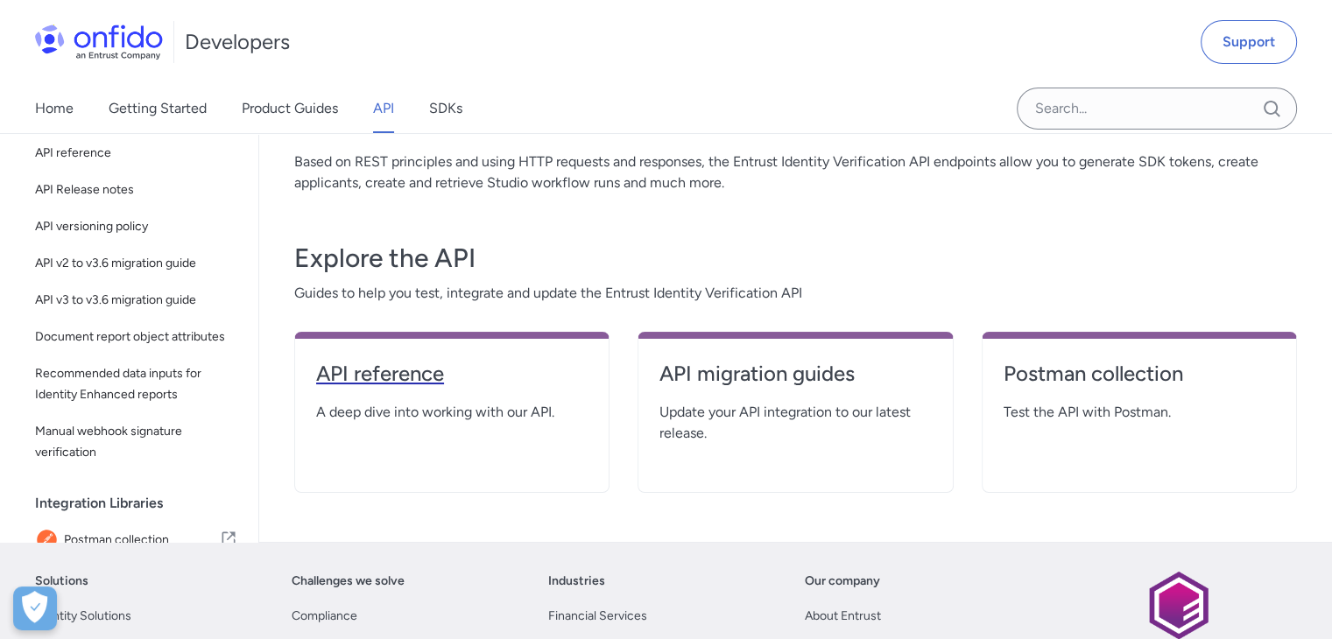
select select "http"
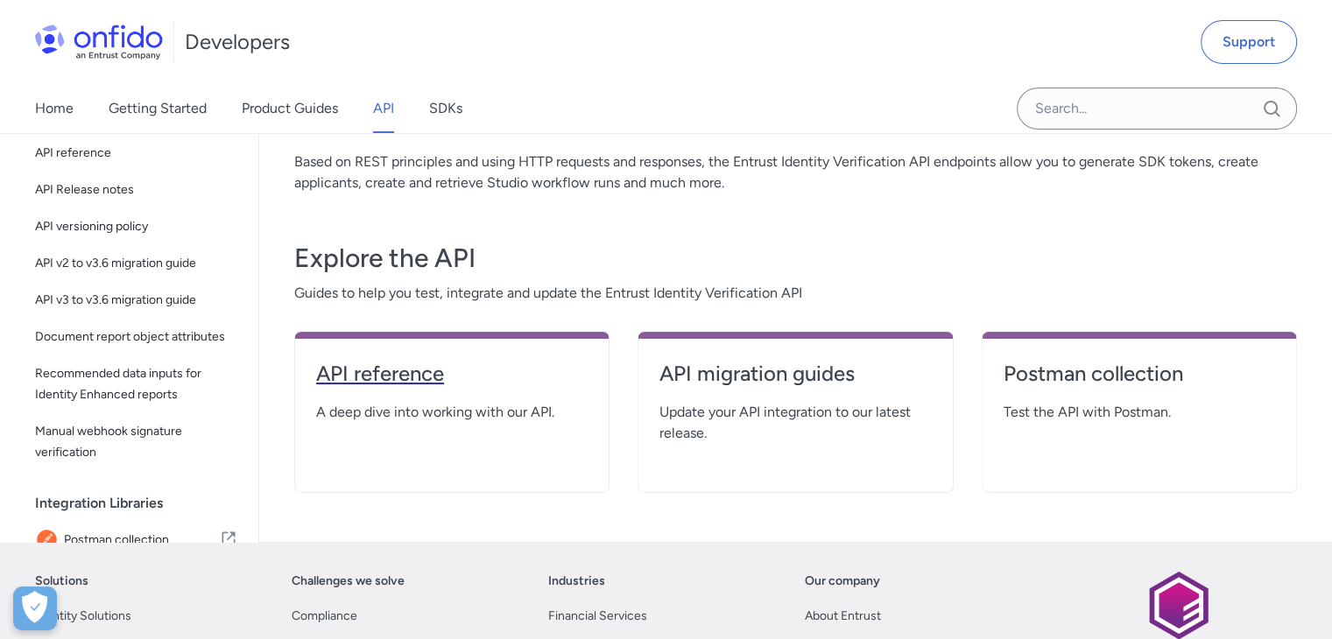
select select "http"
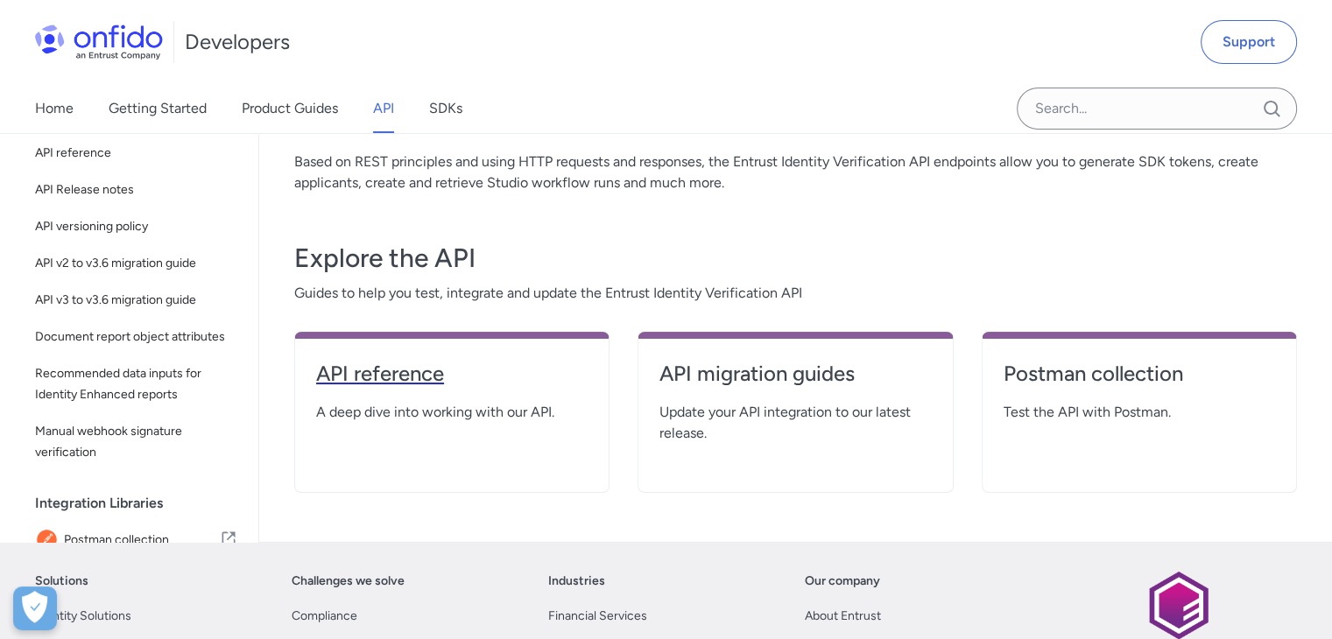
select select "http"
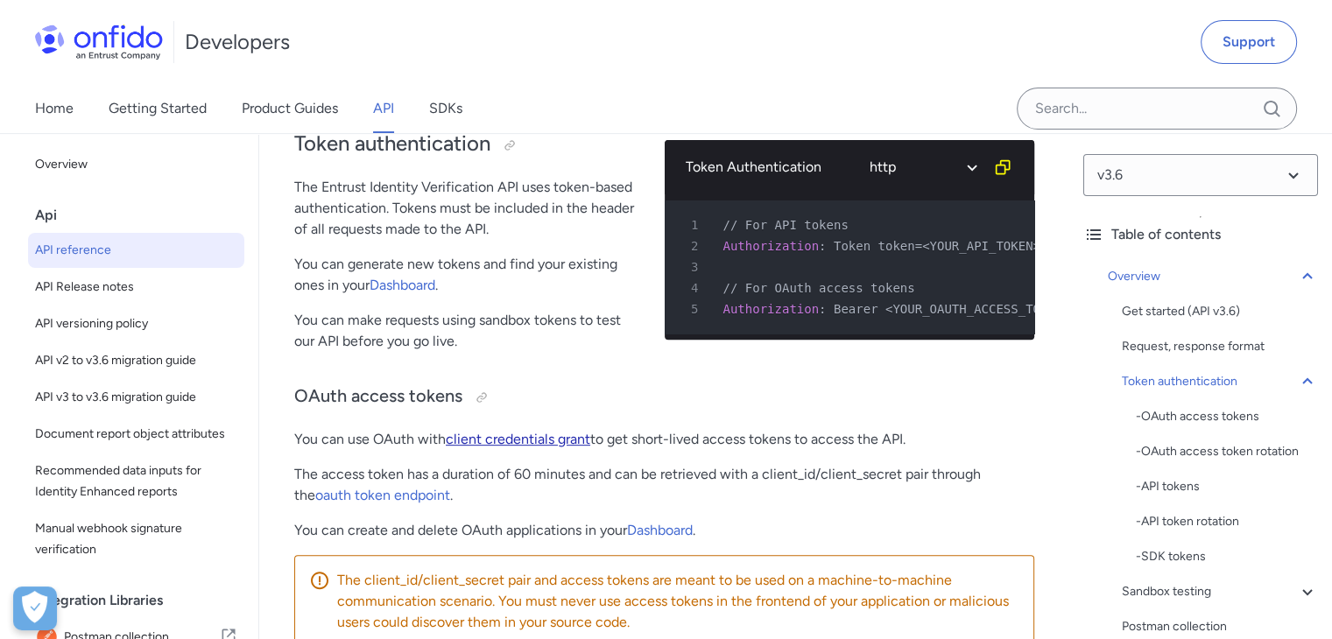
scroll to position [639, 0]
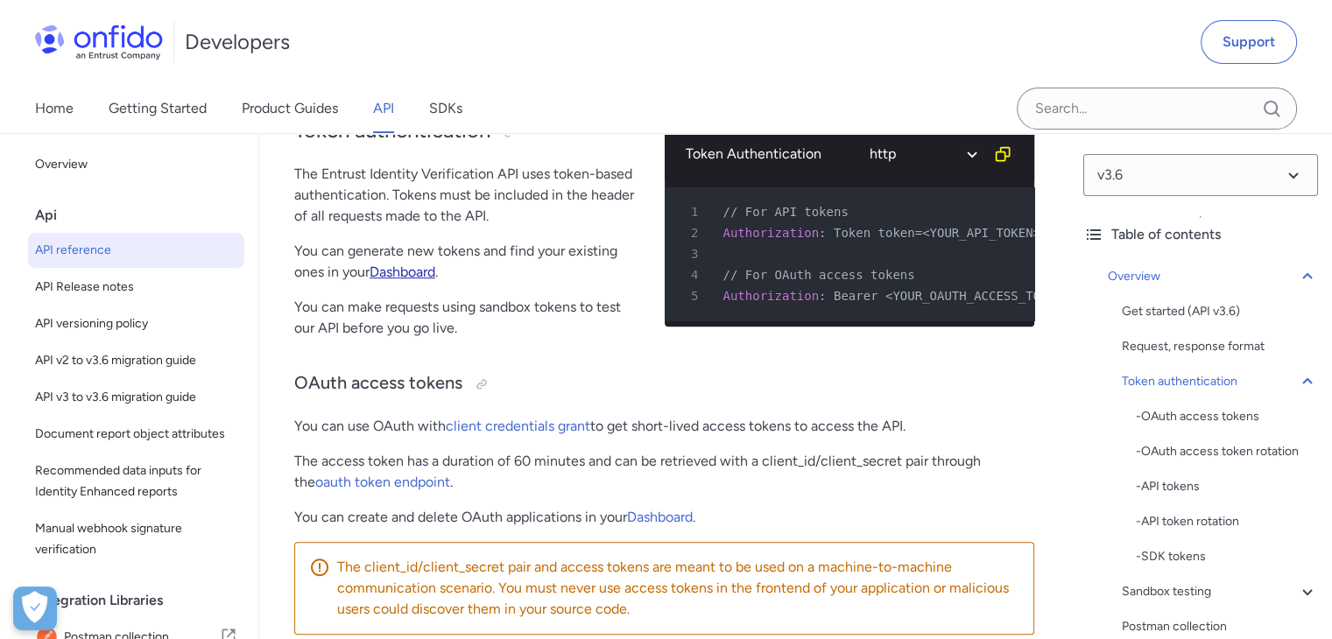
click at [391, 271] on link "Dashboard" at bounding box center [403, 272] width 66 height 17
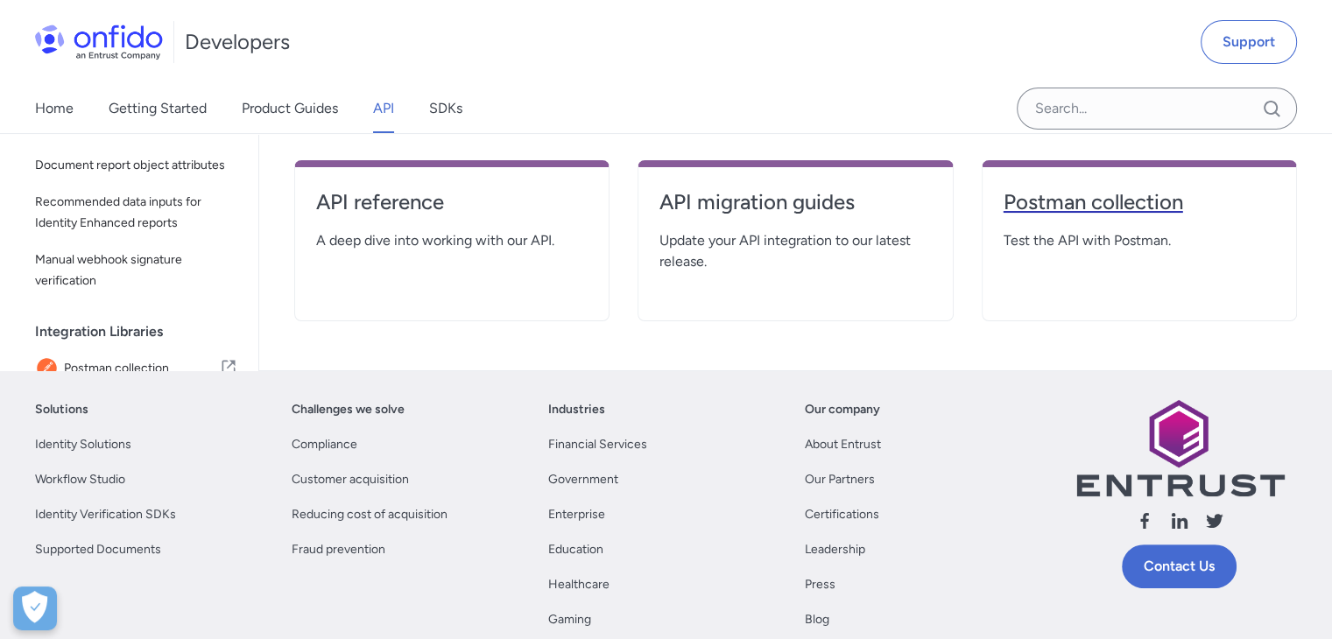
click at [1037, 201] on h4 "Postman collection" at bounding box center [1138, 202] width 271 height 28
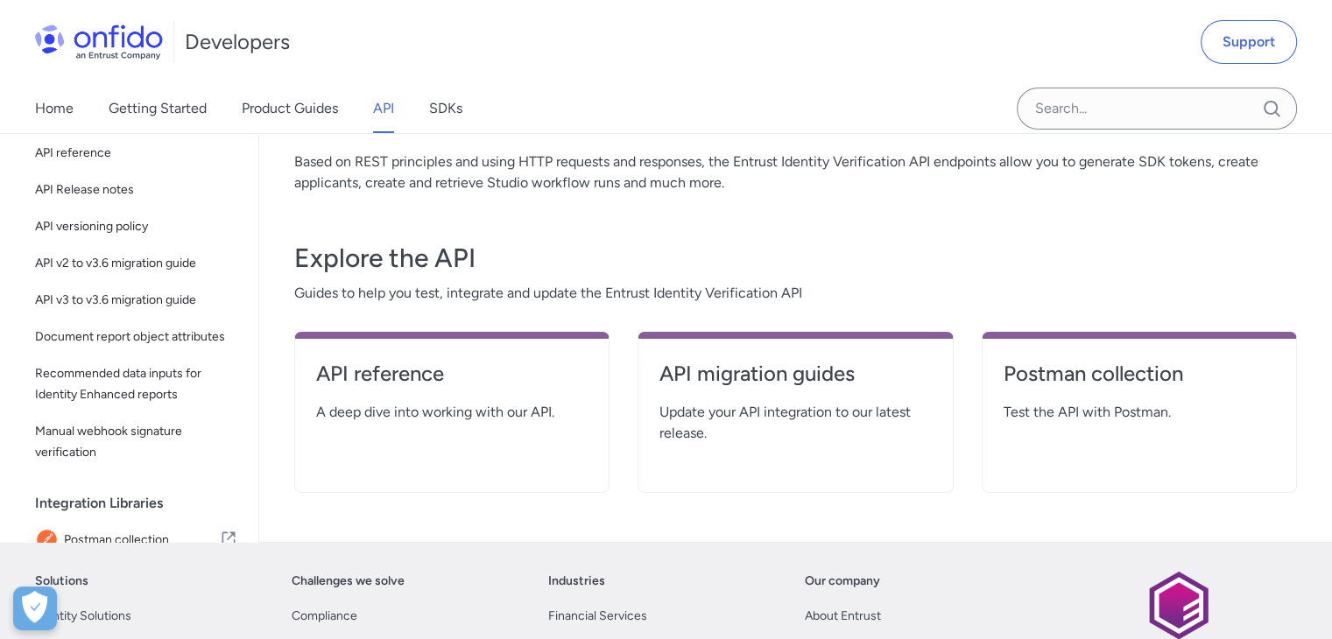
scroll to position [152, 0]
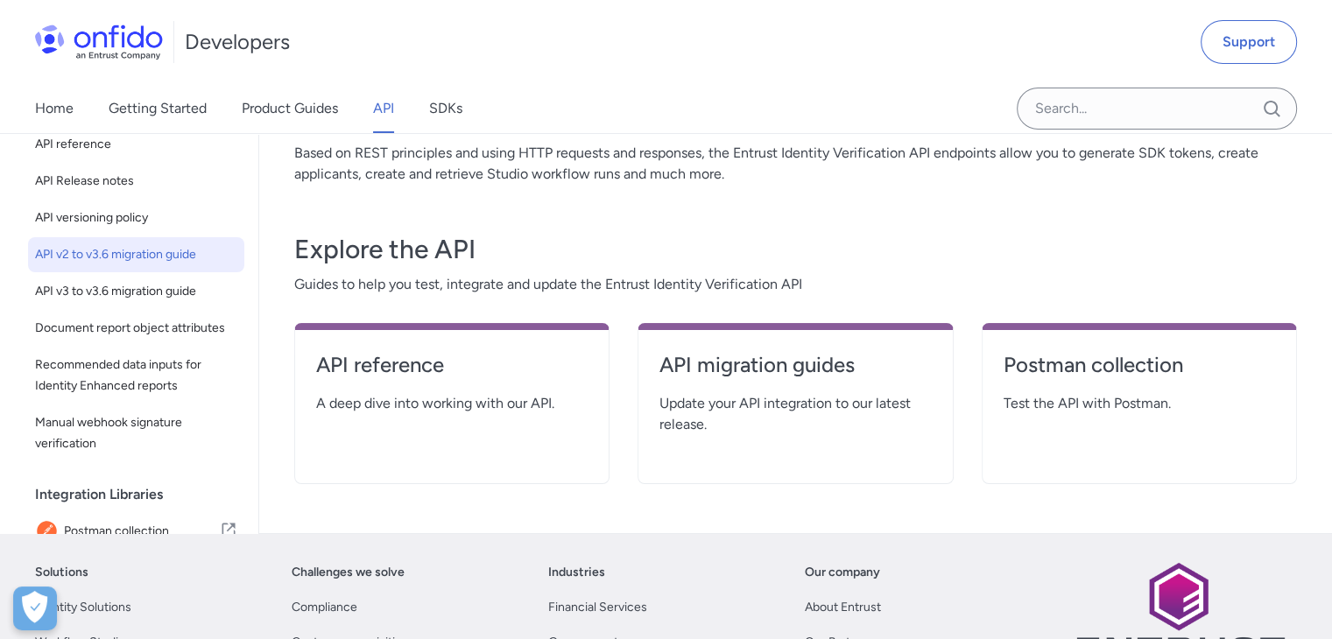
click at [126, 253] on span "API v2 to v3.6 migration guide" at bounding box center [136, 254] width 202 height 21
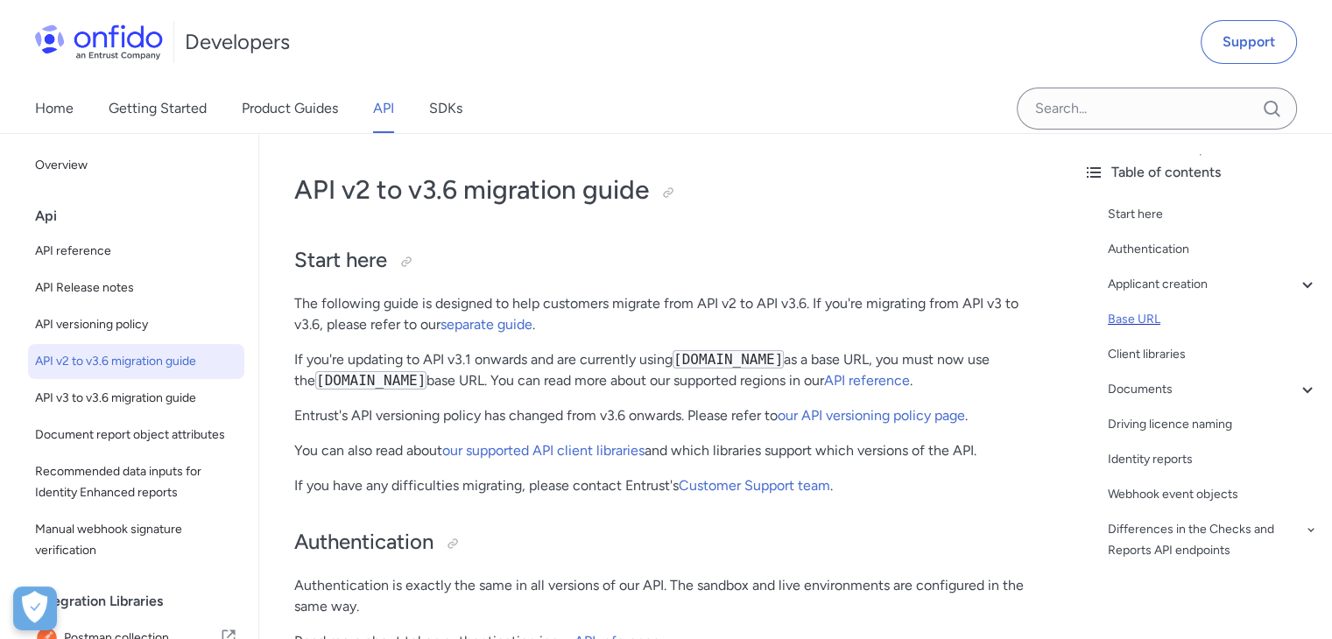
click at [1156, 318] on div "Base URL" at bounding box center [1213, 319] width 210 height 21
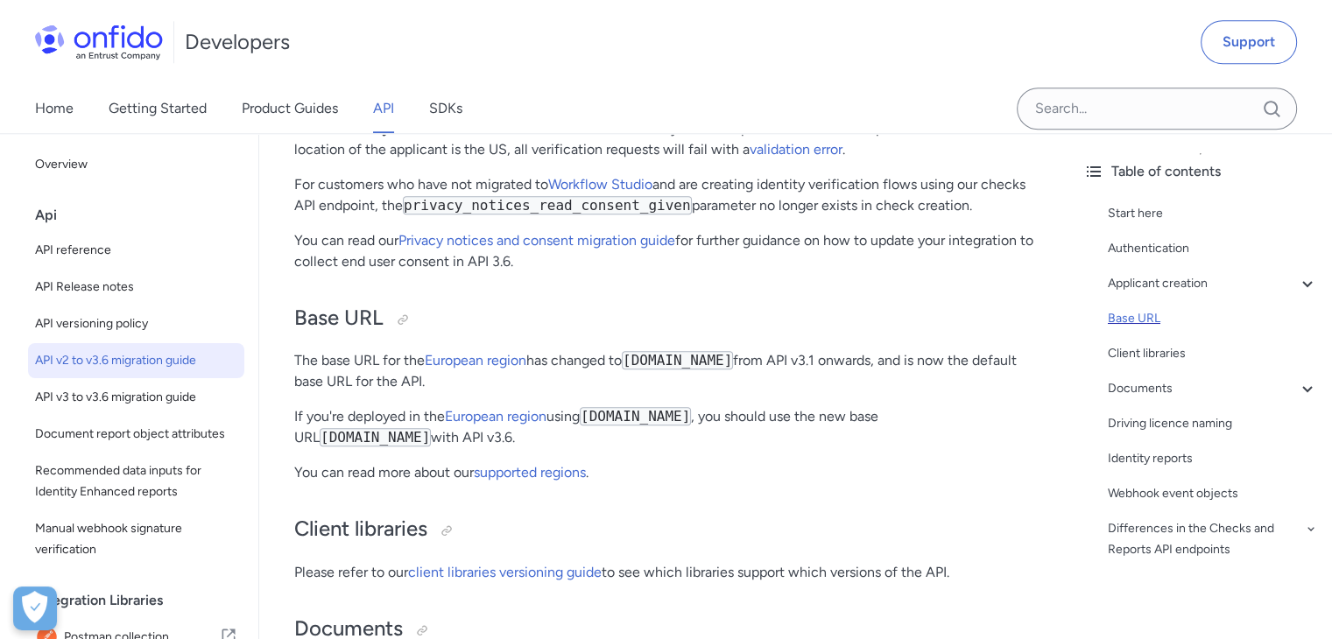
scroll to position [1848, 0]
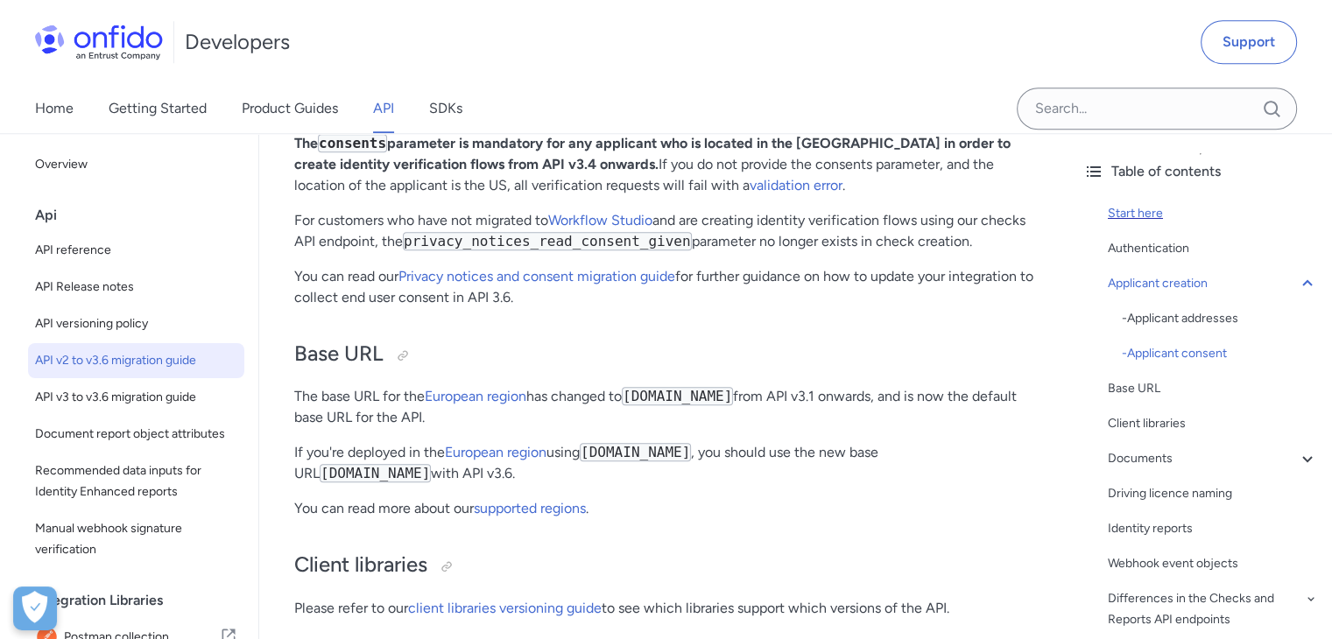
click at [1122, 204] on div "Start here" at bounding box center [1213, 213] width 210 height 21
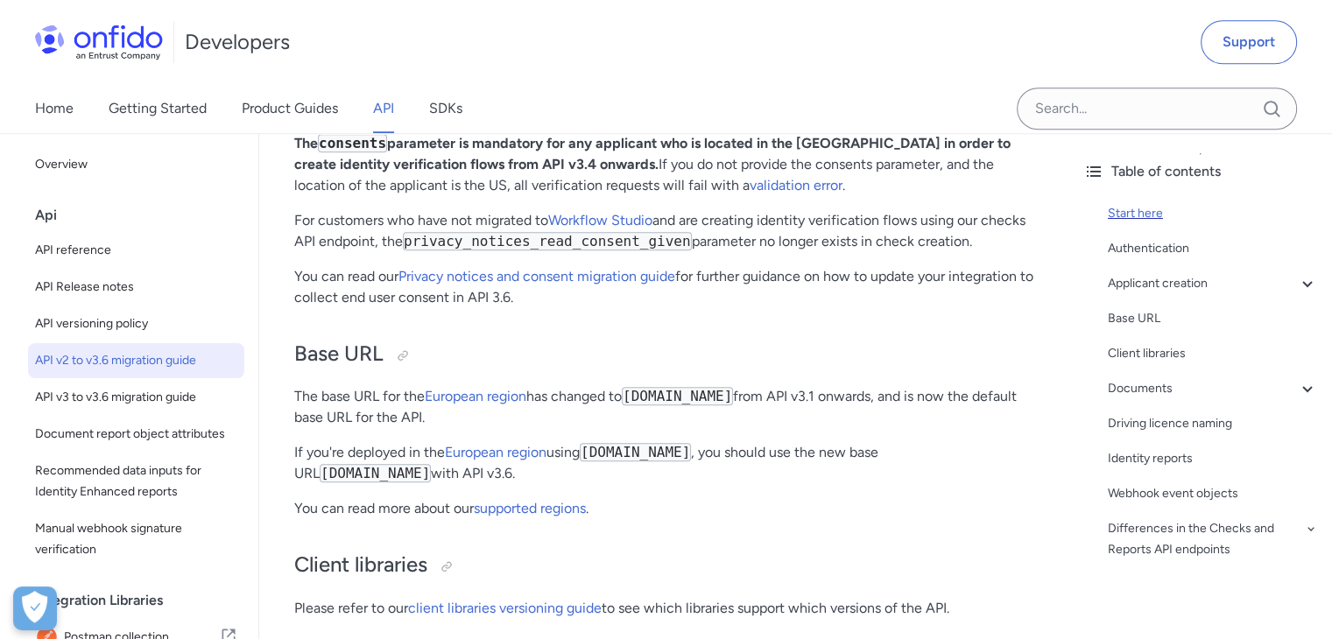
scroll to position [133, 0]
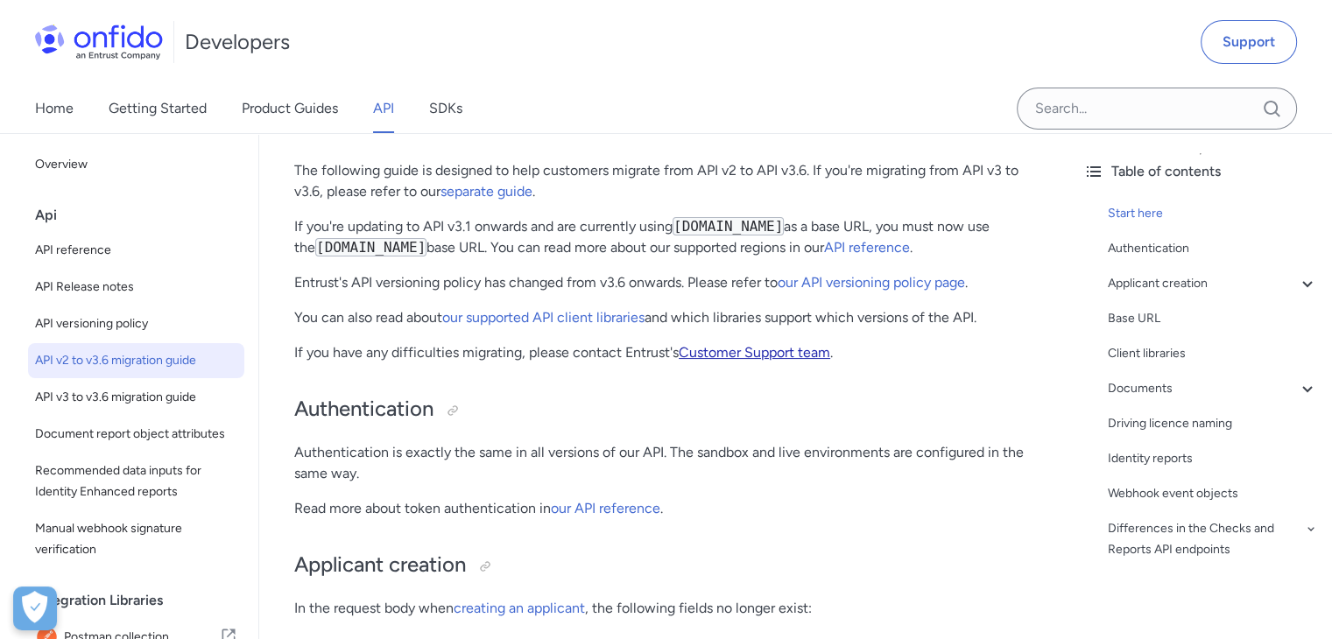
click at [762, 356] on link "Customer Support team" at bounding box center [754, 352] width 151 height 17
click at [553, 322] on link "our supported API client libraries" at bounding box center [543, 317] width 202 height 17
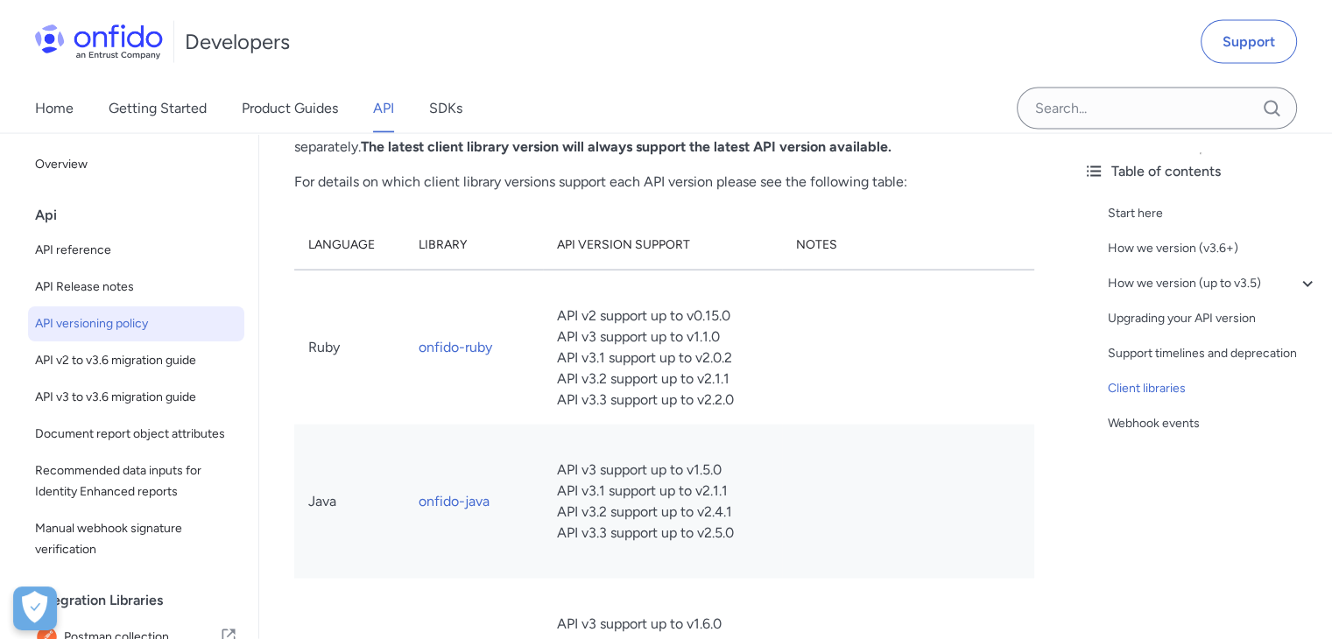
scroll to position [3766, 0]
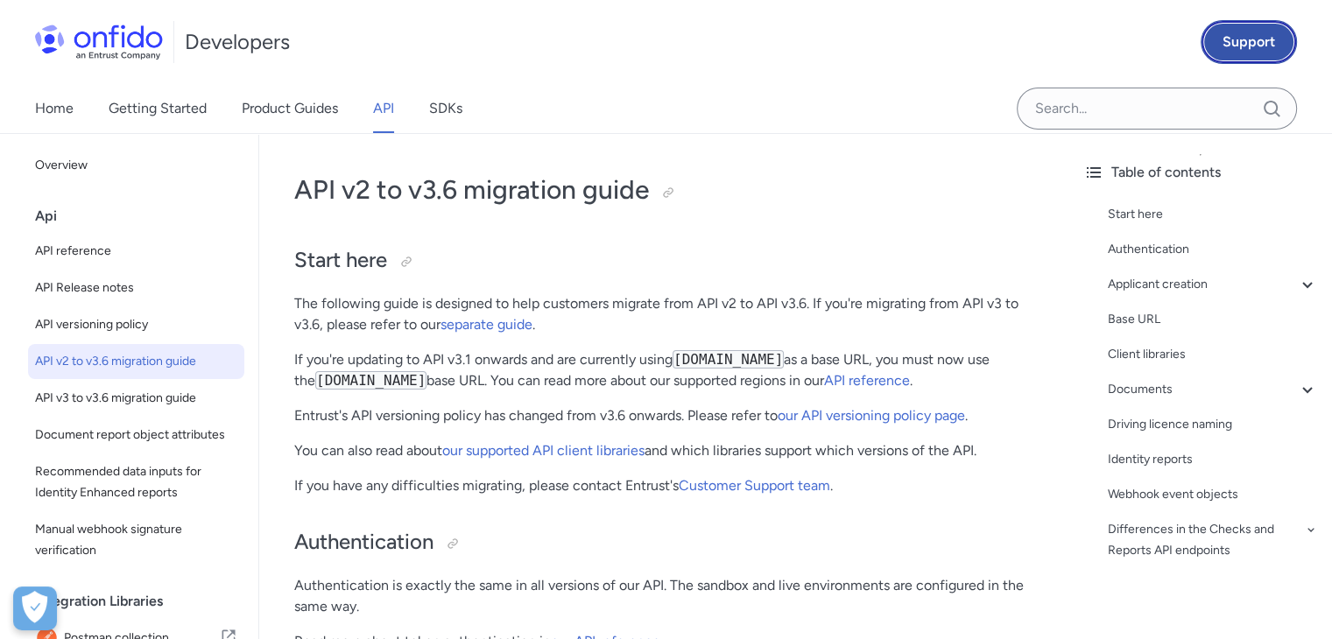
click at [1264, 48] on link "Support" at bounding box center [1249, 42] width 96 height 44
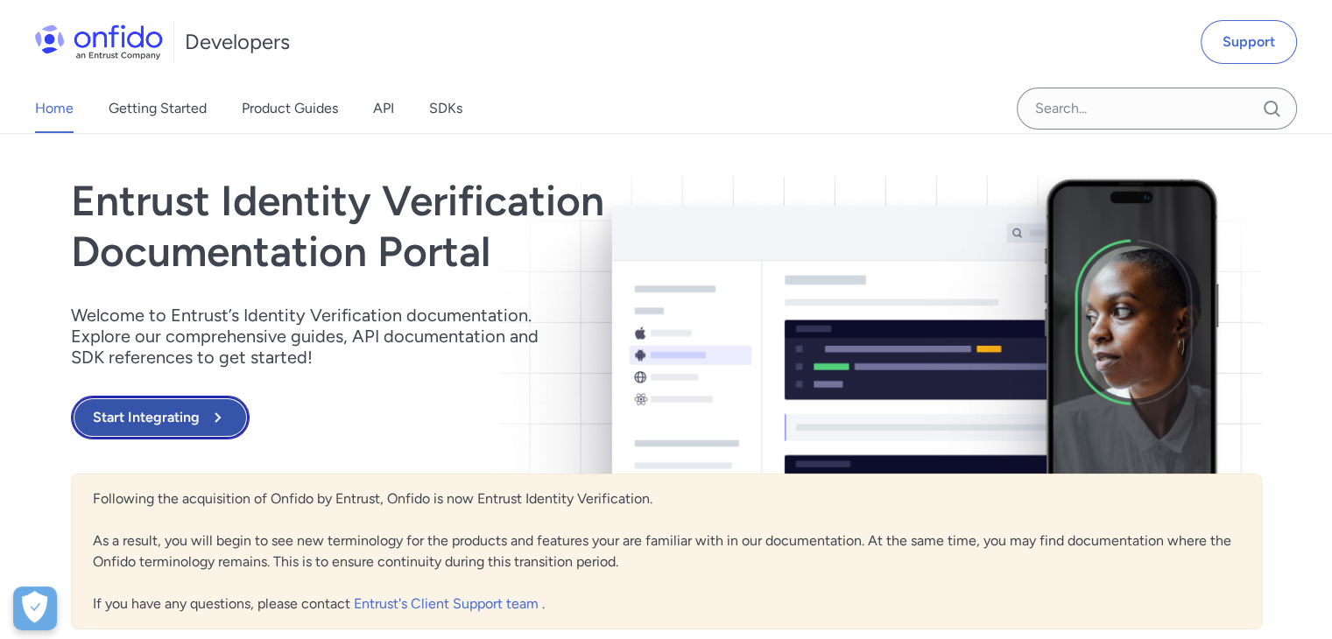
click at [180, 424] on button "Start Integrating" at bounding box center [160, 418] width 179 height 44
click at [160, 411] on button "Start Integrating" at bounding box center [160, 418] width 179 height 44
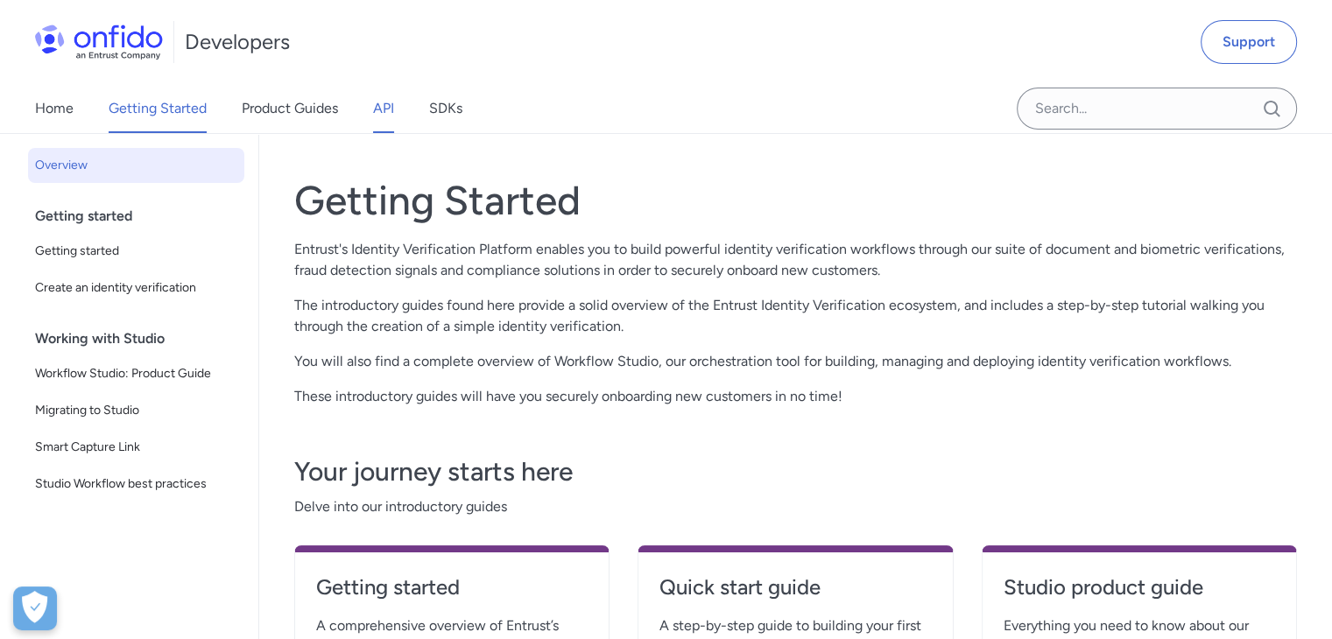
click at [384, 107] on link "API" at bounding box center [383, 108] width 21 height 49
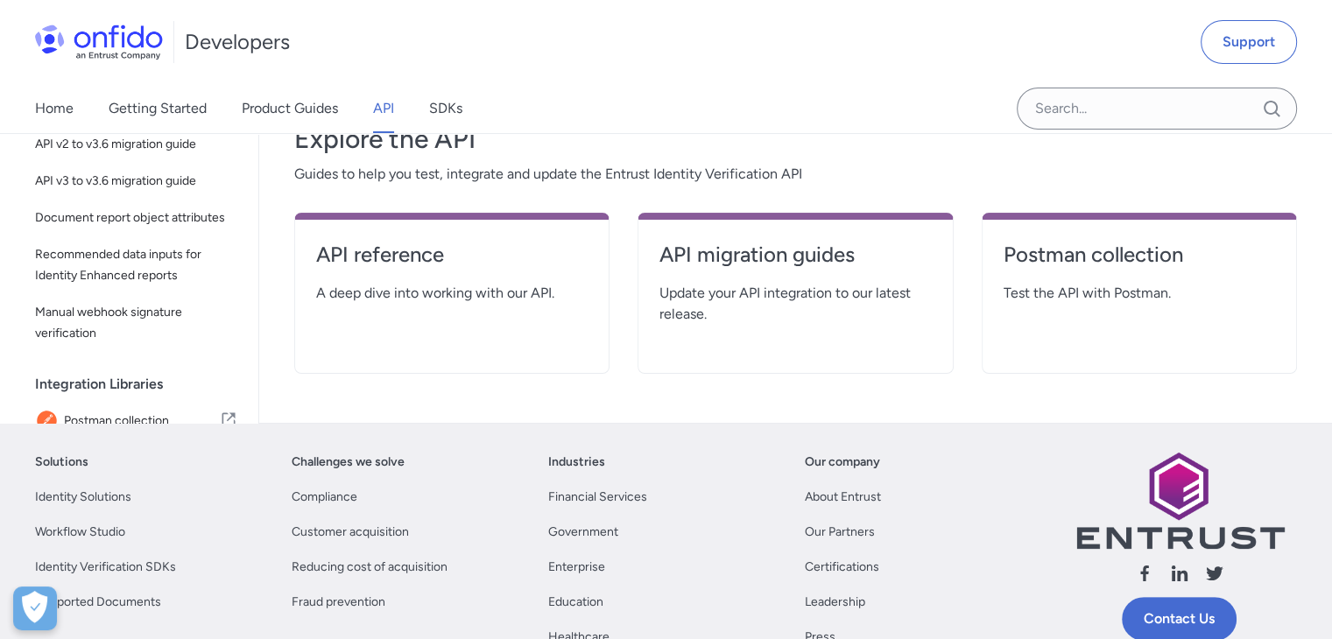
scroll to position [277, 0]
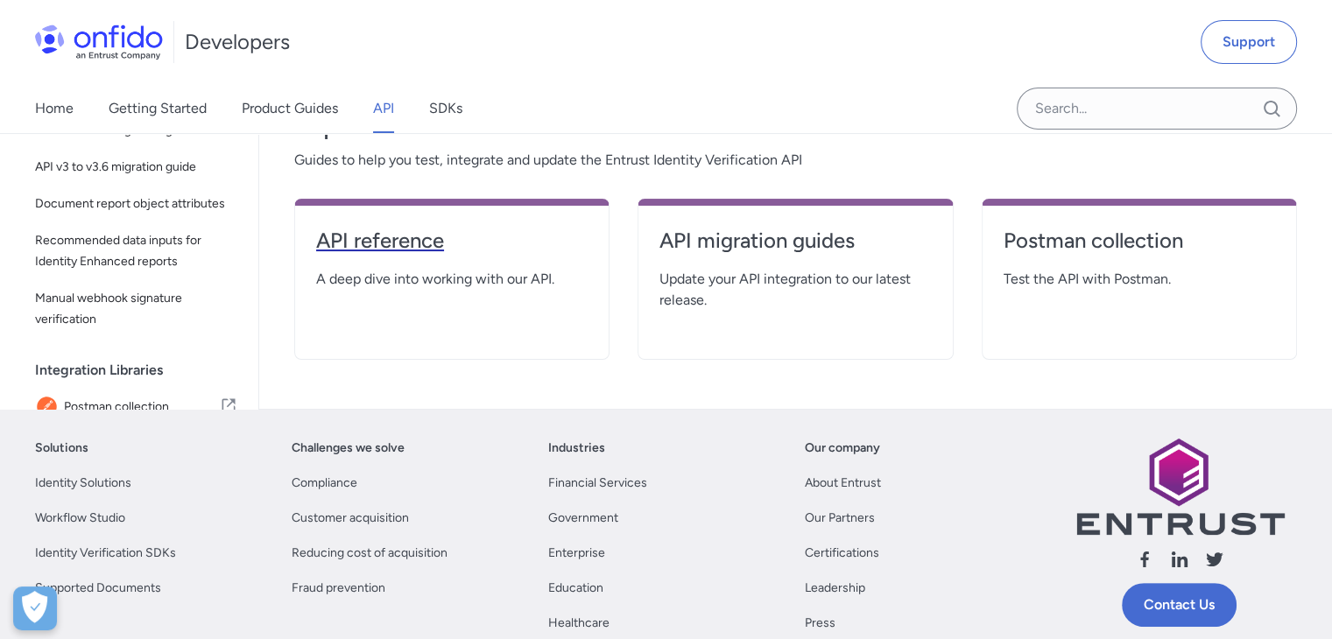
click at [433, 257] on link "API reference" at bounding box center [451, 248] width 271 height 42
select select "http"
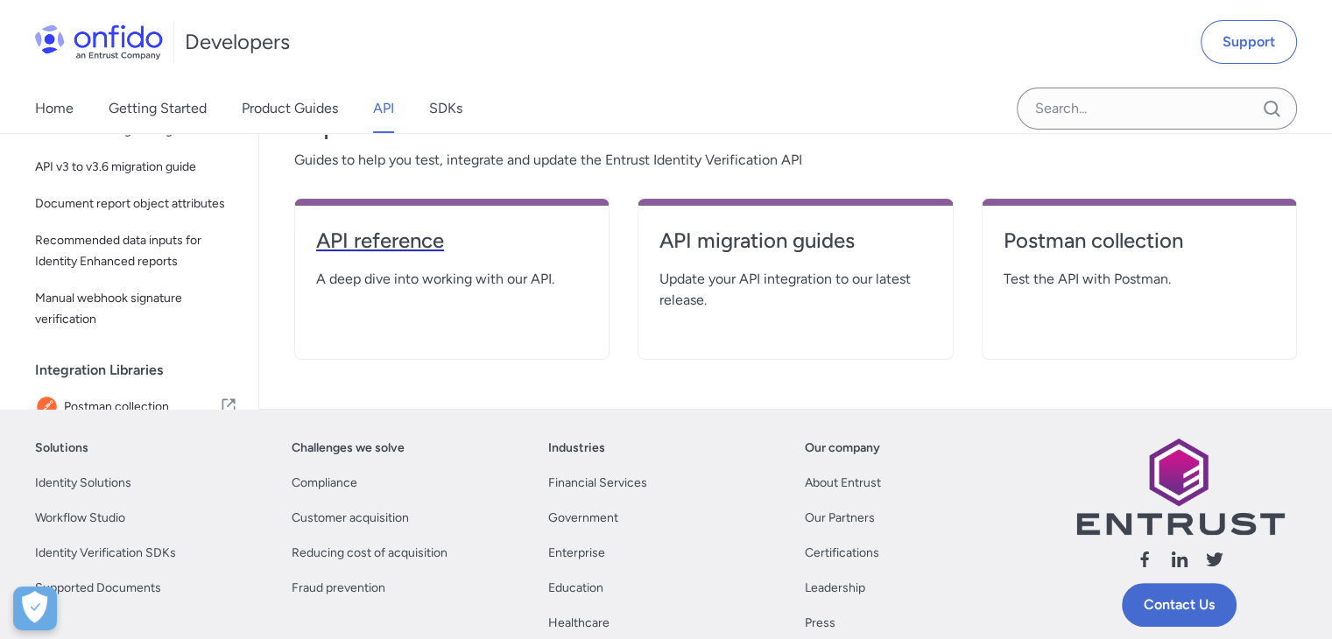
select select "http"
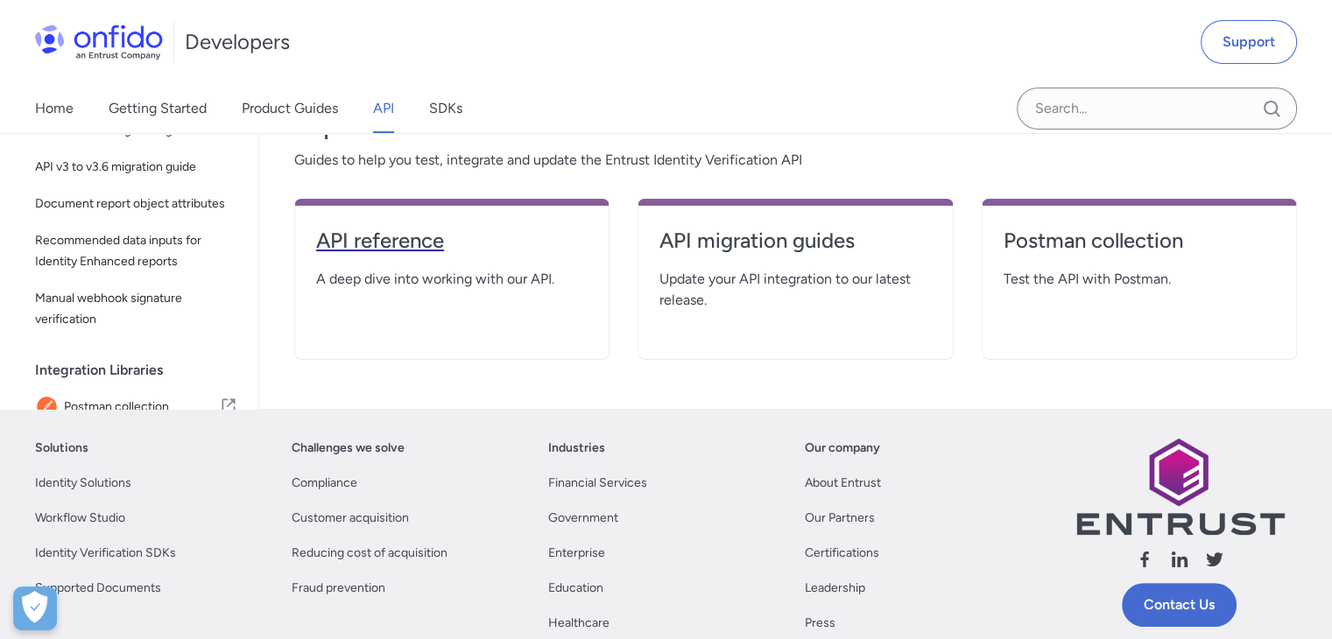
select select "http"
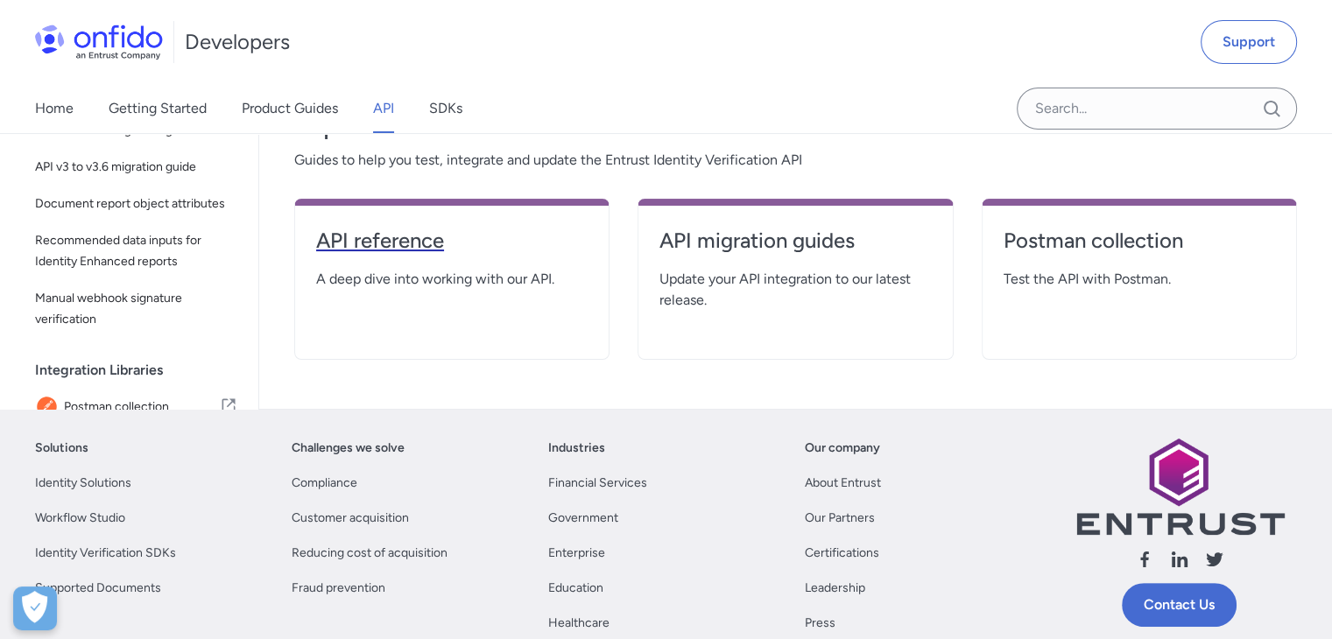
select select "http"
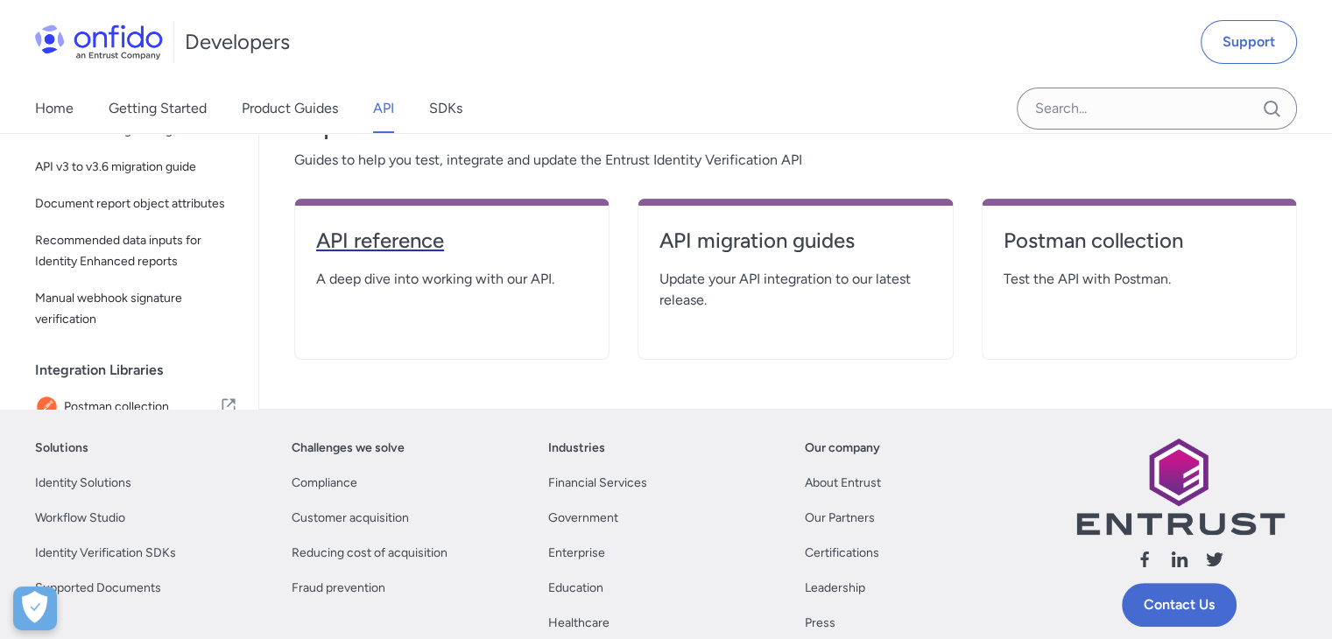
select select "http"
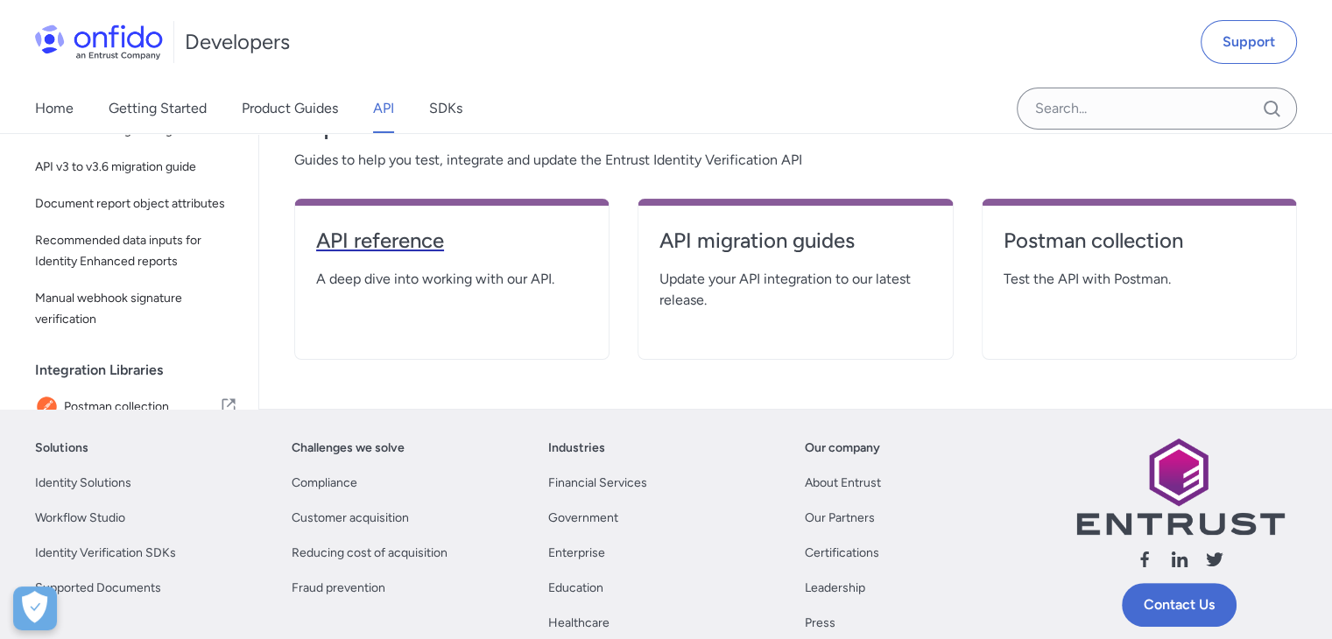
select select "http"
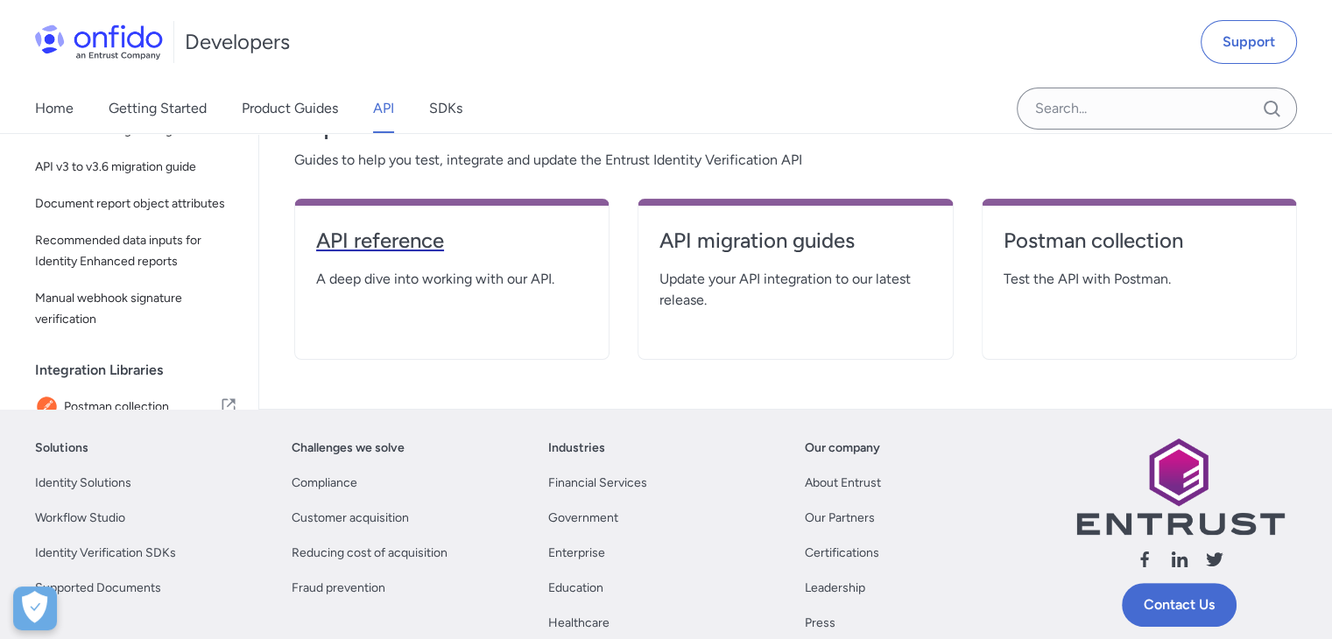
select select "http"
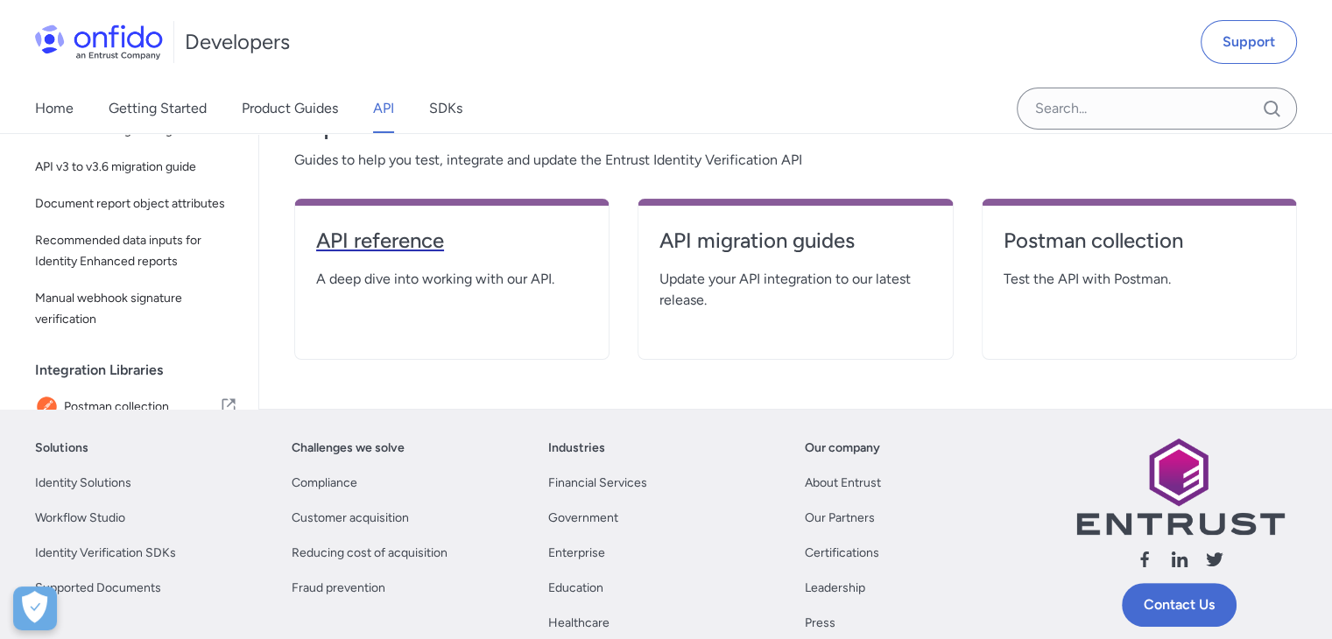
select select "http"
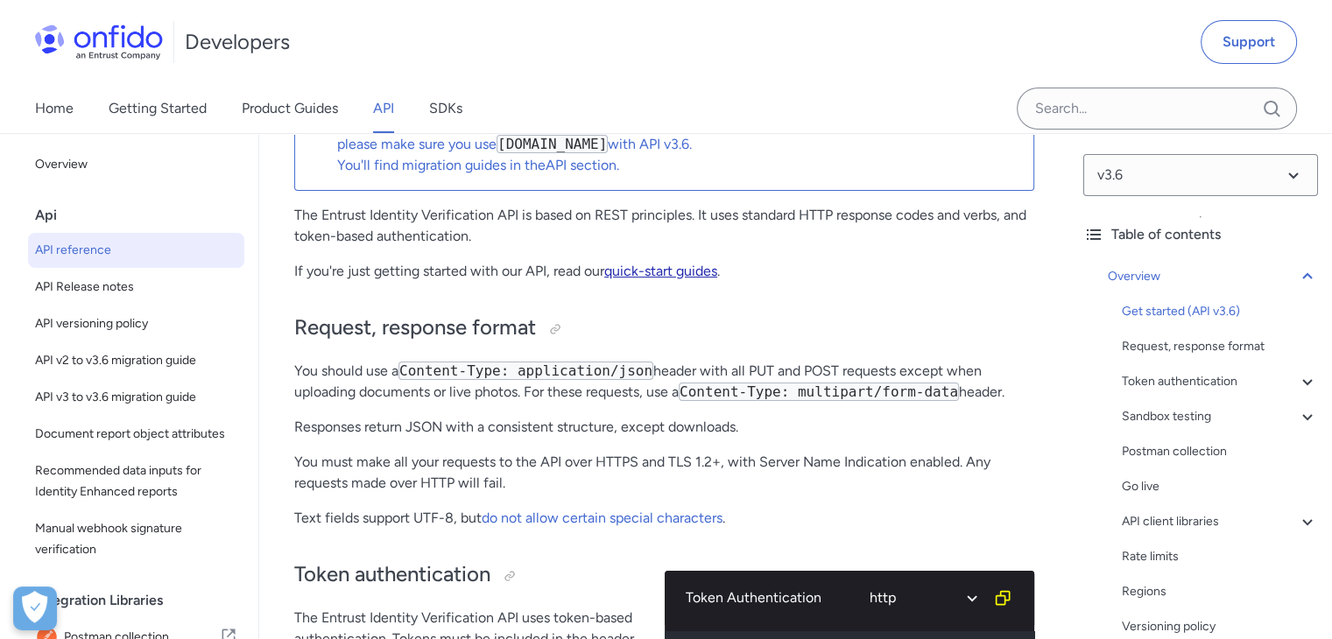
scroll to position [203, 0]
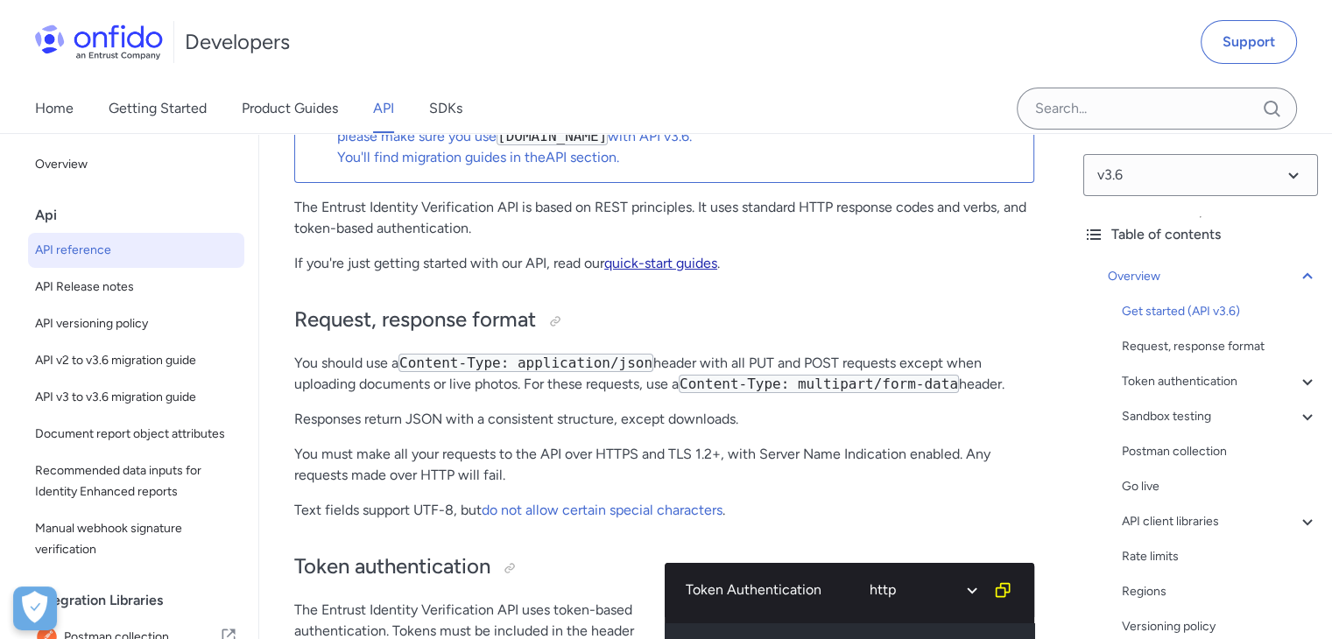
click at [663, 265] on link "quick-start guides" at bounding box center [660, 263] width 113 height 17
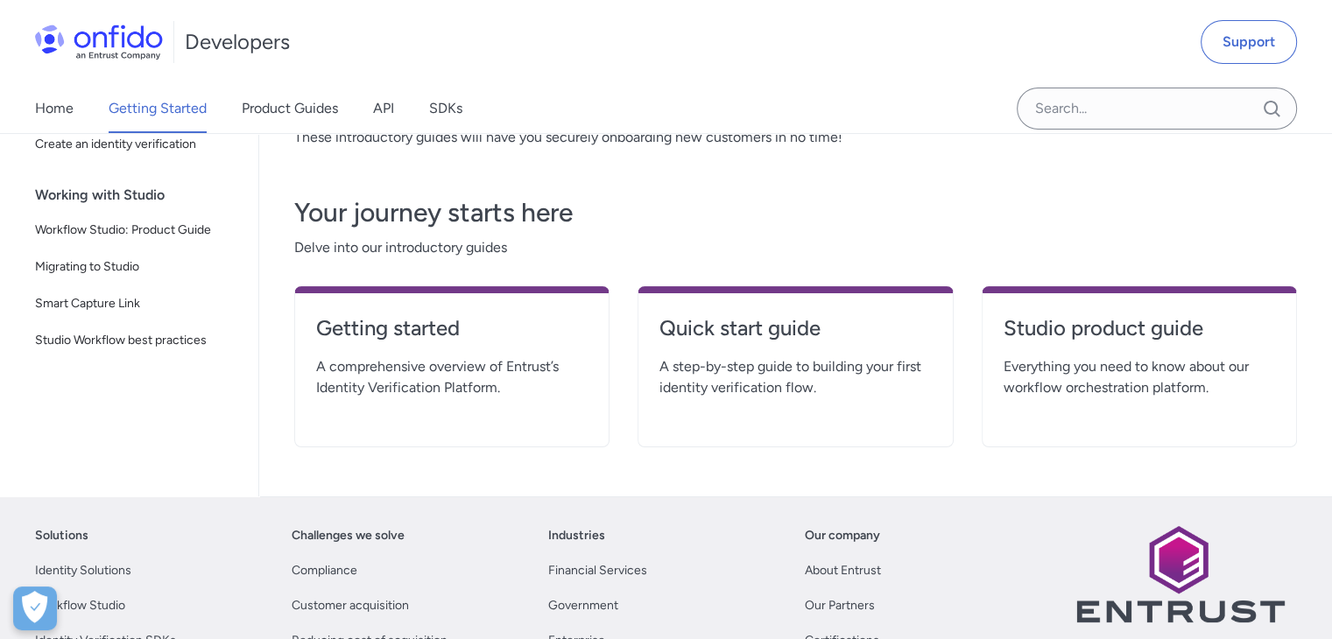
scroll to position [263, 0]
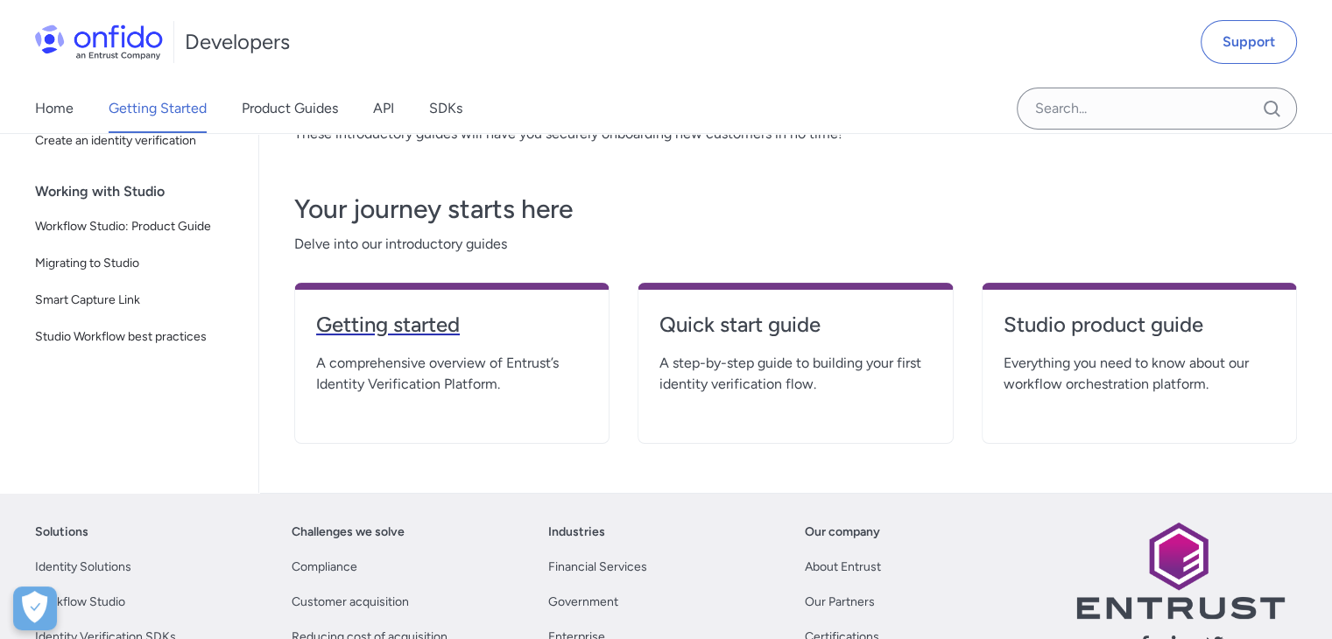
click at [395, 322] on h4 "Getting started" at bounding box center [451, 325] width 271 height 28
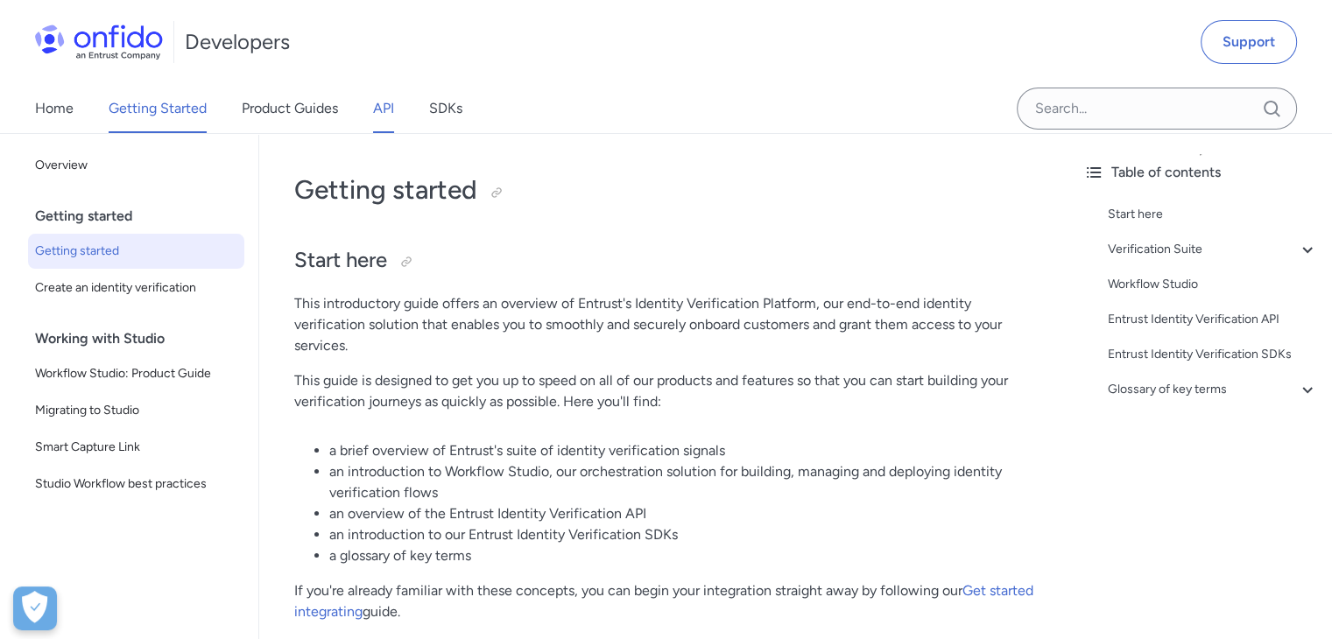
click at [393, 104] on link "API" at bounding box center [383, 108] width 21 height 49
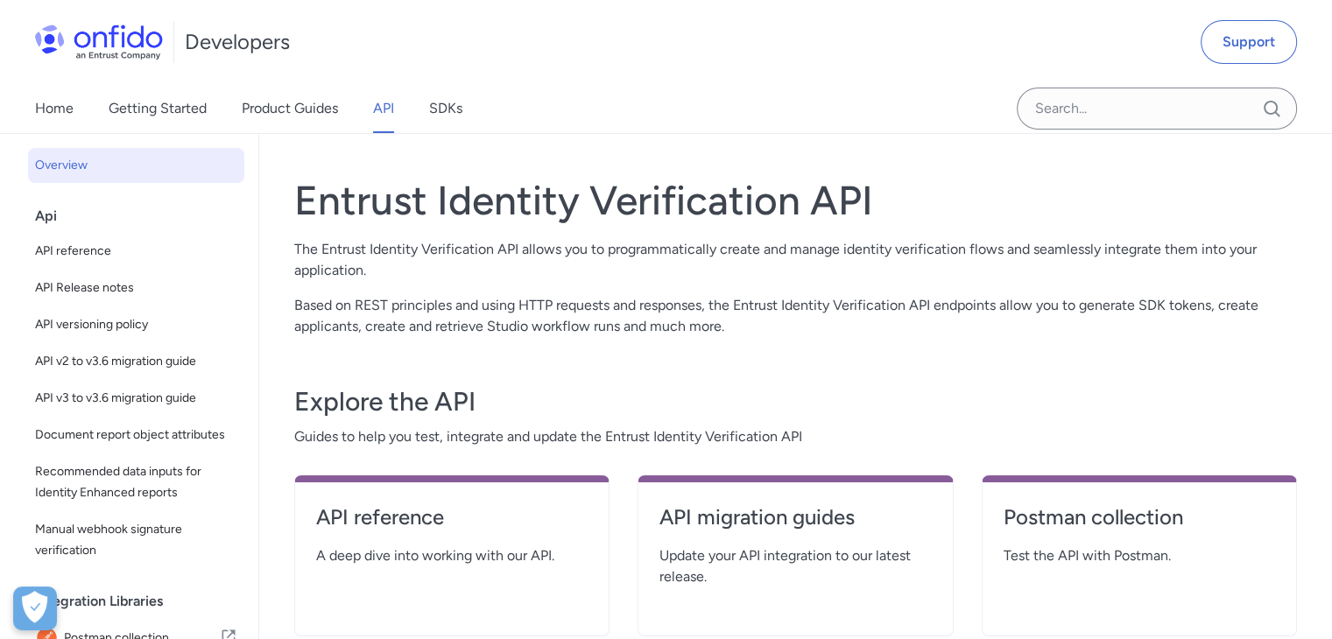
click at [102, 41] on img at bounding box center [99, 42] width 128 height 35
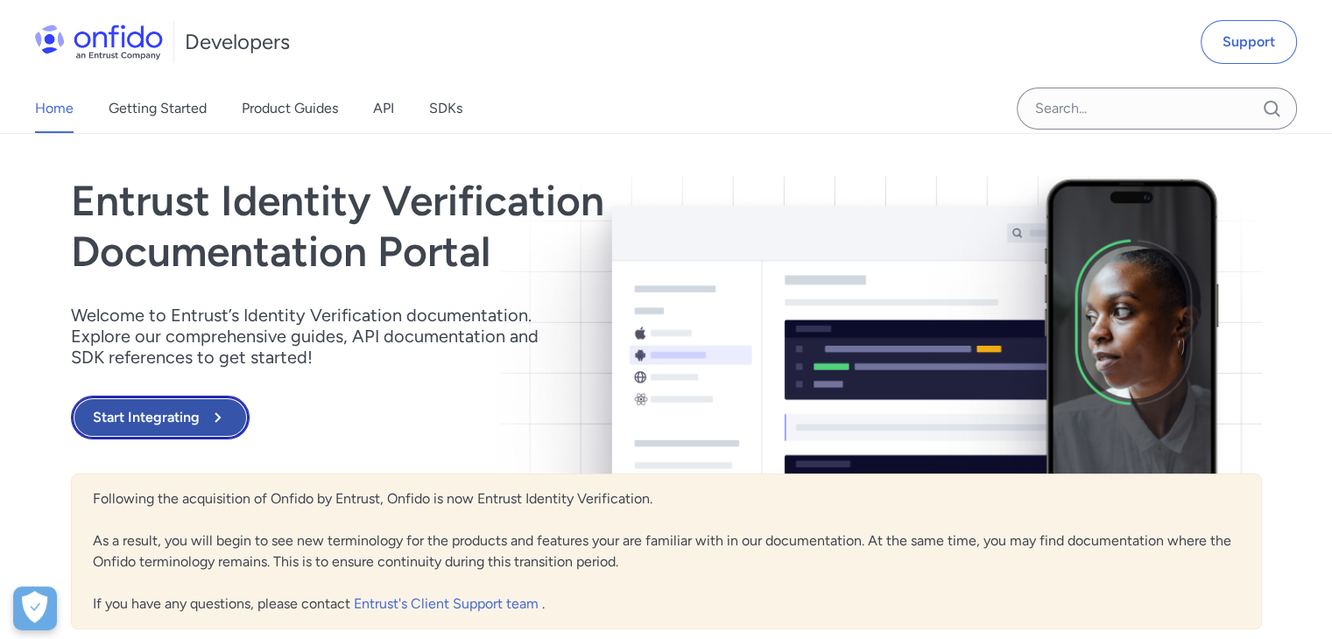
click at [173, 422] on button "Start Integrating" at bounding box center [160, 418] width 179 height 44
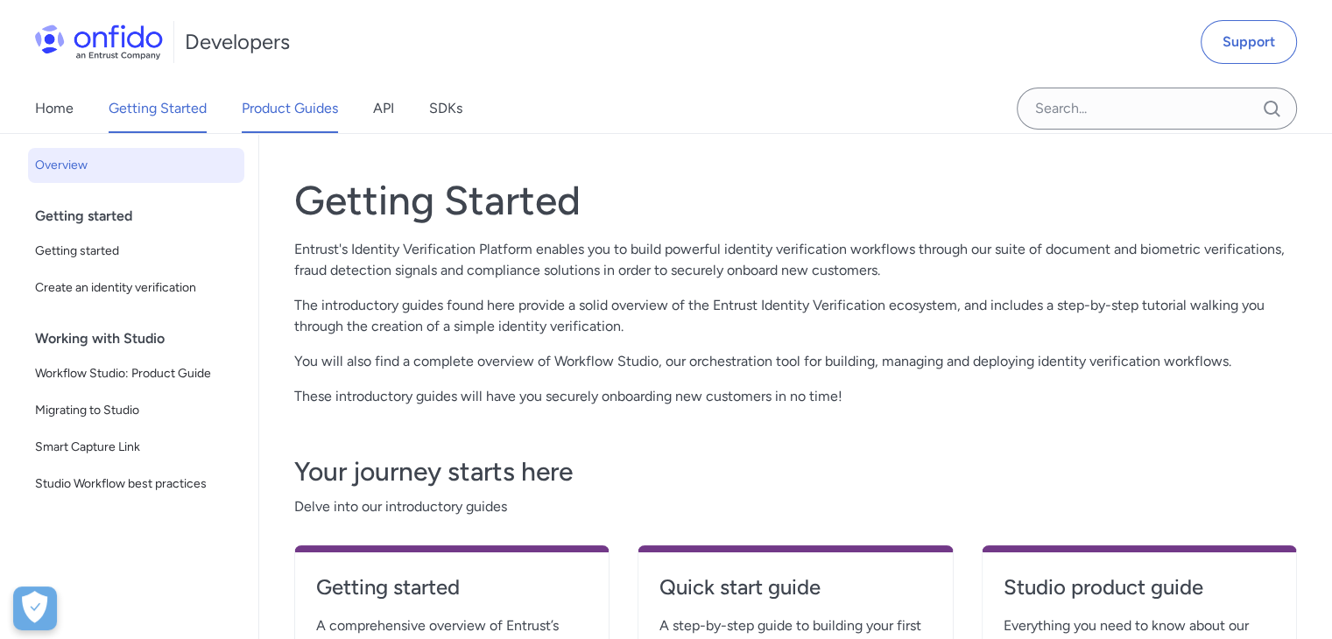
click at [291, 111] on link "Product Guides" at bounding box center [290, 108] width 96 height 49
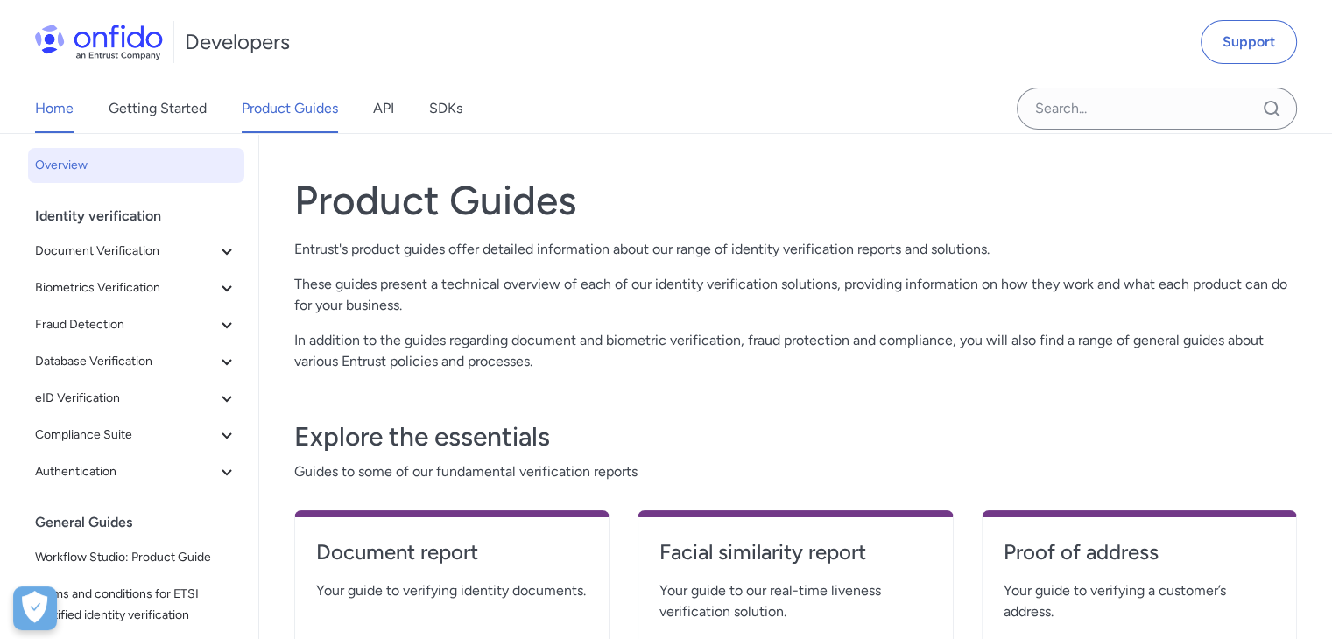
click at [53, 112] on link "Home" at bounding box center [54, 108] width 39 height 49
click at [109, 50] on img at bounding box center [99, 42] width 128 height 35
